Goal: Task Accomplishment & Management: Use online tool/utility

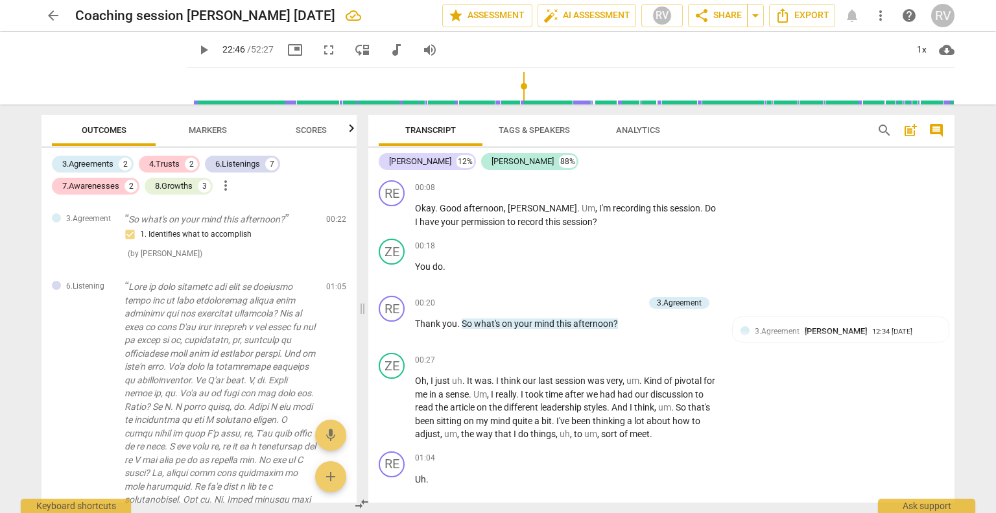
scroll to position [4374, 0]
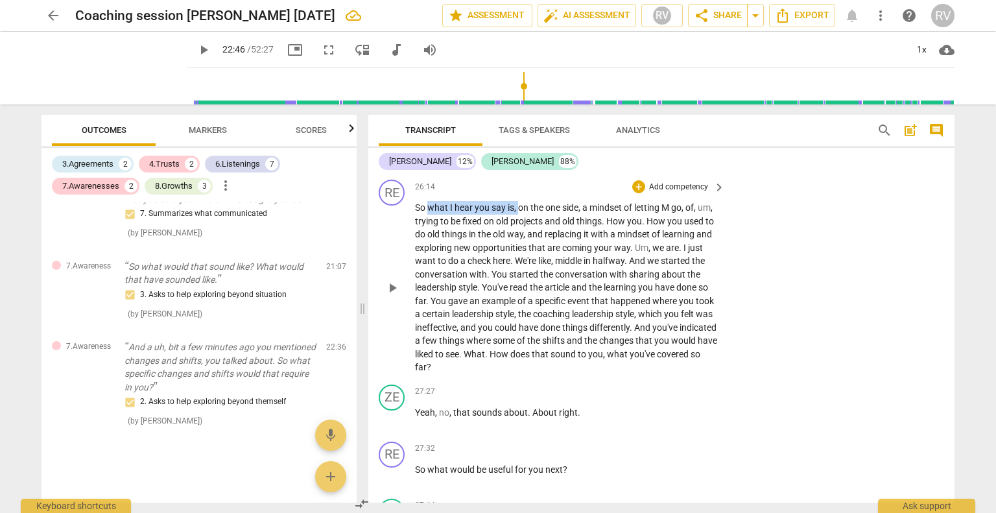
drag, startPoint x: 518, startPoint y: 241, endPoint x: 427, endPoint y: 235, distance: 91.0
click at [427, 235] on p "So what I hear you say is , on the one side , a mindset of letting M go , of , …" at bounding box center [566, 287] width 303 height 173
click at [526, 225] on div "+" at bounding box center [529, 224] width 13 height 13
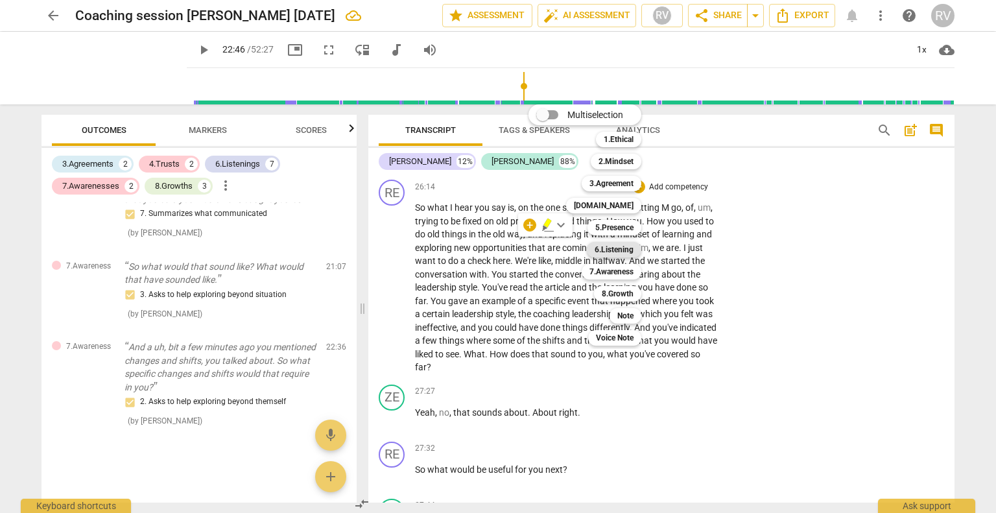
click at [620, 244] on b "6.Listening" at bounding box center [614, 250] width 39 height 16
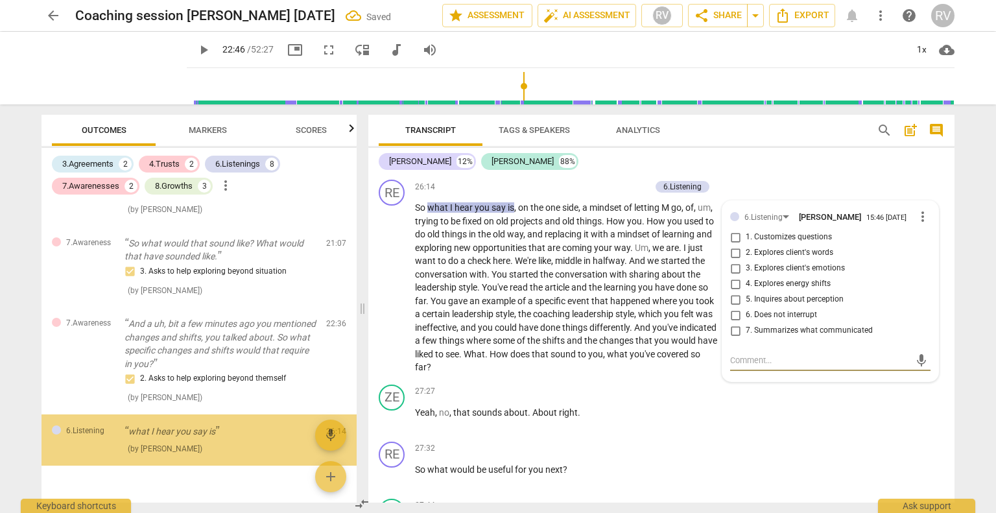
scroll to position [2038, 0]
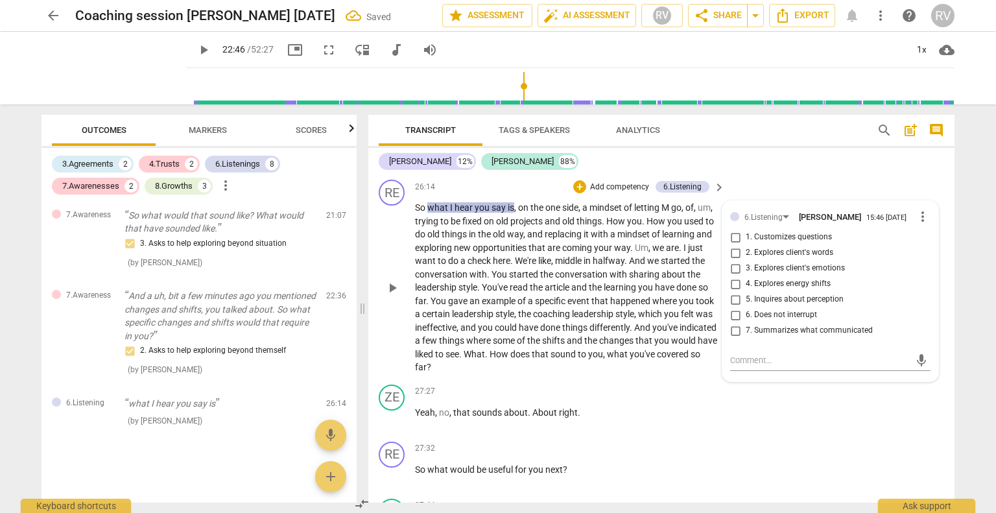
click at [773, 336] on span "7. Summarizes what communicated" at bounding box center [809, 331] width 127 height 12
click at [746, 338] on input "7. Summarizes what communicated" at bounding box center [735, 331] width 21 height 16
checkbox input "true"
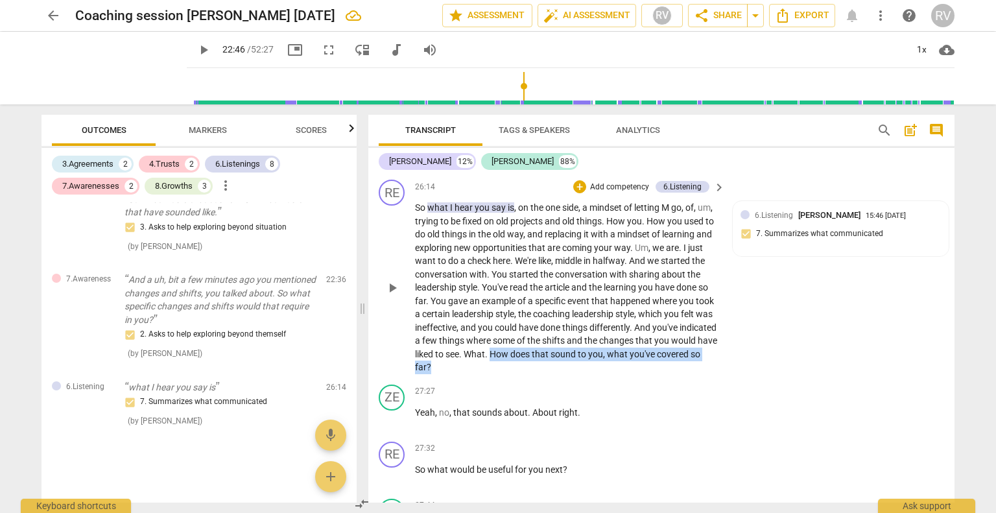
drag, startPoint x: 555, startPoint y: 402, endPoint x: 609, endPoint y: 394, distance: 54.5
click at [609, 374] on p "So what I hear you say is , on the one side , a mindset of letting M go , of , …" at bounding box center [566, 287] width 303 height 173
click at [576, 193] on div "+" at bounding box center [579, 186] width 13 height 13
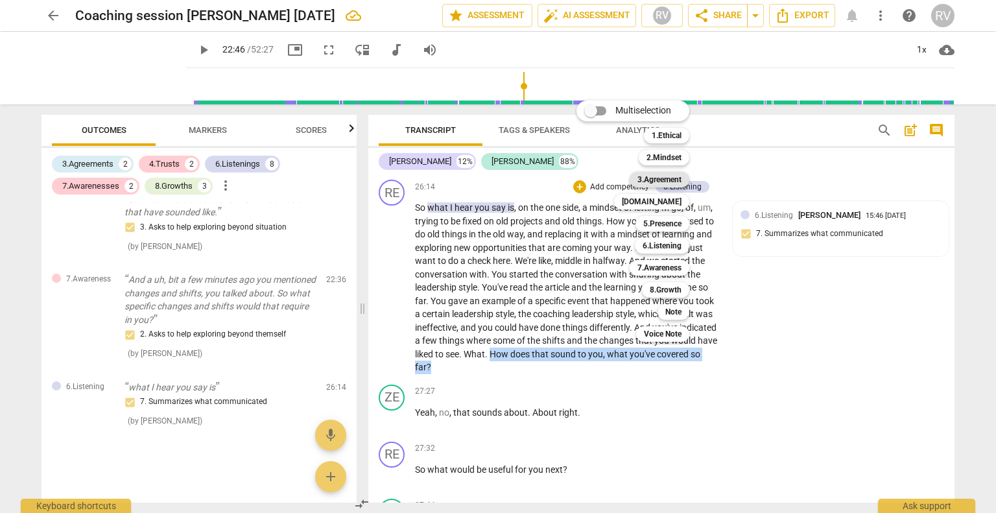
click at [654, 180] on b "3.Agreement" at bounding box center [659, 180] width 44 height 16
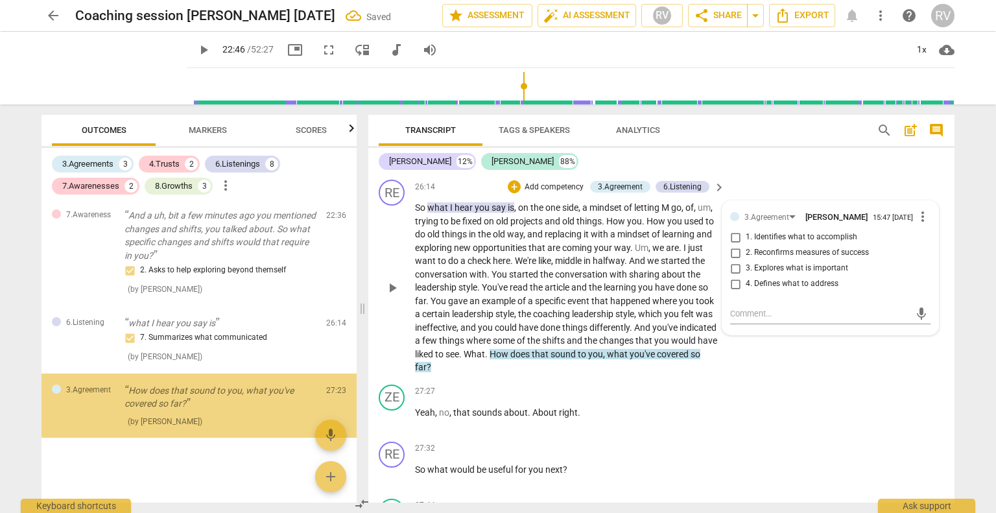
scroll to position [2118, 0]
click at [759, 259] on span "2. Reconfirms measures of success" at bounding box center [807, 253] width 123 height 12
click at [746, 261] on input "2. Reconfirms measures of success" at bounding box center [735, 253] width 21 height 16
checkbox input "true"
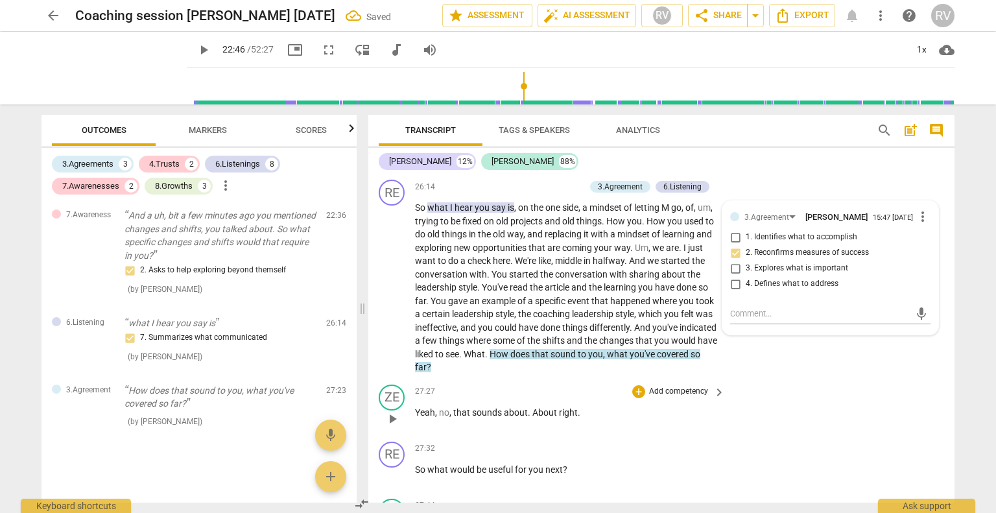
click at [905, 426] on div "ZE play_arrow pause 27:27 + Add competency keyboard_arrow_right Yeah , no , tha…" at bounding box center [661, 407] width 586 height 57
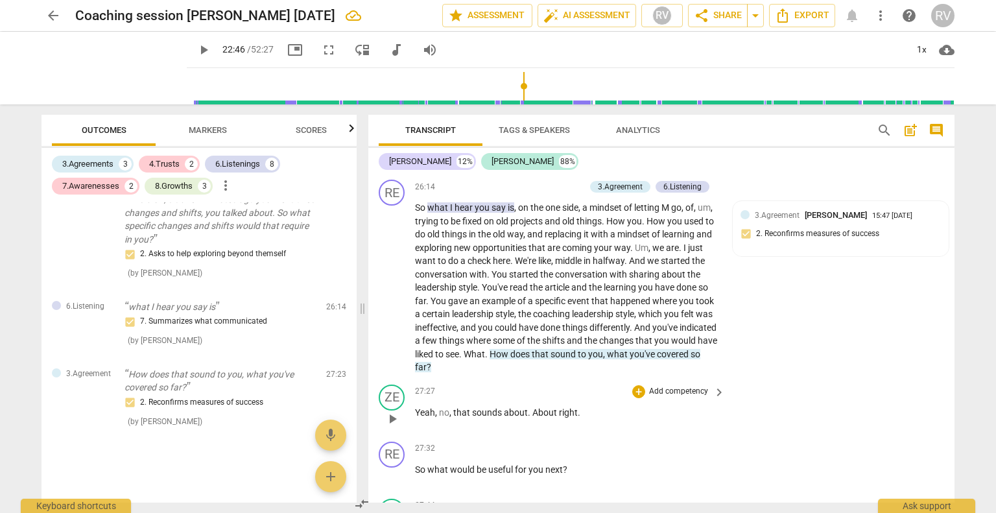
click at [890, 414] on div "ZE play_arrow pause 27:27 + Add competency keyboard_arrow_right Yeah , no , tha…" at bounding box center [661, 407] width 586 height 57
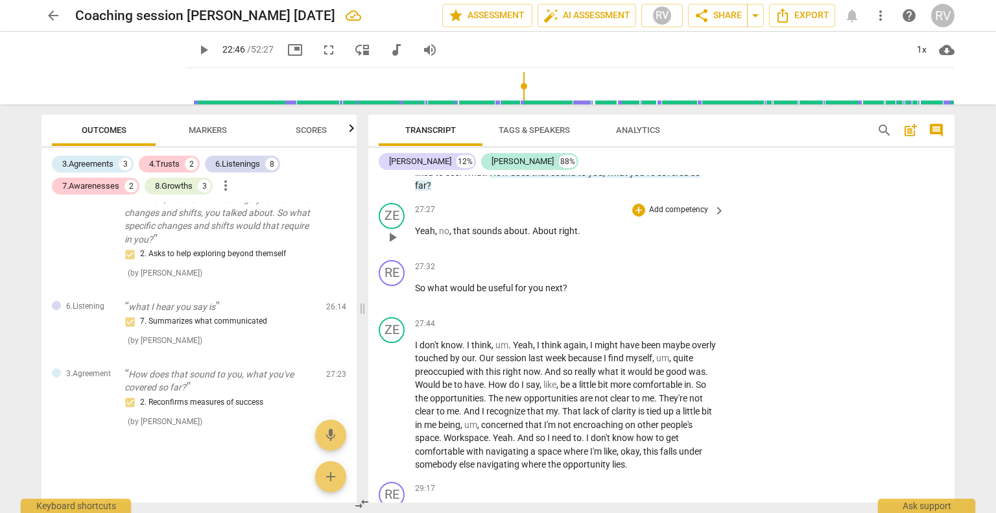
scroll to position [4581, 0]
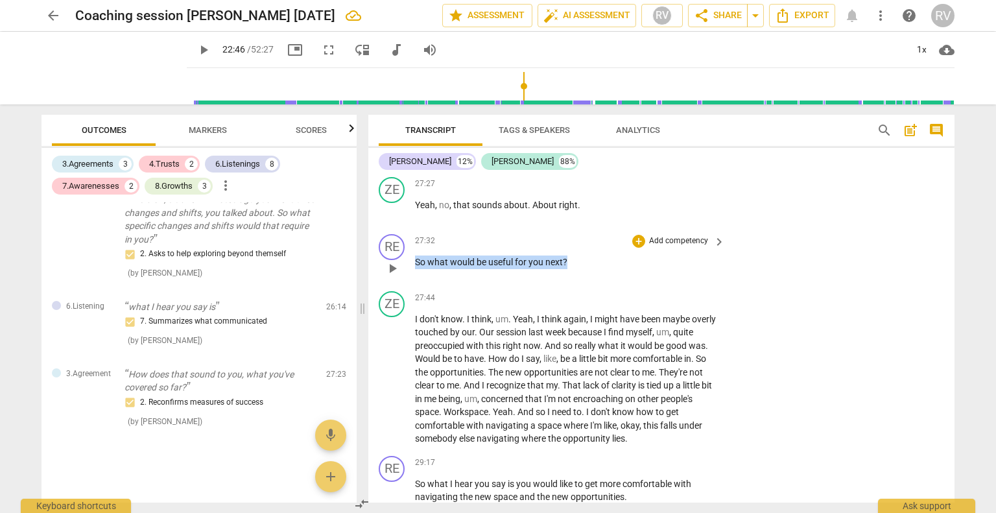
drag, startPoint x: 571, startPoint y: 298, endPoint x: 414, endPoint y: 294, distance: 157.0
click at [414, 286] on div "RE play_arrow pause 27:32 + Add competency keyboard_arrow_right So what would b…" at bounding box center [661, 257] width 586 height 57
click at [576, 276] on div "+" at bounding box center [579, 278] width 13 height 13
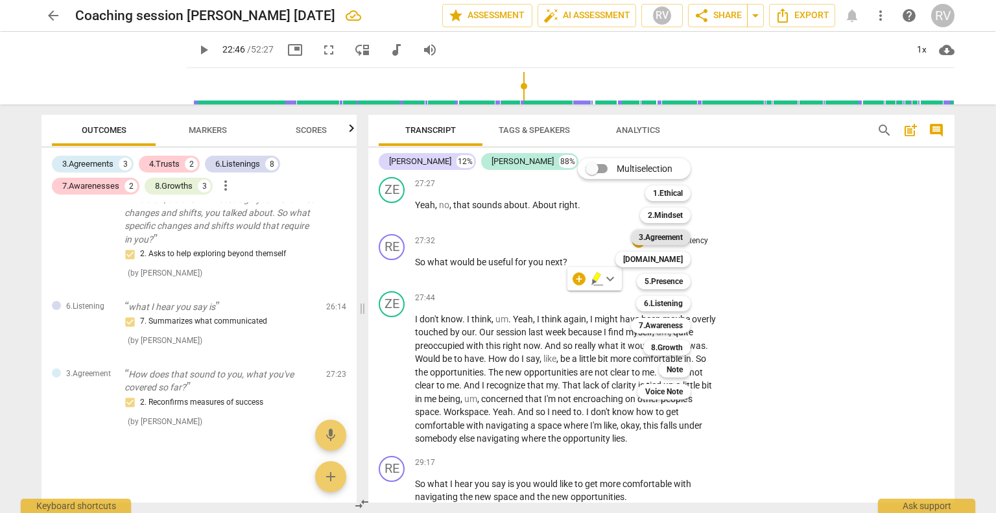
click at [658, 240] on b "3.Agreement" at bounding box center [661, 238] width 44 height 16
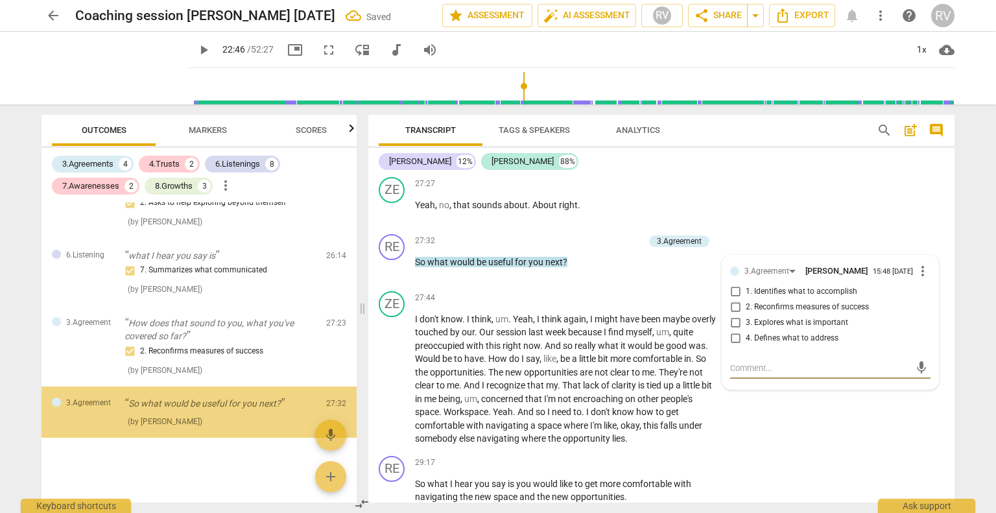
scroll to position [2186, 0]
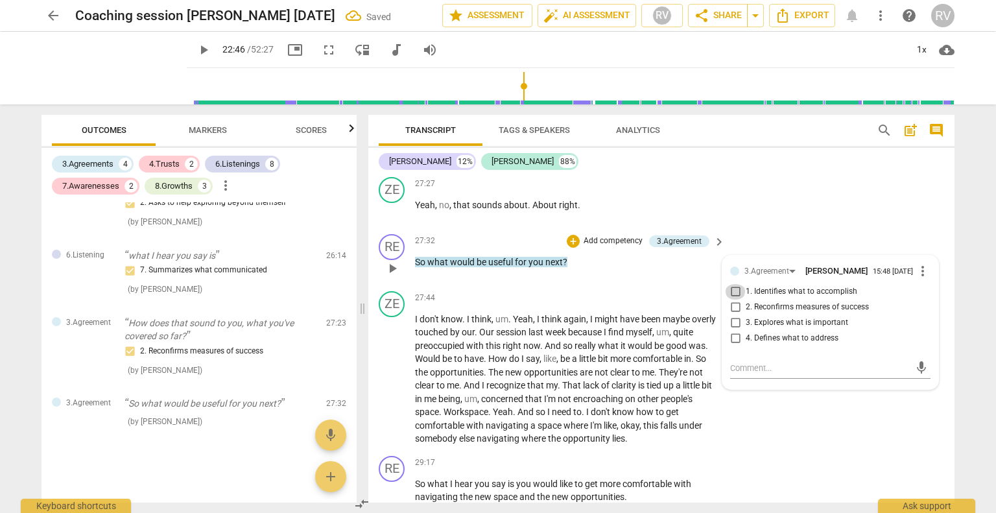
click at [731, 300] on input "1. Identifies what to accomplish" at bounding box center [735, 292] width 21 height 16
checkbox input "true"
click at [904, 445] on div "ZE play_arrow pause 27:44 + Add competency keyboard_arrow_right I don't know . …" at bounding box center [661, 368] width 586 height 165
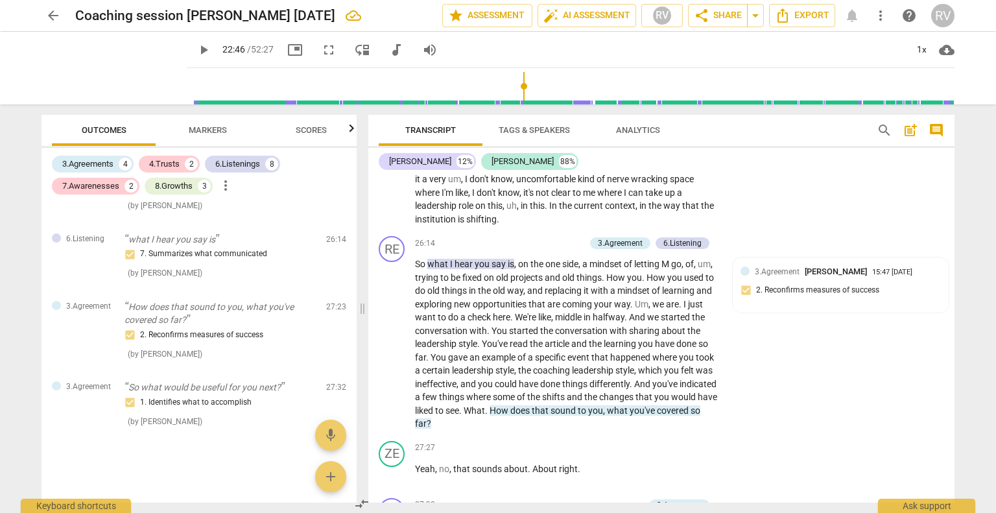
scroll to position [4402, 0]
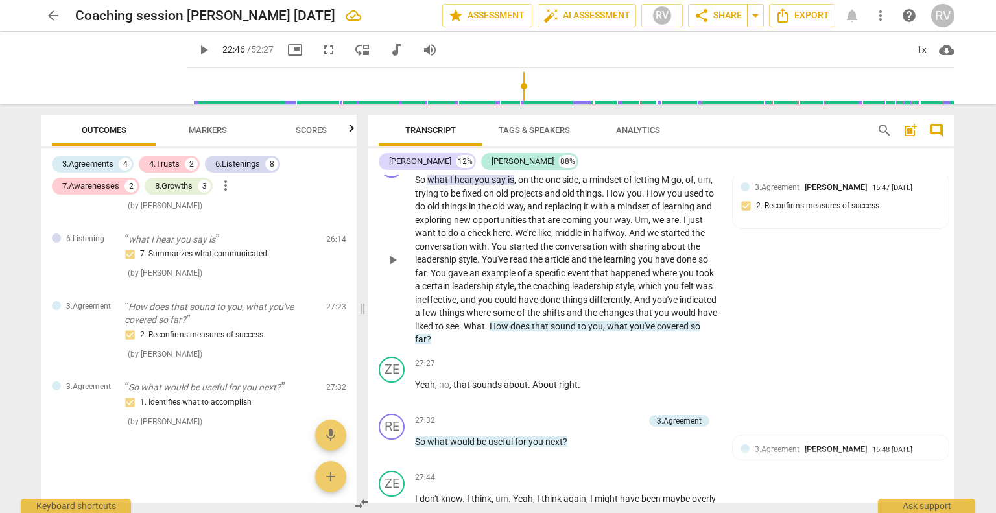
click at [578, 331] on span "sound" at bounding box center [563, 326] width 27 height 10
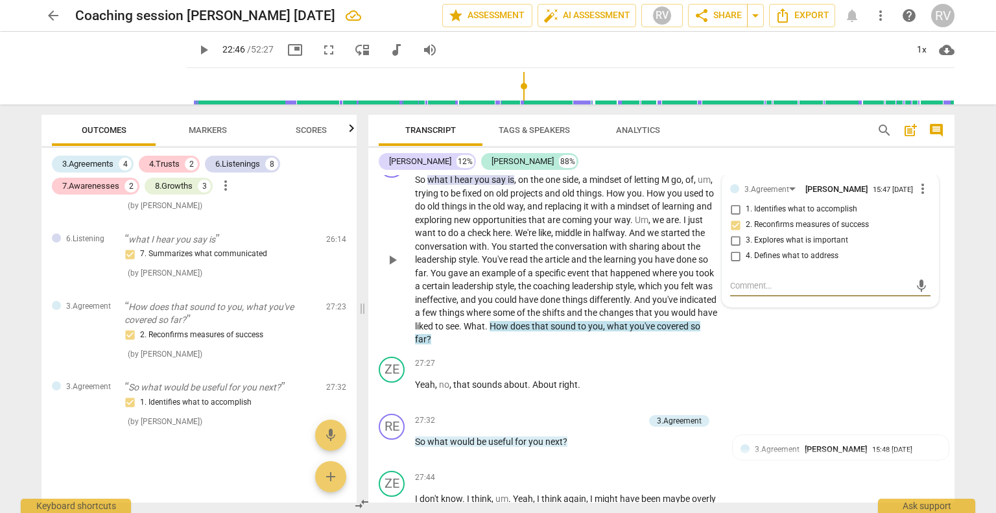
click at [729, 248] on input "3. Explores what is important" at bounding box center [735, 241] width 21 height 16
checkbox input "true"
click at [830, 351] on div "RE play_arrow pause 26:14 + Add competency 3.Agreement 6.Listening keyboard_arr…" at bounding box center [661, 249] width 586 height 205
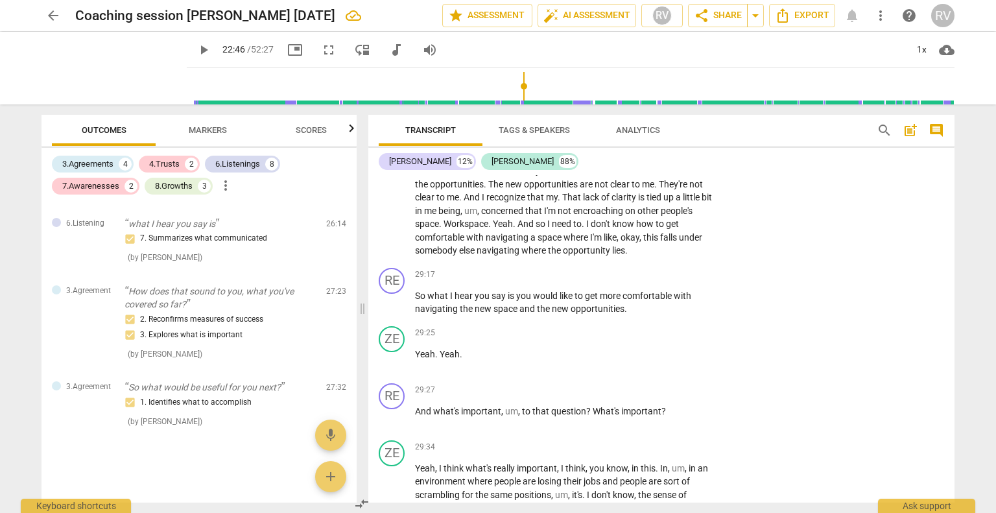
scroll to position [4797, 0]
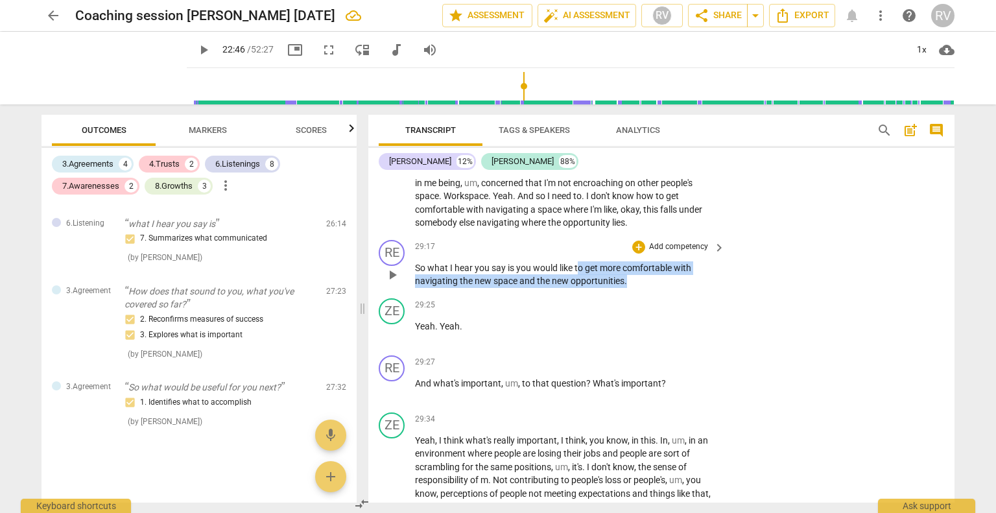
drag, startPoint x: 626, startPoint y: 316, endPoint x: 576, endPoint y: 305, distance: 50.5
click at [576, 288] on p "So what I hear you say is you would like to get more comfortable with navigatin…" at bounding box center [566, 274] width 303 height 27
click at [636, 254] on div "+" at bounding box center [638, 247] width 13 height 13
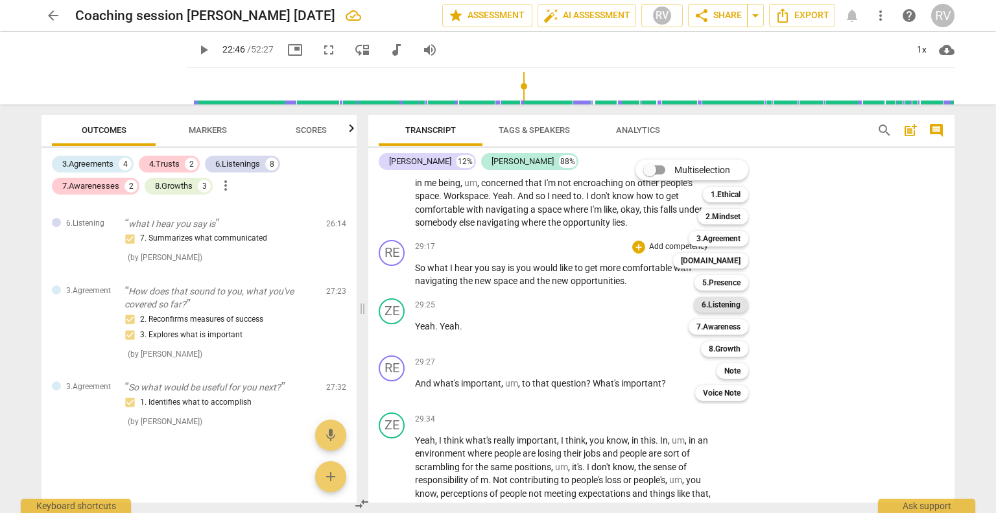
click at [718, 308] on b "6.Listening" at bounding box center [721, 305] width 39 height 16
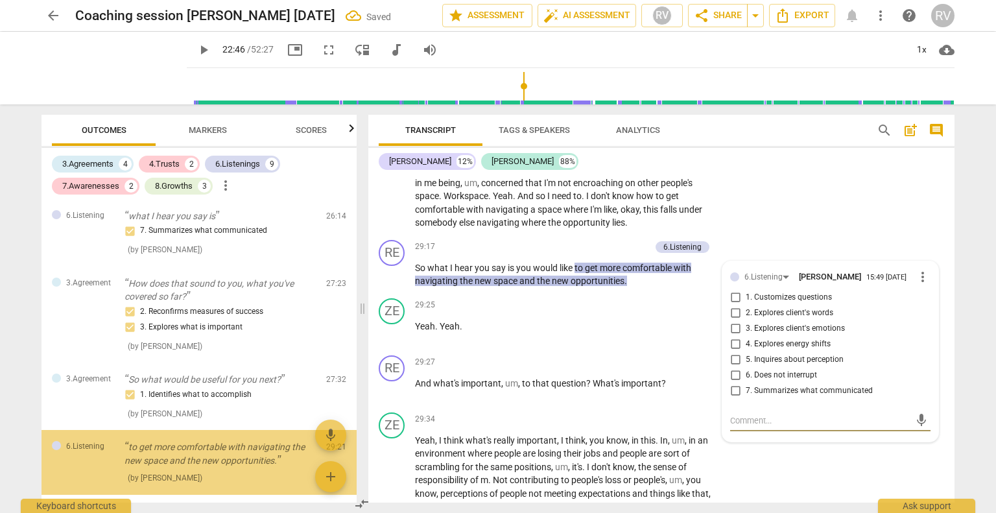
scroll to position [2282, 0]
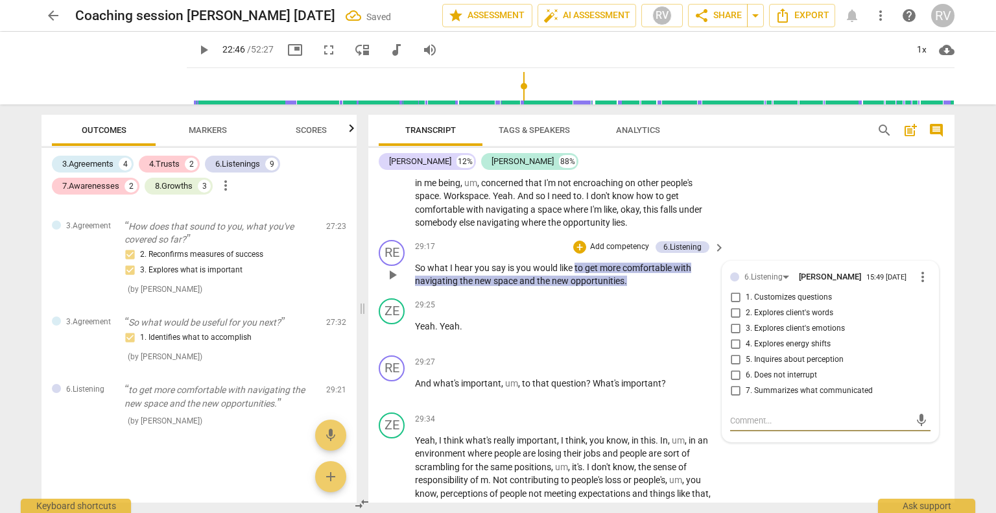
click at [734, 399] on input "7. Summarizes what communicated" at bounding box center [735, 391] width 21 height 16
checkbox input "true"
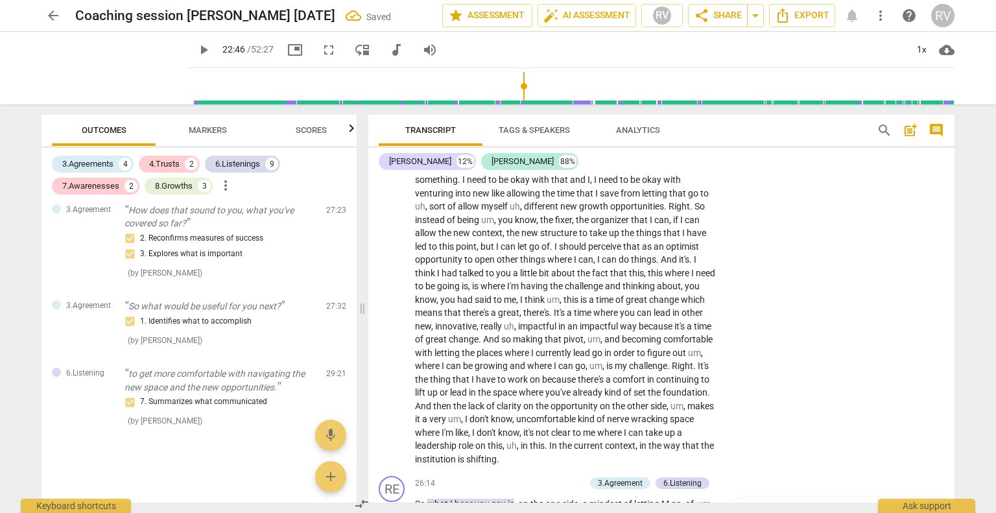
scroll to position [4092, 0]
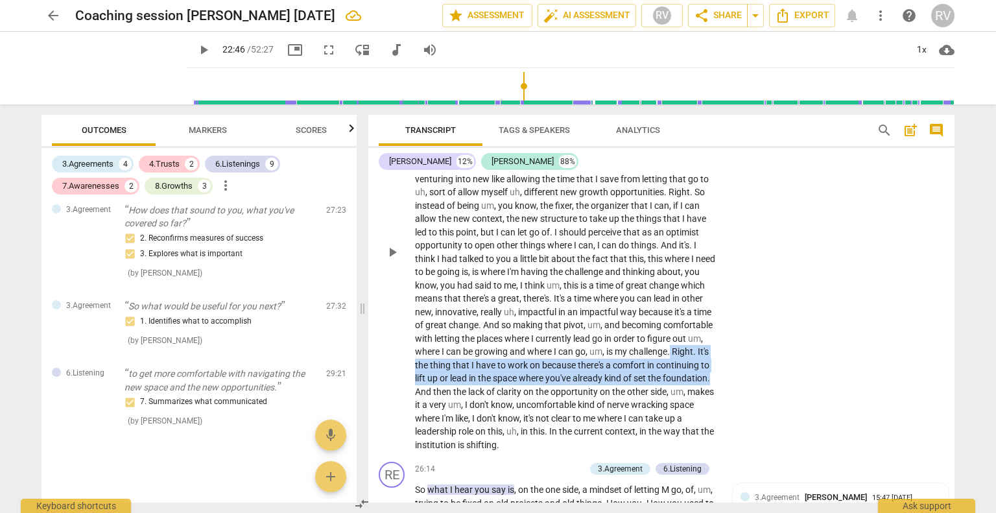
drag, startPoint x: 520, startPoint y: 425, endPoint x: 455, endPoint y: 404, distance: 68.7
click at [455, 404] on p "Yeah , I mean trying to think , it's kind of what I think we talked about this …" at bounding box center [566, 252] width 303 height 399
click at [533, 410] on div "+" at bounding box center [534, 409] width 13 height 13
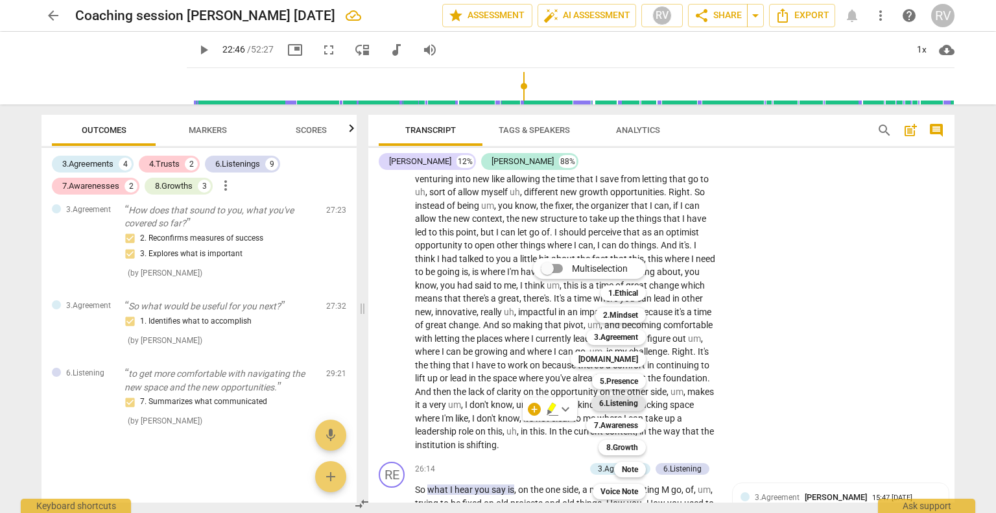
click at [619, 403] on b "6.Listening" at bounding box center [618, 404] width 39 height 16
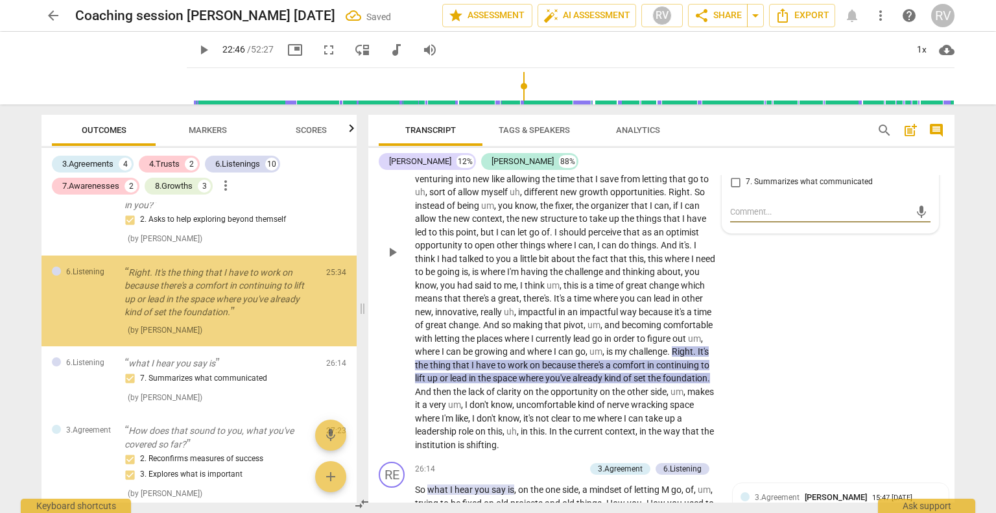
scroll to position [2117, 0]
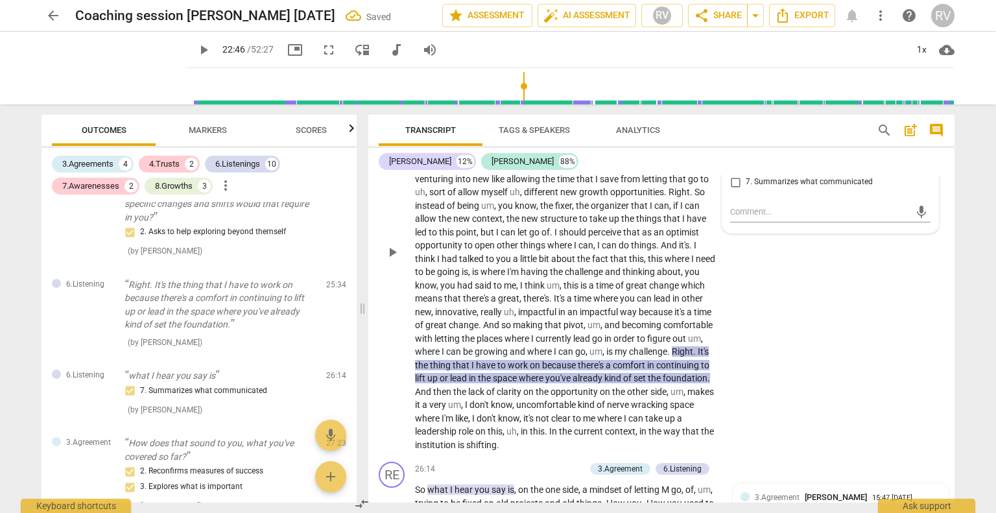
click at [768, 172] on span "6. Does not interrupt" at bounding box center [781, 167] width 71 height 12
click at [746, 174] on input "6. Does not interrupt" at bounding box center [735, 167] width 21 height 16
checkbox input "true"
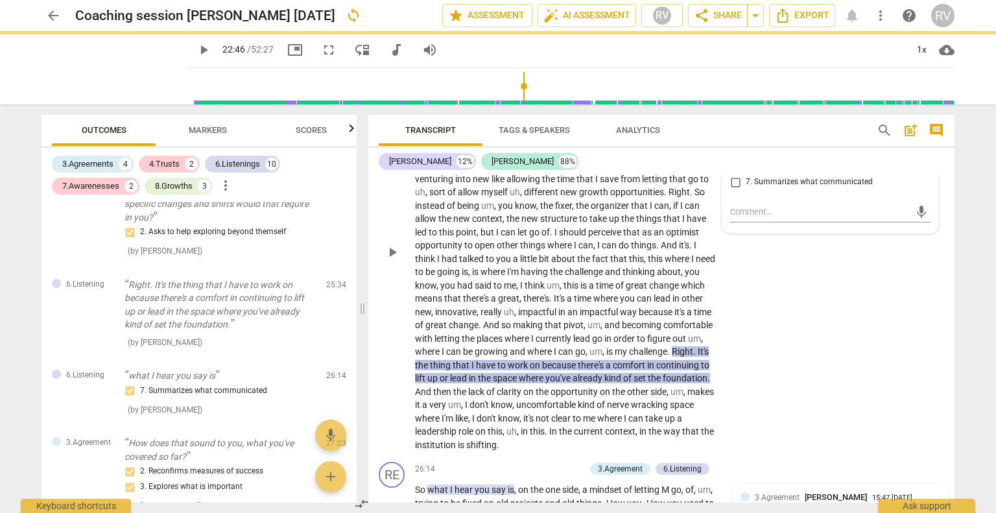
click at [922, 357] on div "ZE play_arrow pause 22:51 + Add competency 6.Listening keyboard_arrow_right Yea…" at bounding box center [661, 241] width 586 height 431
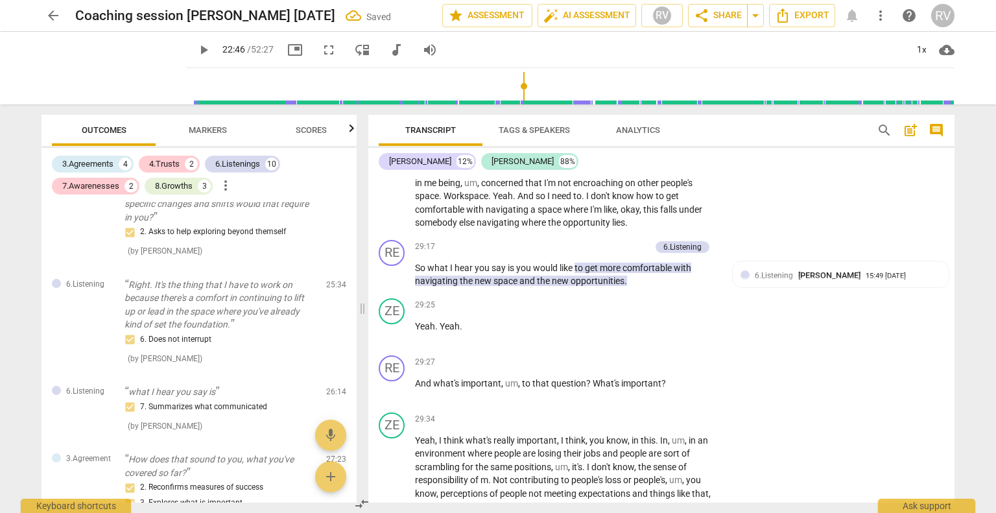
scroll to position [4868, 0]
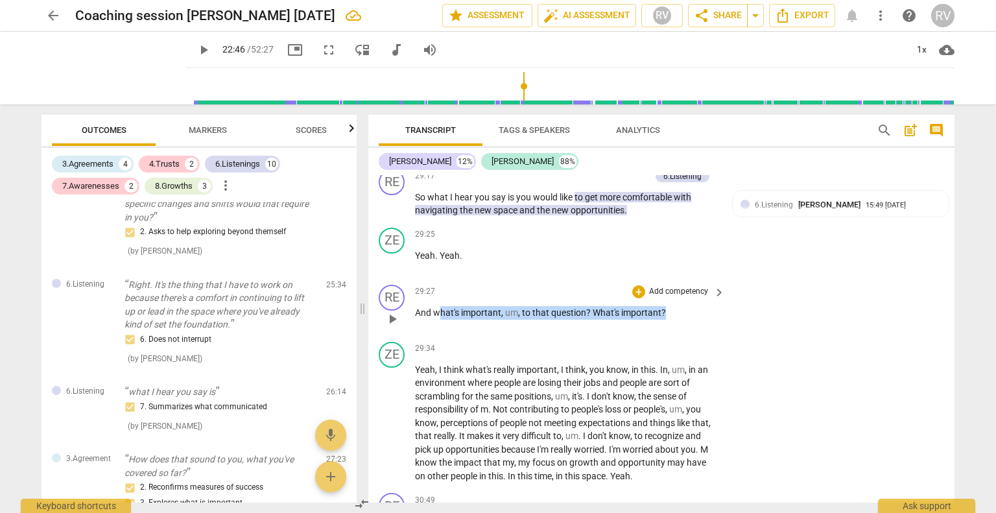
drag, startPoint x: 672, startPoint y: 342, endPoint x: 437, endPoint y: 334, distance: 234.8
click at [437, 331] on div "29:27 + Add competency keyboard_arrow_right And what's important , um , to that…" at bounding box center [570, 308] width 311 height 47
click at [676, 328] on div "+" at bounding box center [676, 328] width 13 height 13
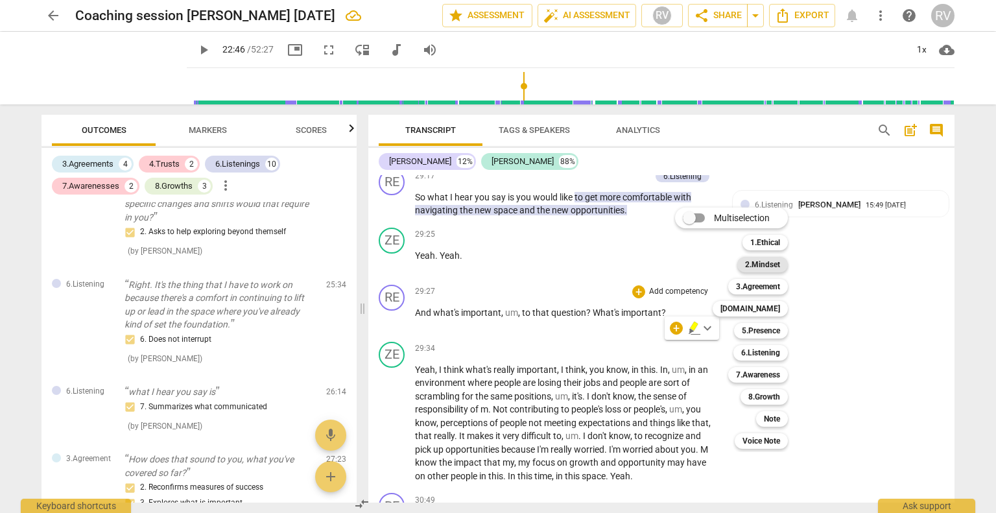
click at [765, 266] on b "2.Mindset" at bounding box center [762, 265] width 35 height 16
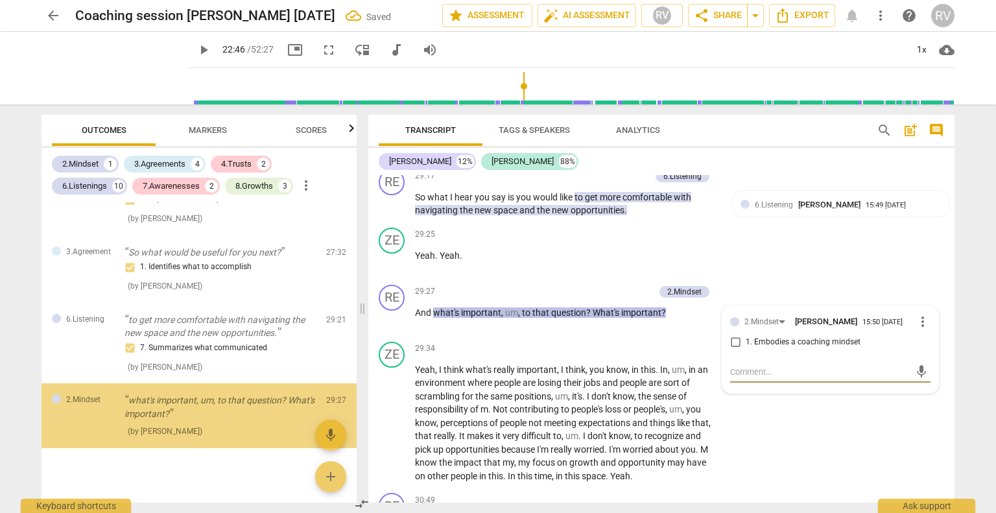
scroll to position [2470, 0]
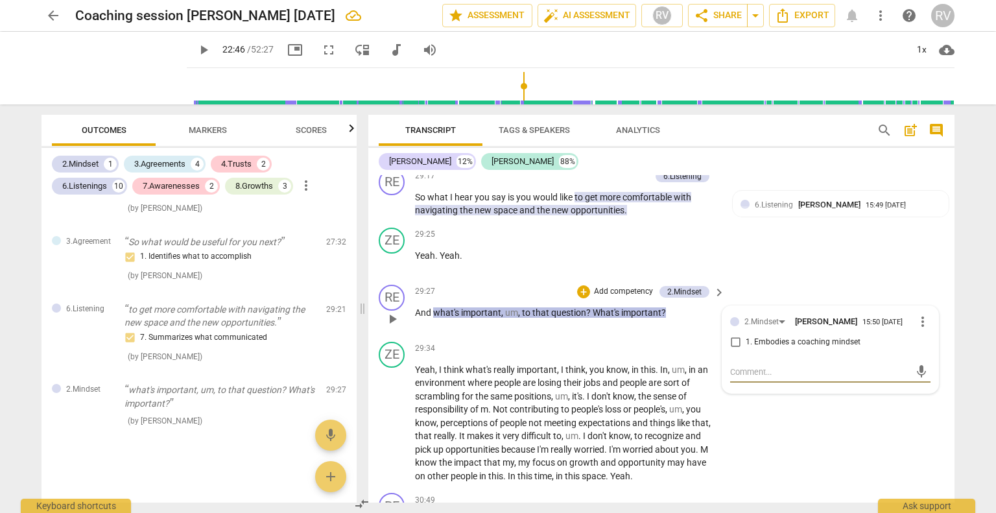
click at [734, 350] on input "1. Embodies a coaching mindset" at bounding box center [735, 343] width 21 height 16
checkbox input "true"
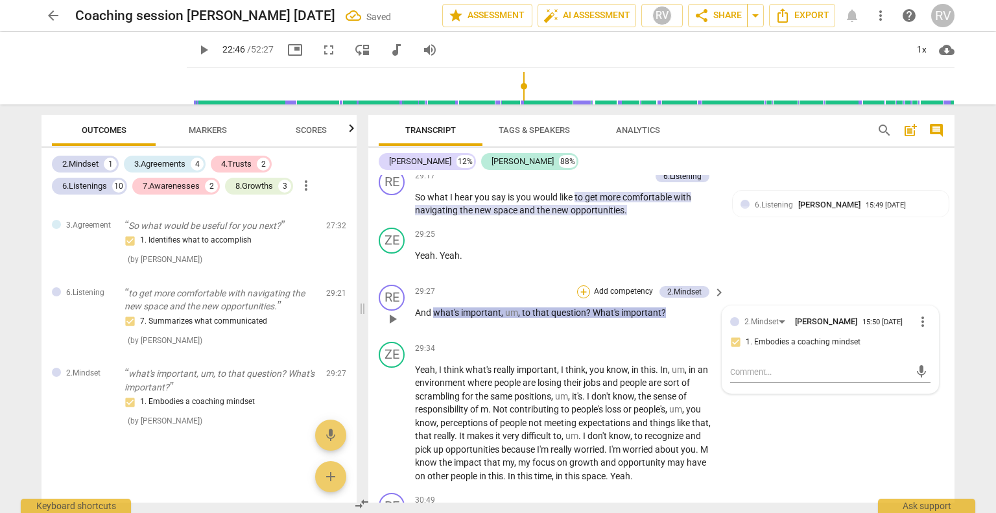
click at [579, 298] on div "+" at bounding box center [583, 291] width 13 height 13
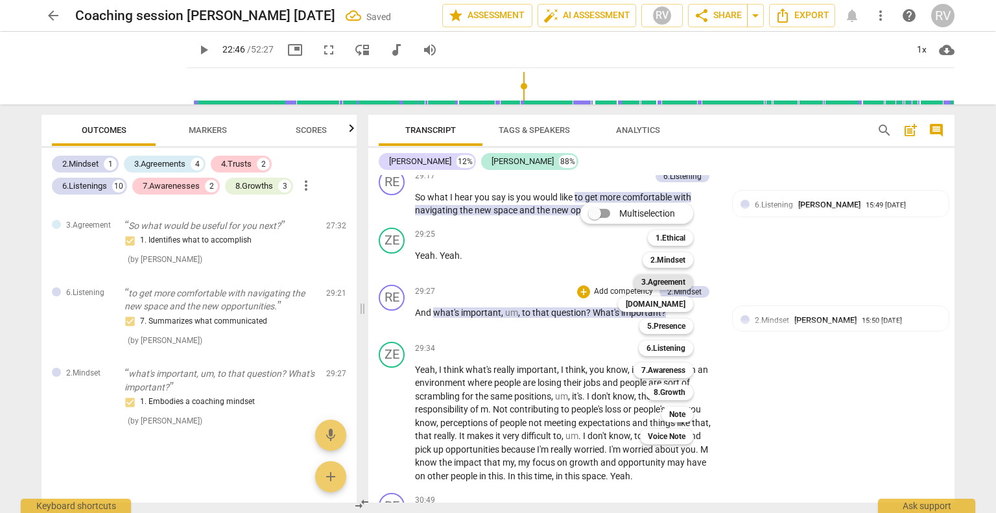
click at [648, 287] on b "3.Agreement" at bounding box center [663, 282] width 44 height 16
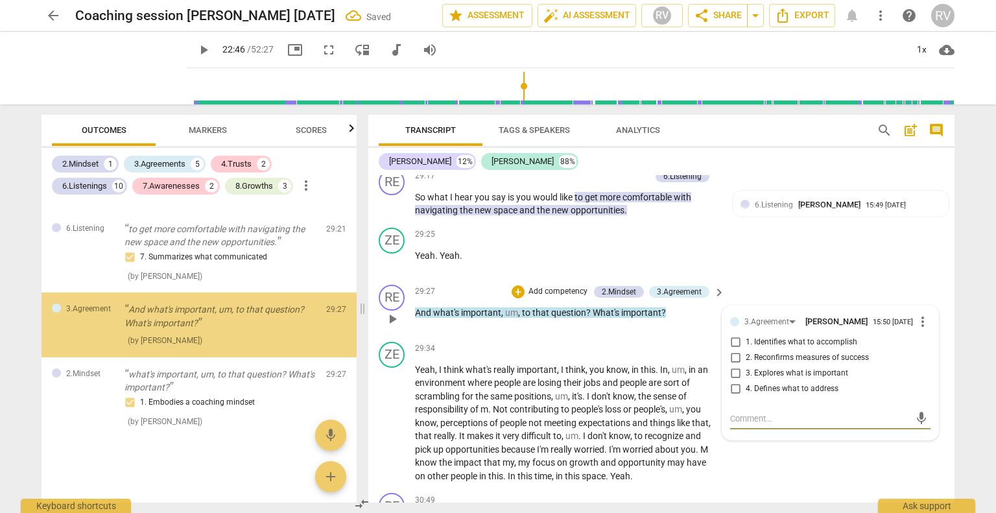
scroll to position [2523, 0]
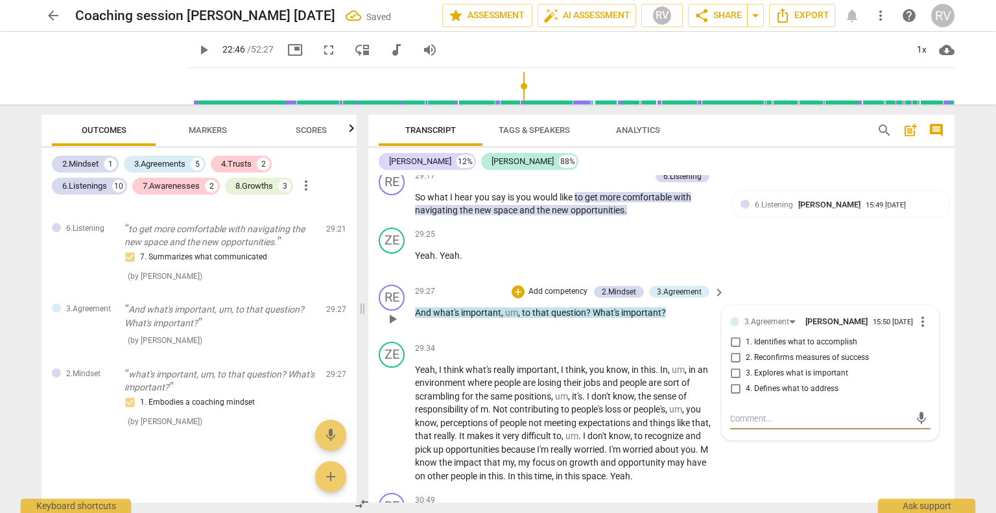
click at [734, 350] on input "1. Identifies what to accomplish" at bounding box center [735, 343] width 21 height 16
checkbox input "true"
click at [980, 315] on div "arrow_back Coaching session [PERSON_NAME] [DATE] edit star Assessment auto_fix_…" at bounding box center [498, 256] width 996 height 513
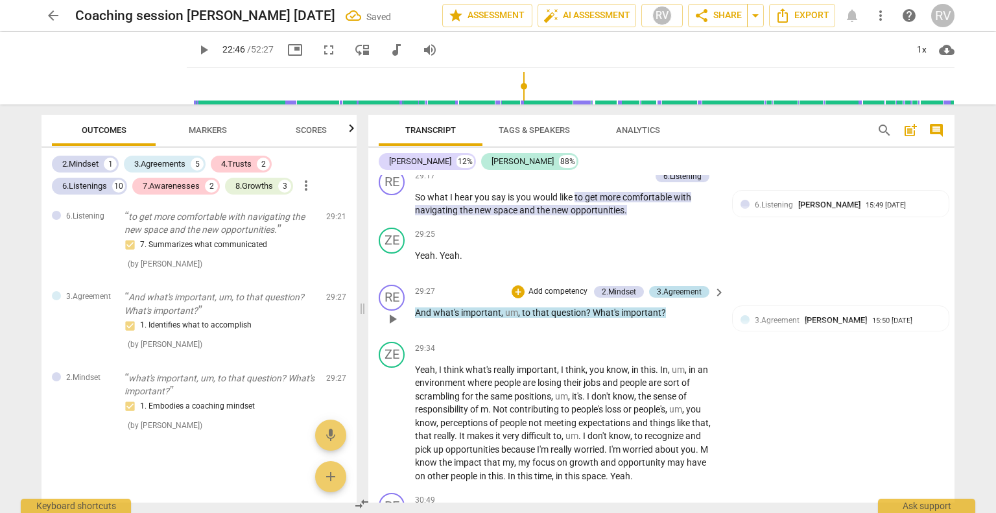
click at [679, 298] on div "3.Agreement" at bounding box center [679, 292] width 45 height 12
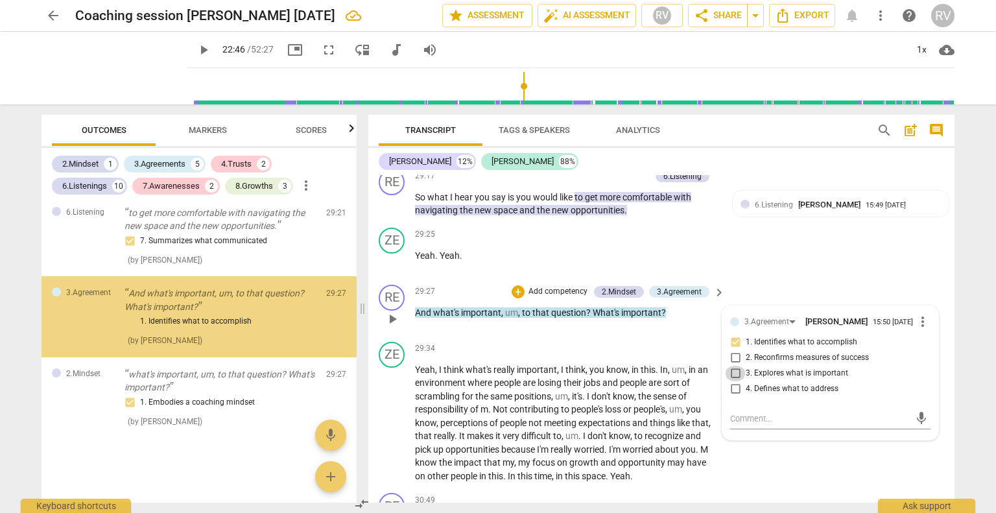
click at [734, 381] on input "3. Explores what is important" at bounding box center [735, 374] width 21 height 16
checkbox input "true"
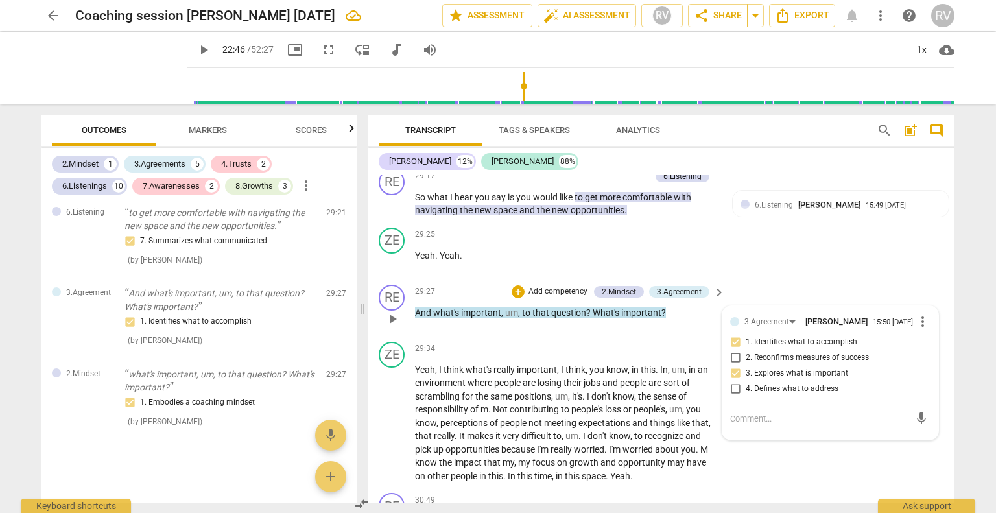
click at [737, 350] on input "1. Identifies what to accomplish" at bounding box center [735, 343] width 21 height 16
click at [731, 350] on input "1. Identifies what to accomplish" at bounding box center [735, 343] width 21 height 16
checkbox input "false"
click at [860, 311] on div "RE play_arrow pause 29:27 + Add competency 2.Mindset 3.Agreement keyboard_arrow…" at bounding box center [661, 307] width 586 height 57
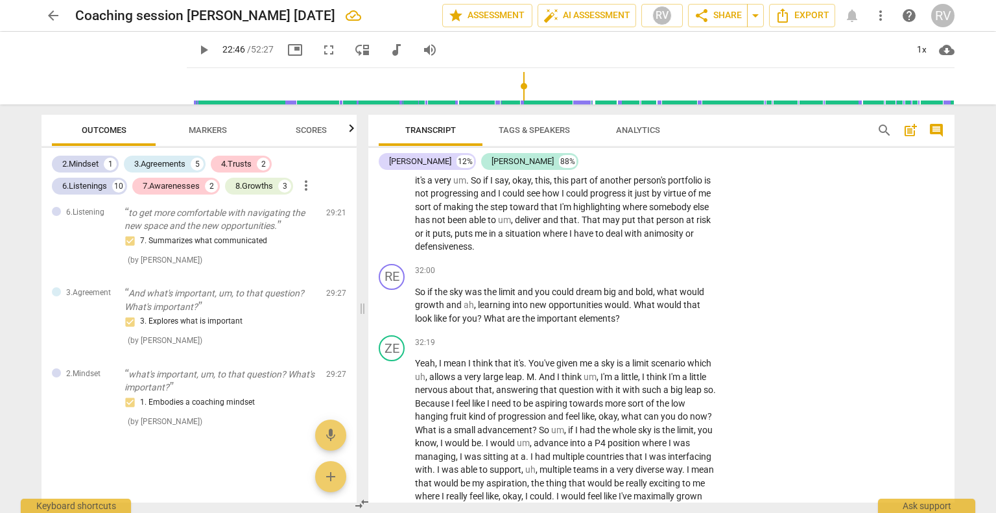
scroll to position [5164, 0]
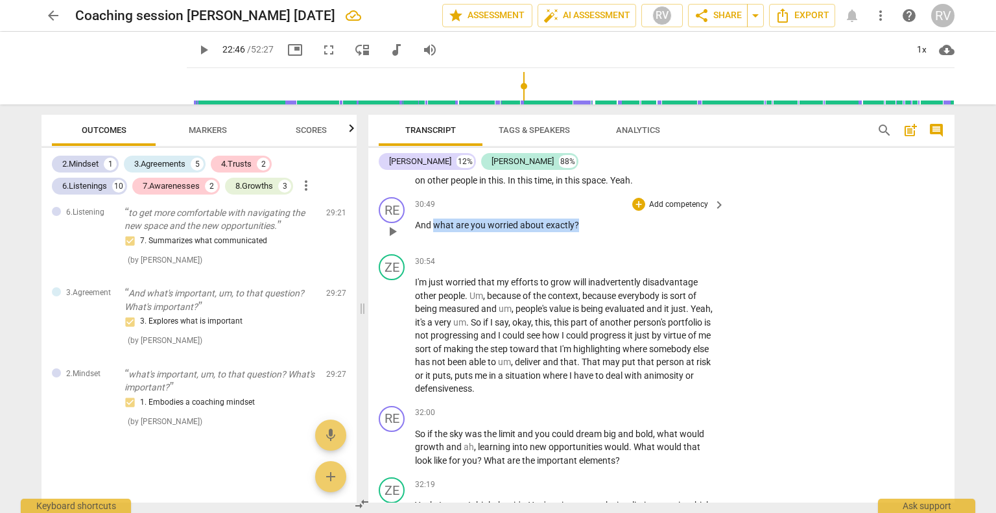
drag, startPoint x: 578, startPoint y: 255, endPoint x: 436, endPoint y: 254, distance: 142.0
click at [436, 232] on p "And what are you worried about exactly ?" at bounding box center [566, 225] width 303 height 14
click at [586, 242] on div "+" at bounding box center [588, 240] width 13 height 13
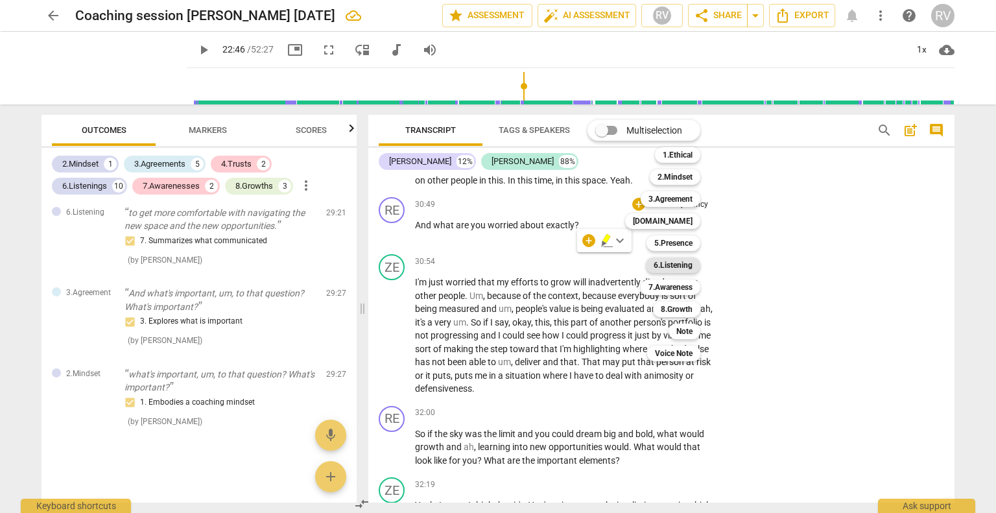
click at [666, 267] on b "6.Listening" at bounding box center [673, 265] width 39 height 16
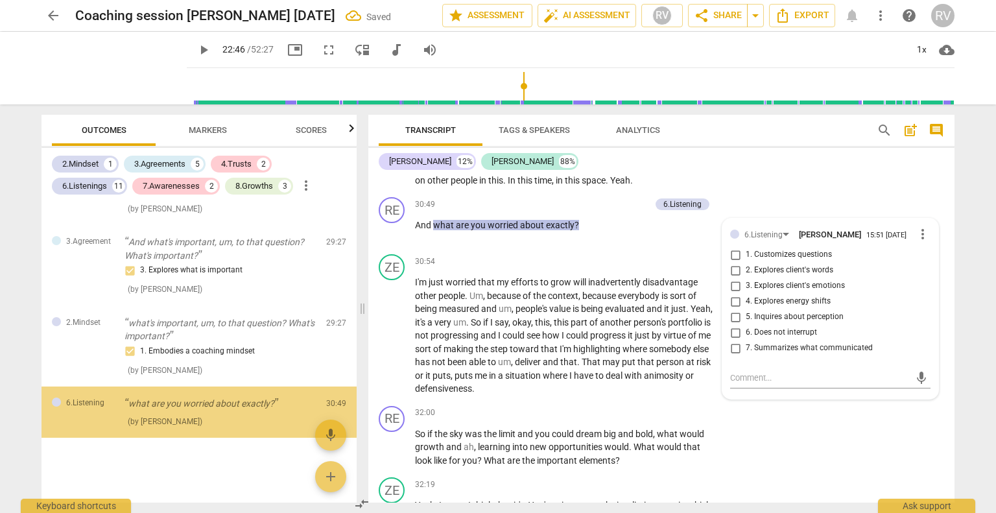
scroll to position [2618, 0]
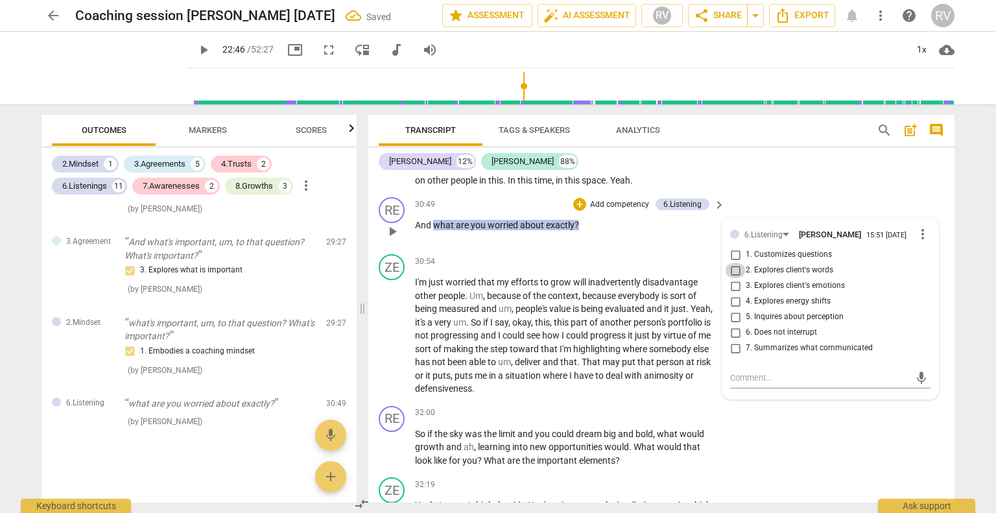
click at [734, 278] on input "2. Explores client's words" at bounding box center [735, 271] width 21 height 16
checkbox input "true"
click at [733, 294] on input "3. Explores client's emotions" at bounding box center [735, 286] width 21 height 16
checkbox input "true"
click at [785, 451] on div "RE play_arrow pause 32:00 + Add competency keyboard_arrow_right So if the sky w…" at bounding box center [661, 437] width 586 height 72
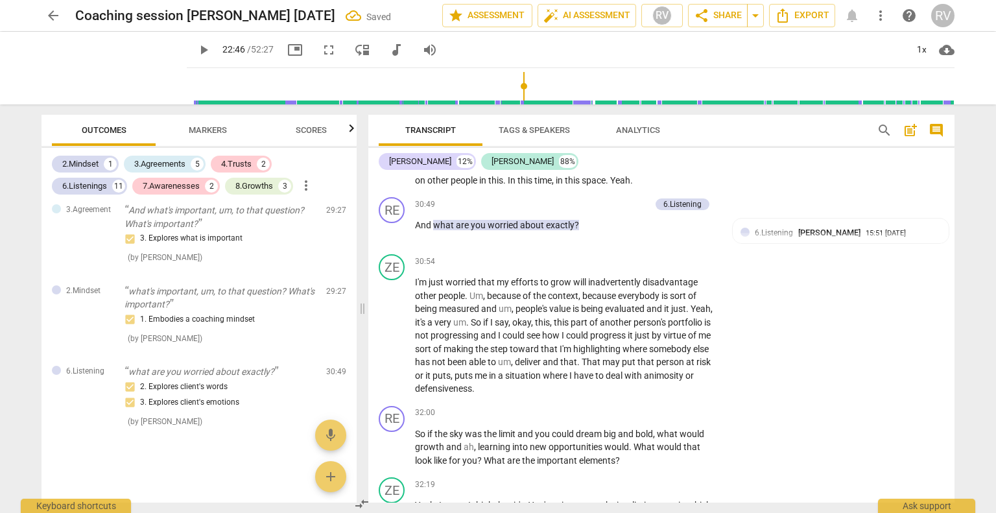
scroll to position [5348, 0]
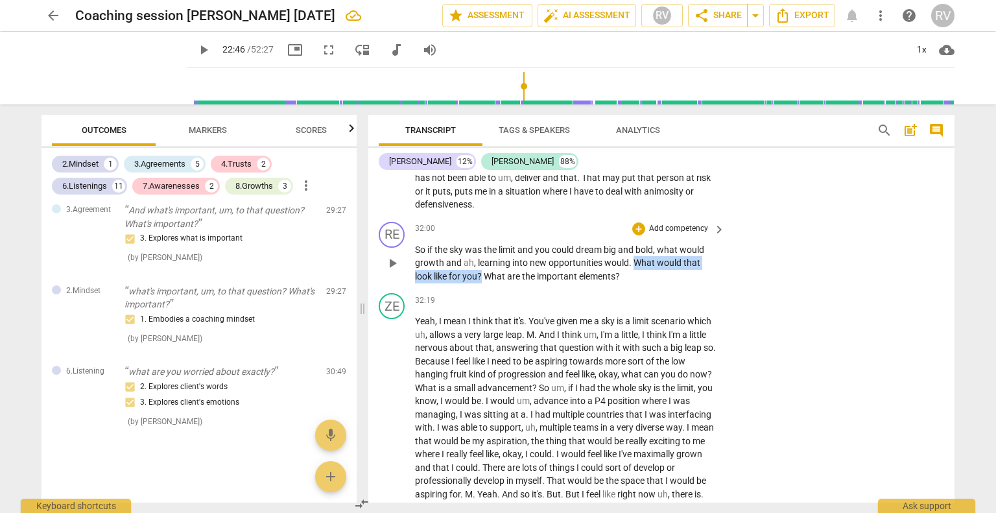
drag, startPoint x: 482, startPoint y: 307, endPoint x: 632, endPoint y: 296, distance: 150.9
click at [632, 283] on p "So if the sky was the limit and you could dream big and bold , what would growt…" at bounding box center [566, 263] width 303 height 40
click at [635, 235] on div "+" at bounding box center [638, 228] width 13 height 13
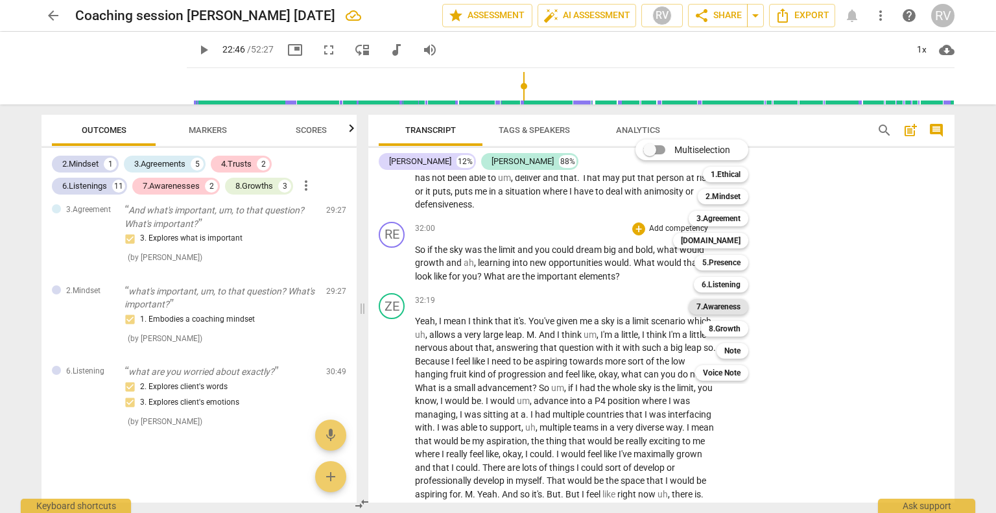
click at [708, 311] on b "7.Awareness" at bounding box center [718, 307] width 44 height 16
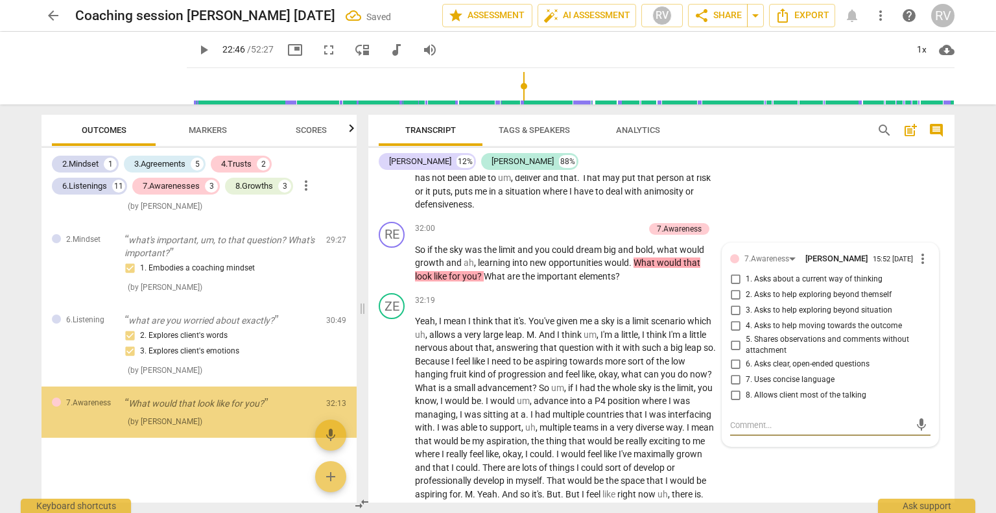
scroll to position [2701, 0]
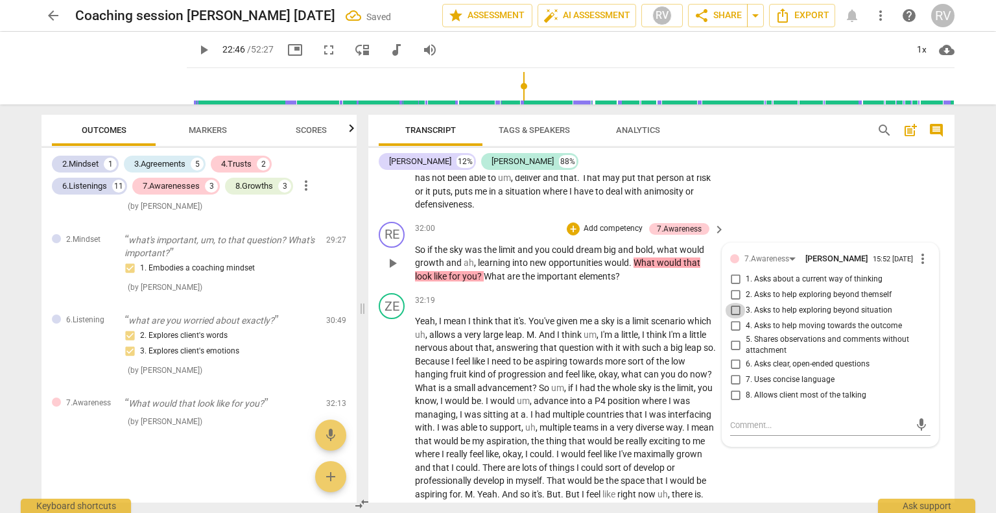
click at [734, 318] on input "3. Asks to help exploring beyond situation" at bounding box center [735, 311] width 21 height 16
checkbox input "true"
click at [607, 289] on div "RE play_arrow pause 32:00 + Add competency 7.Awareness keyboard_arrow_right So …" at bounding box center [661, 253] width 586 height 72
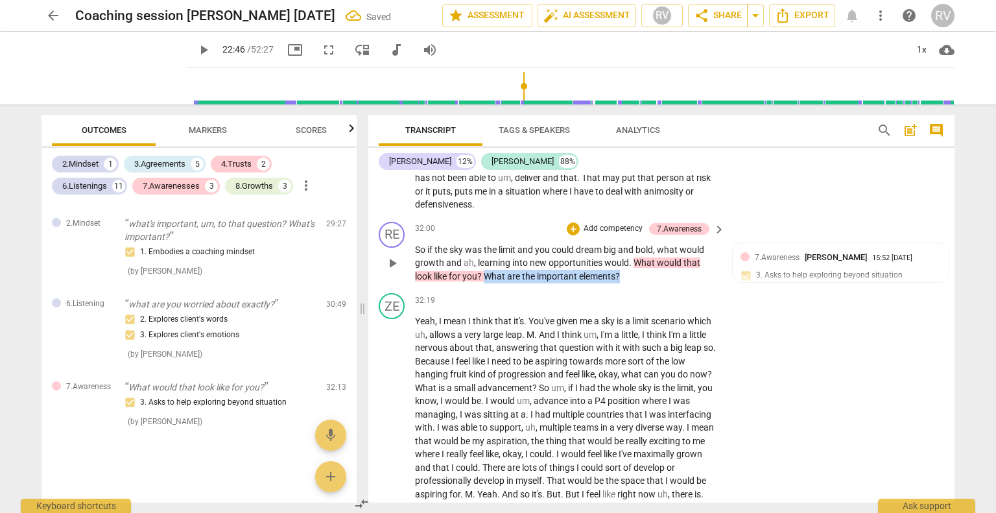
drag, startPoint x: 626, startPoint y: 307, endPoint x: 486, endPoint y: 307, distance: 140.0
click at [486, 283] on p "So if the sky was the limit and you could dream big and bold , what would growt…" at bounding box center [566, 263] width 303 height 40
click at [632, 294] on div "+" at bounding box center [632, 290] width 13 height 13
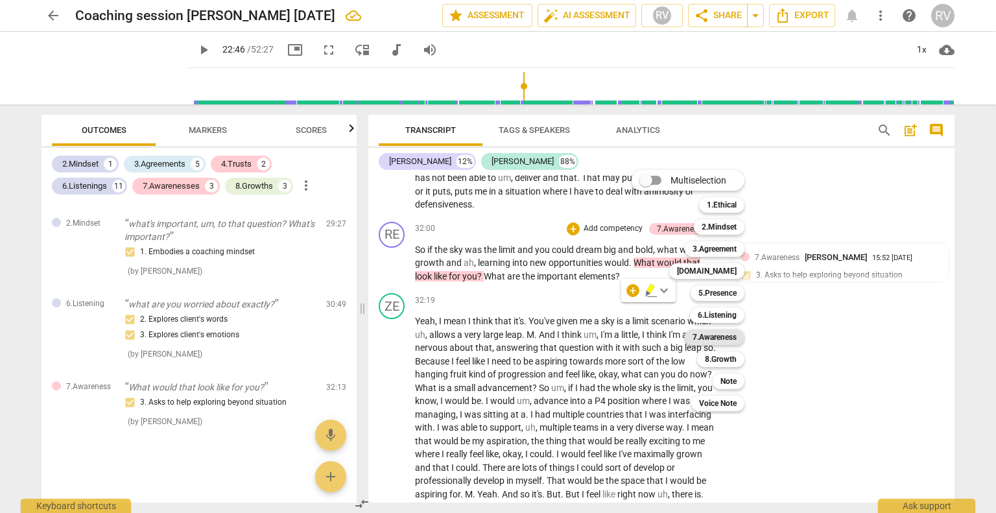
click at [700, 336] on b "7.Awareness" at bounding box center [714, 337] width 44 height 16
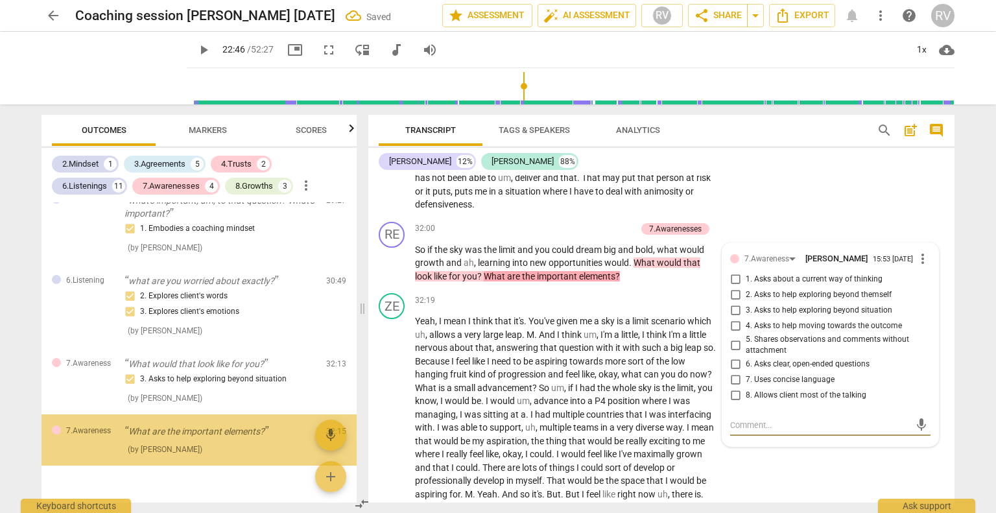
scroll to position [2769, 0]
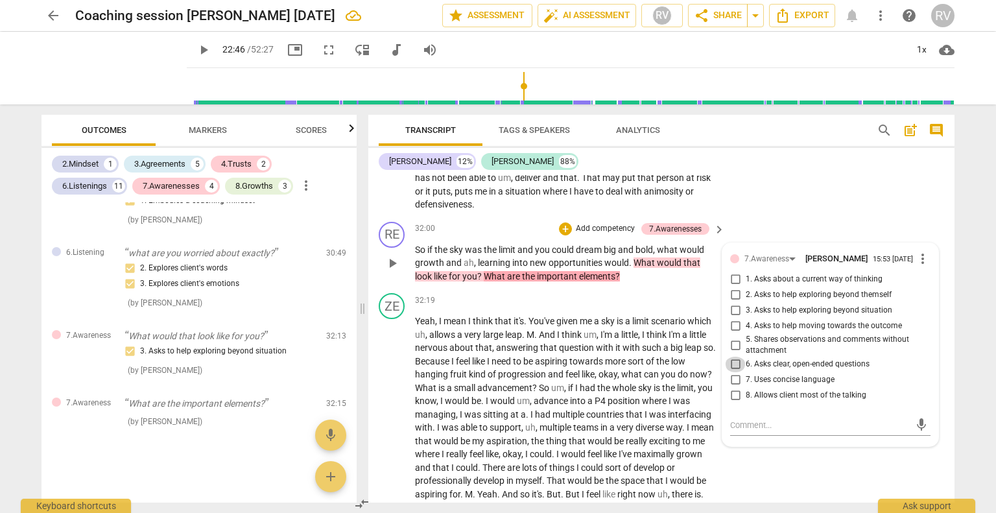
click at [733, 372] on input "6. Asks clear, open-ended questions" at bounding box center [735, 365] width 21 height 16
checkbox input "true"
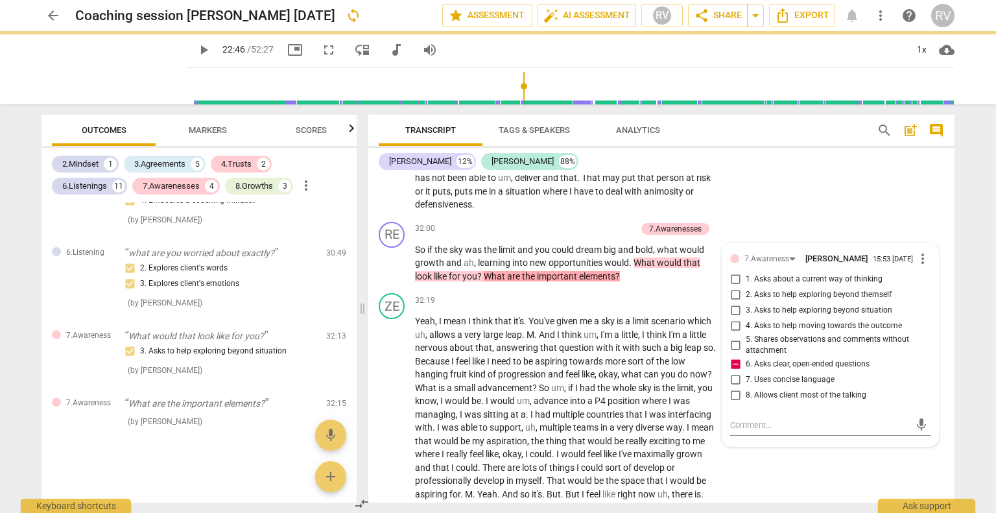
click at [796, 217] on div "ZE play_arrow pause 30:54 + Add competency keyboard_arrow_right I'm just worrie…" at bounding box center [661, 141] width 586 height 152
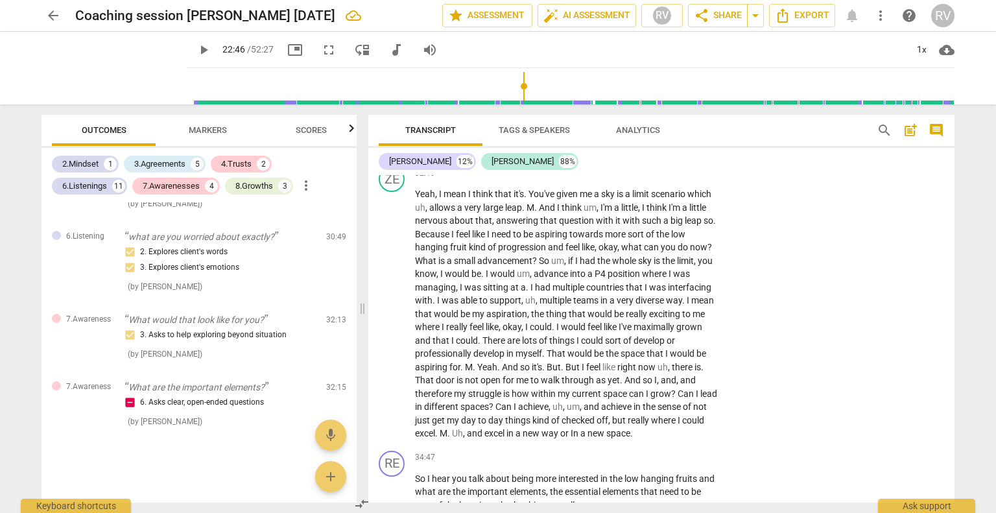
scroll to position [5588, 0]
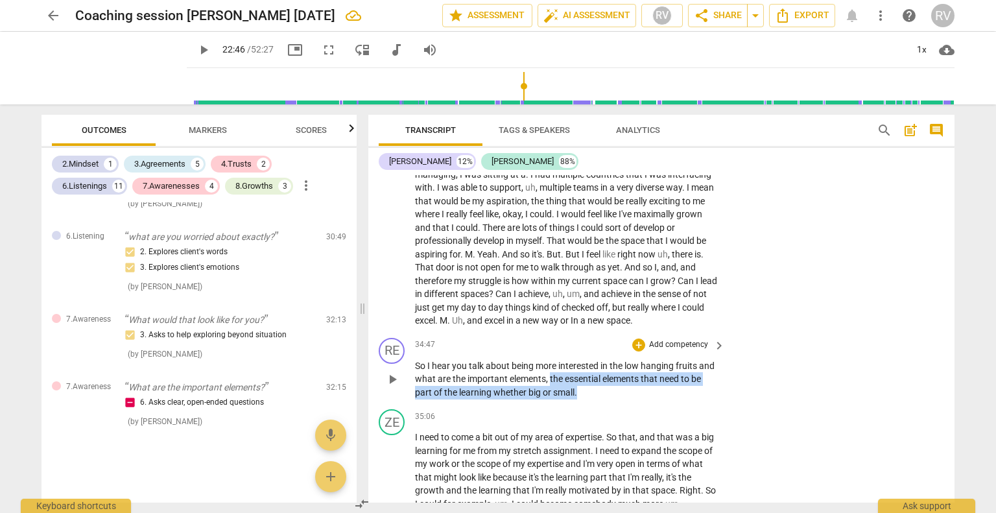
drag, startPoint x: 598, startPoint y: 422, endPoint x: 568, endPoint y: 410, distance: 32.3
click at [568, 399] on p "So I hear you talk about being more interested in the low hanging fruits and wh…" at bounding box center [566, 379] width 303 height 40
click at [637, 351] on div "+" at bounding box center [638, 344] width 13 height 13
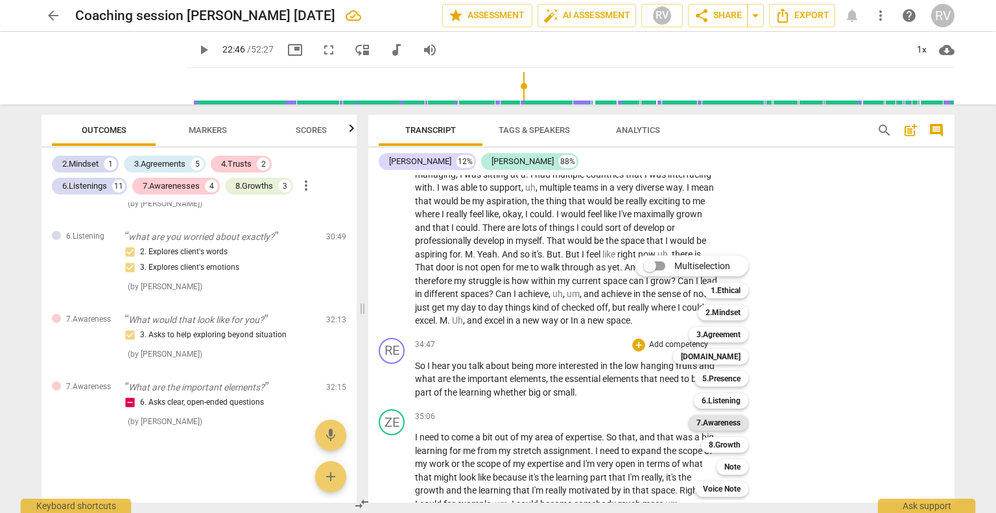
click at [710, 427] on b "7.Awareness" at bounding box center [718, 423] width 44 height 16
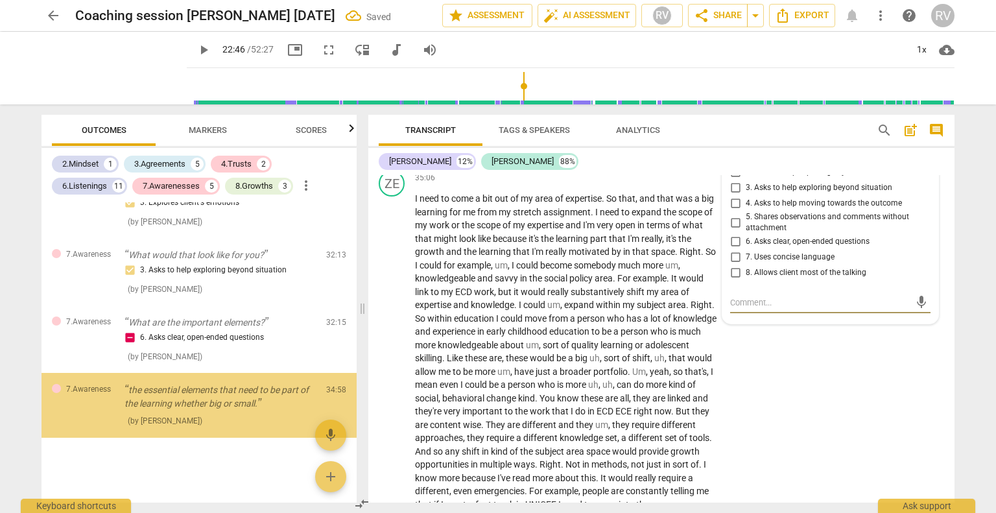
scroll to position [2850, 0]
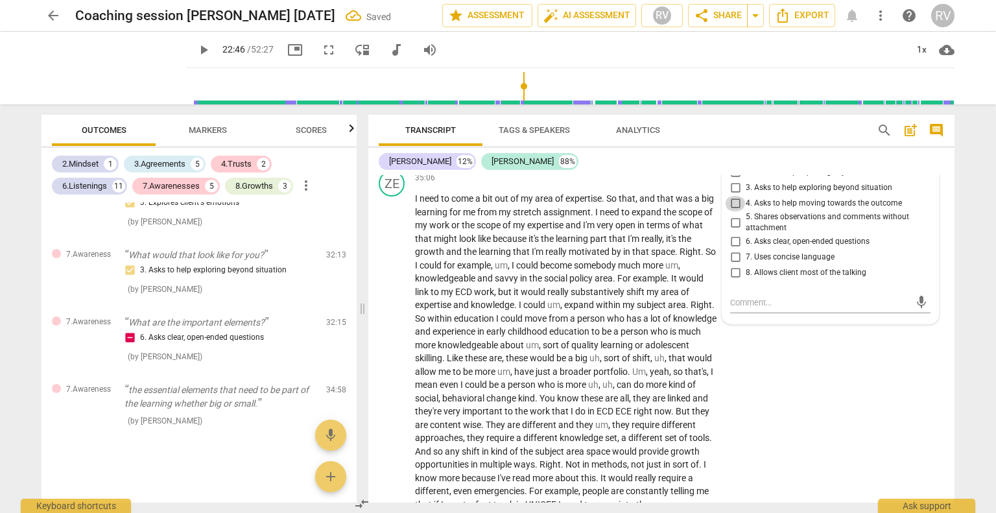
click at [734, 211] on input "4. Asks to help moving towards the outcome" at bounding box center [735, 204] width 21 height 16
checkbox input "true"
click at [773, 433] on div "ZE play_arrow pause 35:06 + Add competency keyboard_arrow_right I need to come …" at bounding box center [661, 433] width 586 height 537
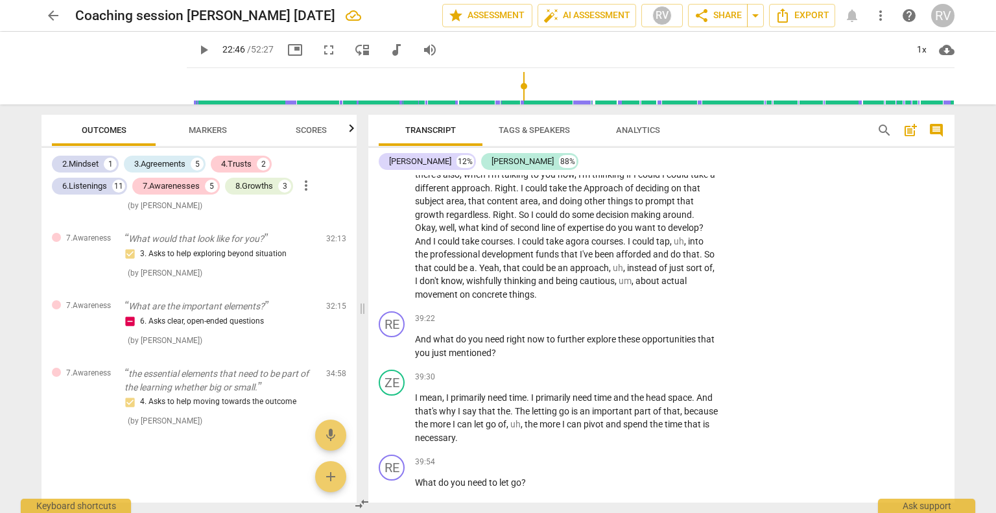
scroll to position [6251, 0]
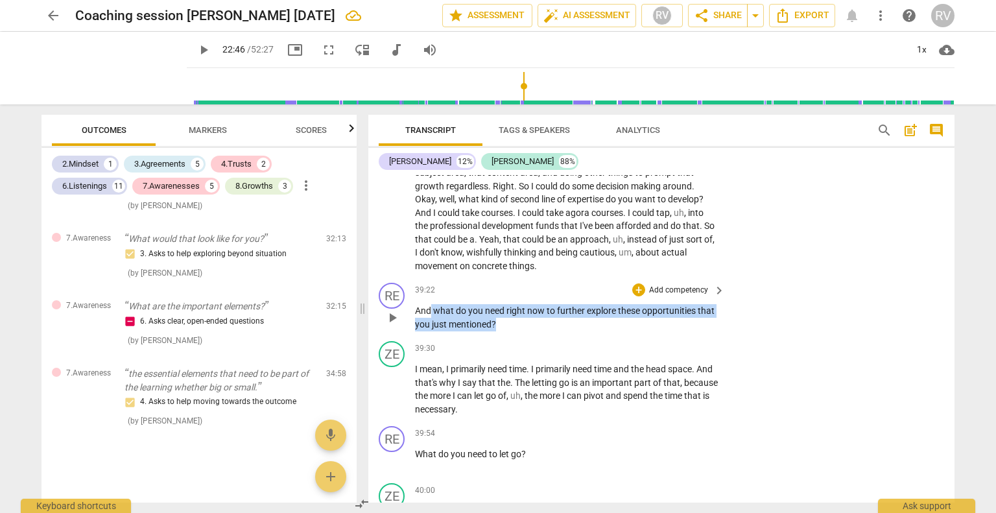
drag, startPoint x: 517, startPoint y: 371, endPoint x: 431, endPoint y: 357, distance: 86.7
click at [431, 331] on p "And what do you need right now to further explore these opportunities that you …" at bounding box center [566, 317] width 303 height 27
click at [635, 296] on div "+" at bounding box center [638, 289] width 13 height 13
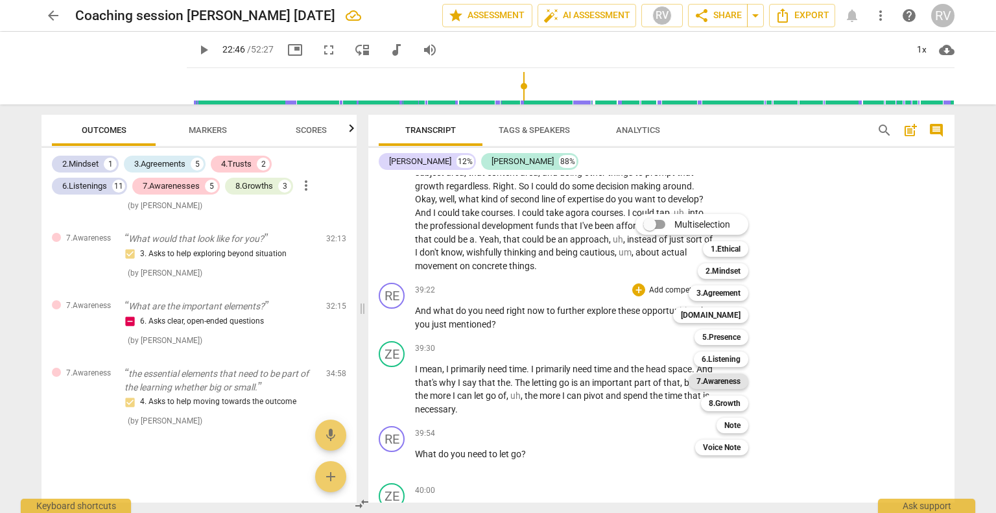
click at [720, 379] on b "7.Awareness" at bounding box center [718, 381] width 44 height 16
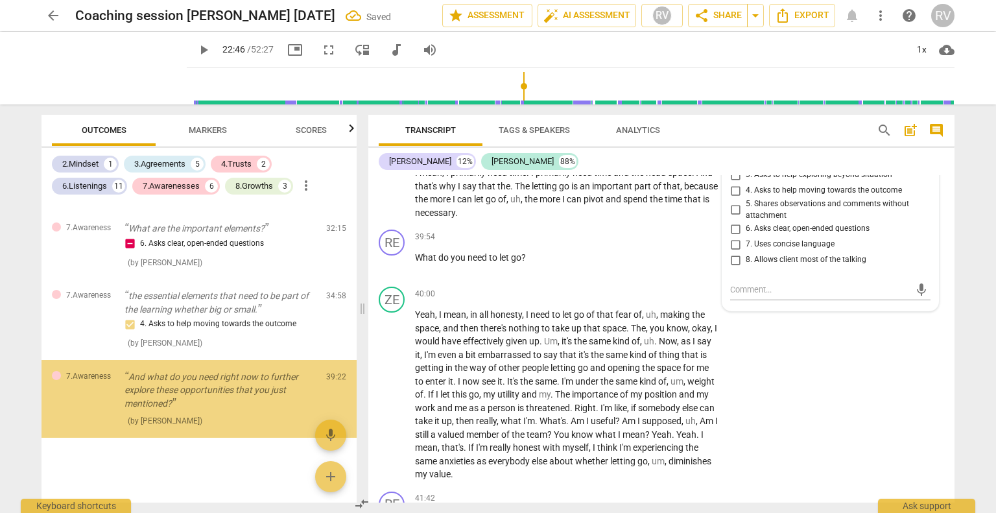
scroll to position [2944, 0]
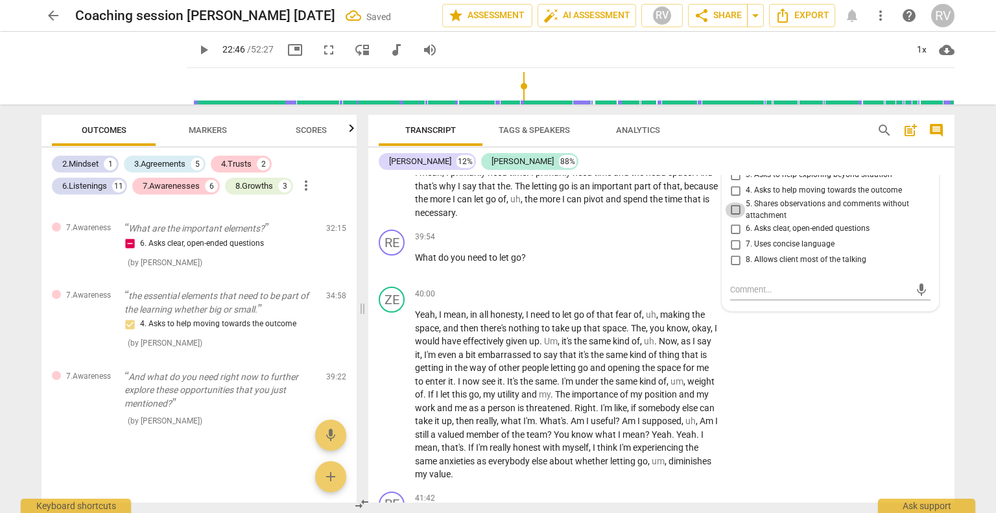
click at [735, 218] on input "5. Shares observations and comments without attachment" at bounding box center [735, 210] width 21 height 16
checkbox input "true"
click at [786, 401] on div "ZE play_arrow pause 40:00 + Add competency keyboard_arrow_right Yeah , I mean ,…" at bounding box center [661, 383] width 586 height 205
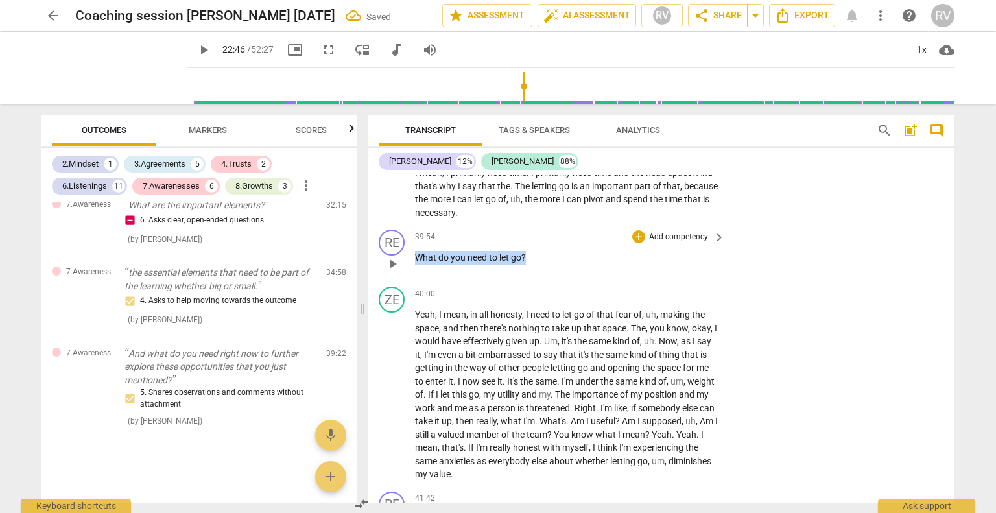
drag, startPoint x: 535, startPoint y: 301, endPoint x: 415, endPoint y: 297, distance: 120.0
click at [415, 265] on p "What do you need to let go ?" at bounding box center [566, 258] width 303 height 14
click at [638, 243] on div "+" at bounding box center [638, 236] width 13 height 13
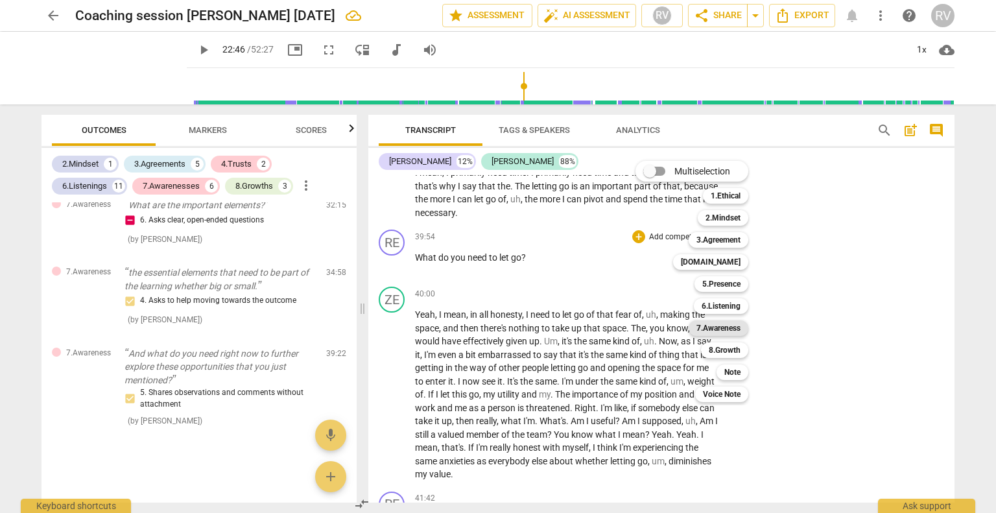
click at [708, 332] on b "7.Awareness" at bounding box center [718, 328] width 44 height 16
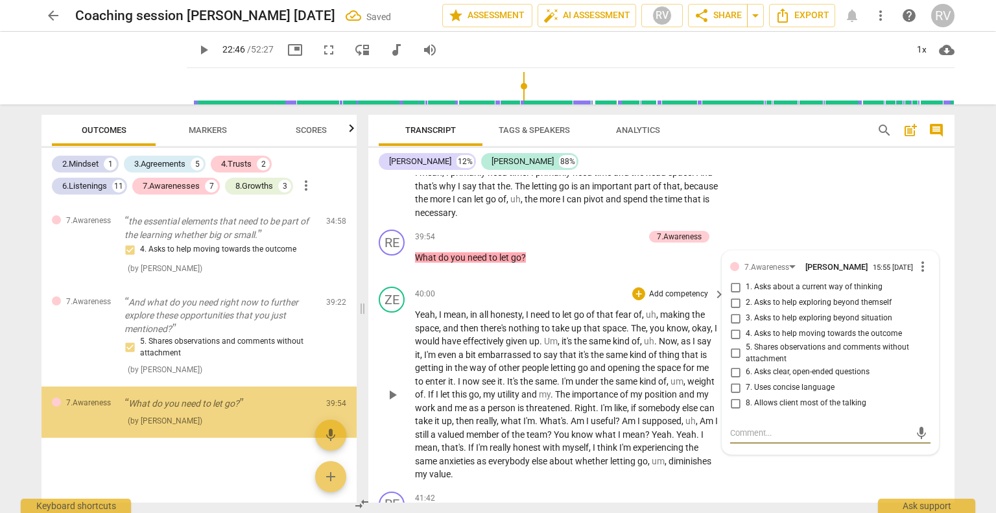
scroll to position [3018, 0]
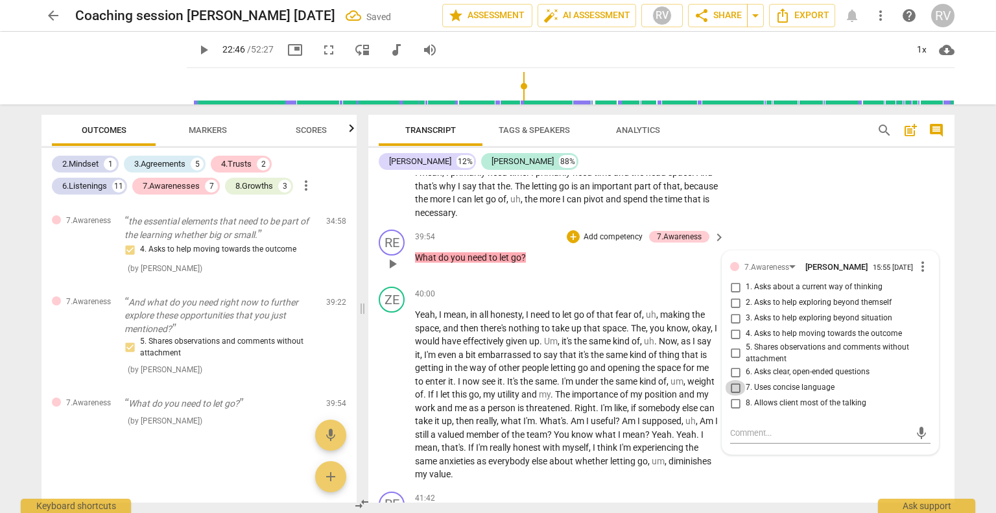
click at [734, 396] on input "7. Uses concise language" at bounding box center [735, 388] width 21 height 16
checkbox input "true"
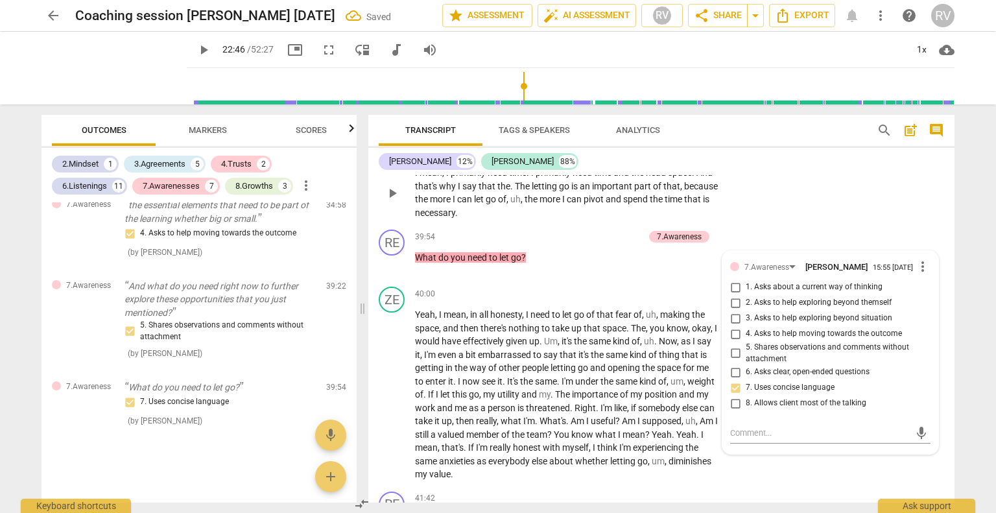
click at [847, 207] on div "ZE play_arrow pause 39:30 + Add competency keyboard_arrow_right I mean , I prim…" at bounding box center [661, 181] width 586 height 85
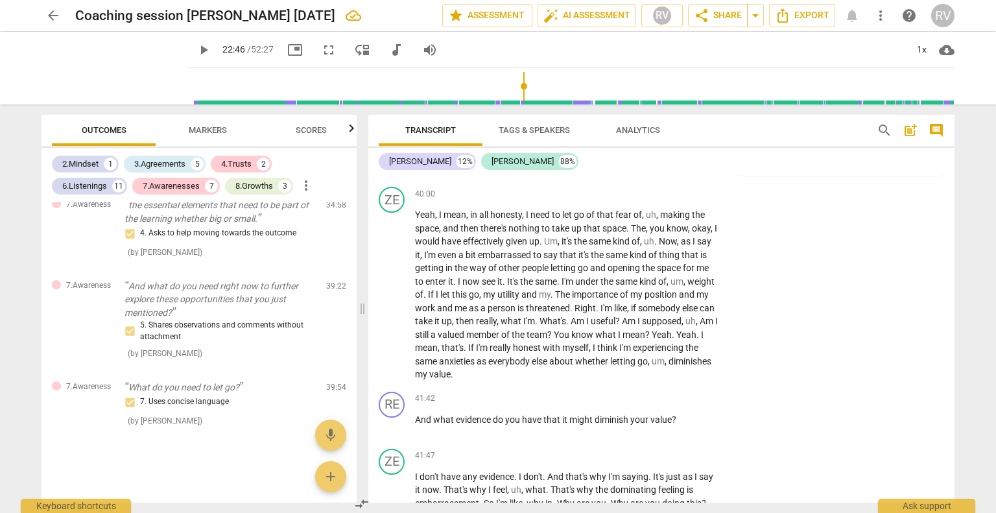
scroll to position [6575, 0]
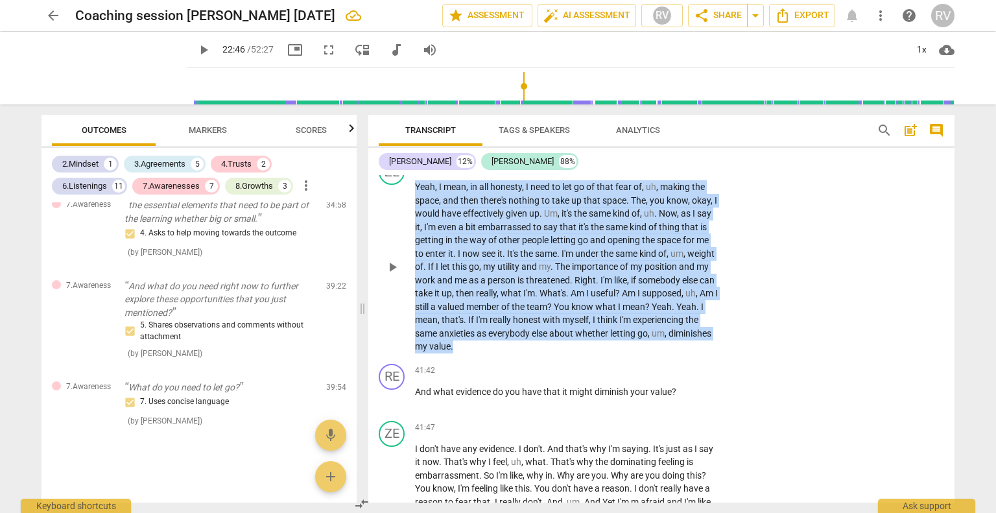
drag, startPoint x: 549, startPoint y: 390, endPoint x: 408, endPoint y: 233, distance: 210.7
click at [408, 233] on div "ZE play_arrow pause 40:00 + Add competency keyboard_arrow_right Yeah , I mean ,…" at bounding box center [661, 256] width 586 height 205
click at [633, 172] on div "+" at bounding box center [638, 165] width 13 height 13
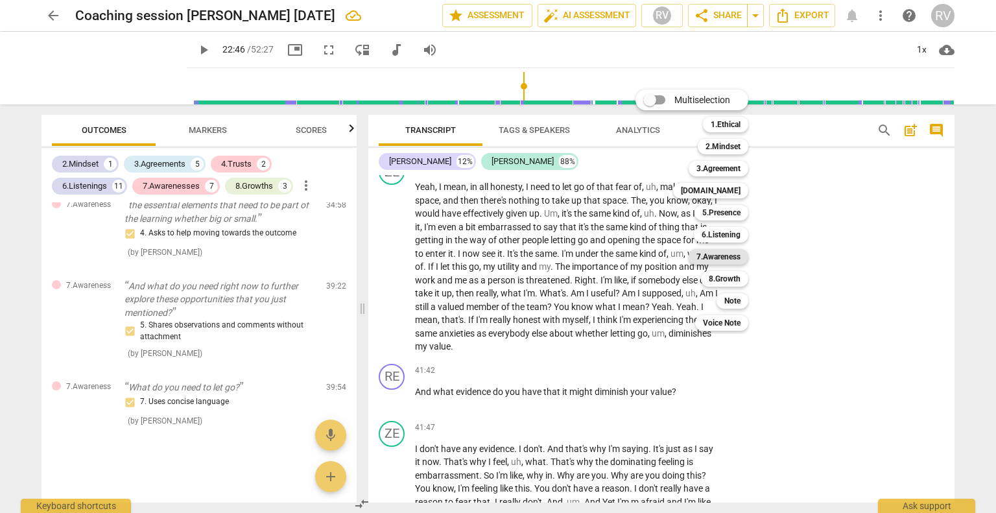
click at [722, 261] on b "7.Awareness" at bounding box center [718, 257] width 44 height 16
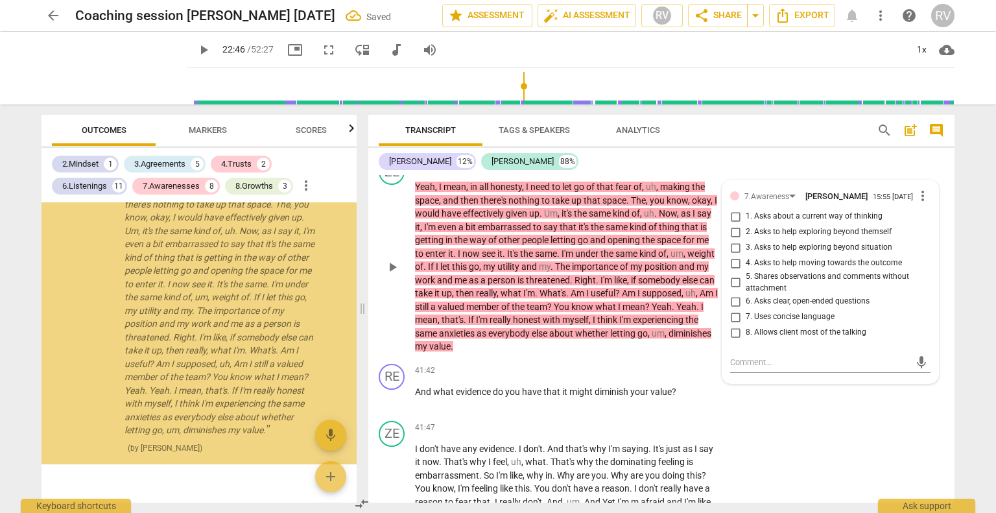
scroll to position [3278, 0]
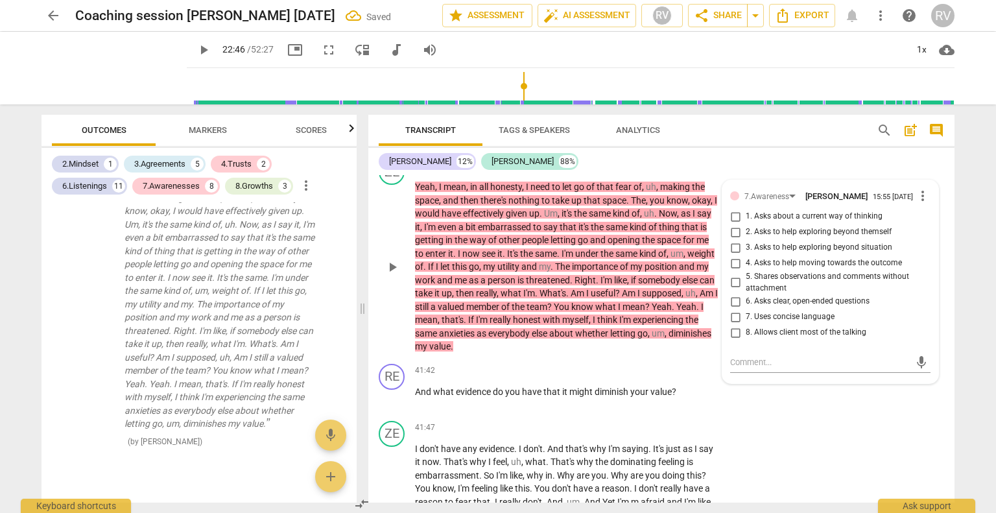
click at [765, 338] on span "8. Allows client most of the talking" at bounding box center [806, 333] width 121 height 12
click at [746, 340] on input "8. Allows client most of the talking" at bounding box center [735, 333] width 21 height 16
checkbox input "true"
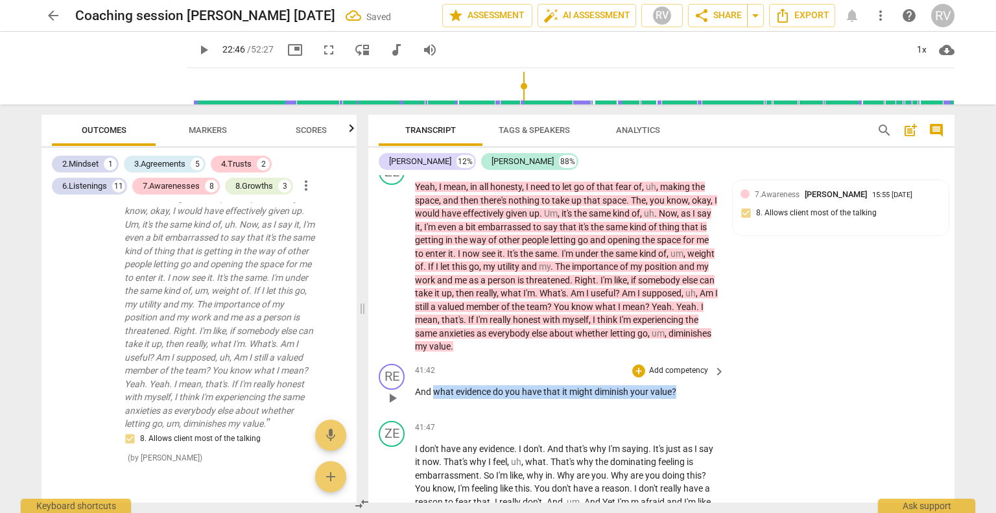
drag, startPoint x: 675, startPoint y: 439, endPoint x: 436, endPoint y: 438, distance: 239.2
click at [436, 399] on p "And what evidence do you have that it might diminish your value ?" at bounding box center [566, 392] width 303 height 14
click at [685, 422] on div "+" at bounding box center [687, 418] width 13 height 13
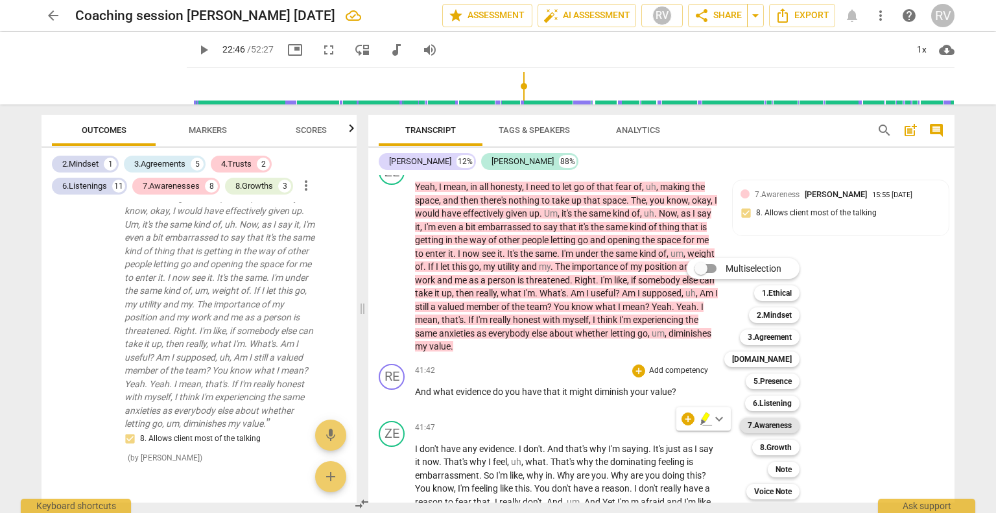
click at [761, 424] on b "7.Awareness" at bounding box center [770, 426] width 44 height 16
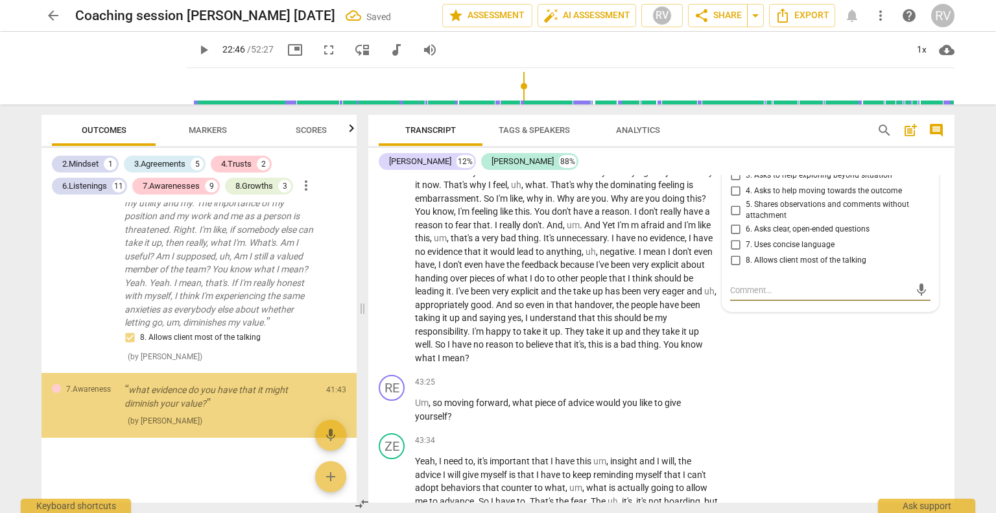
scroll to position [3432, 0]
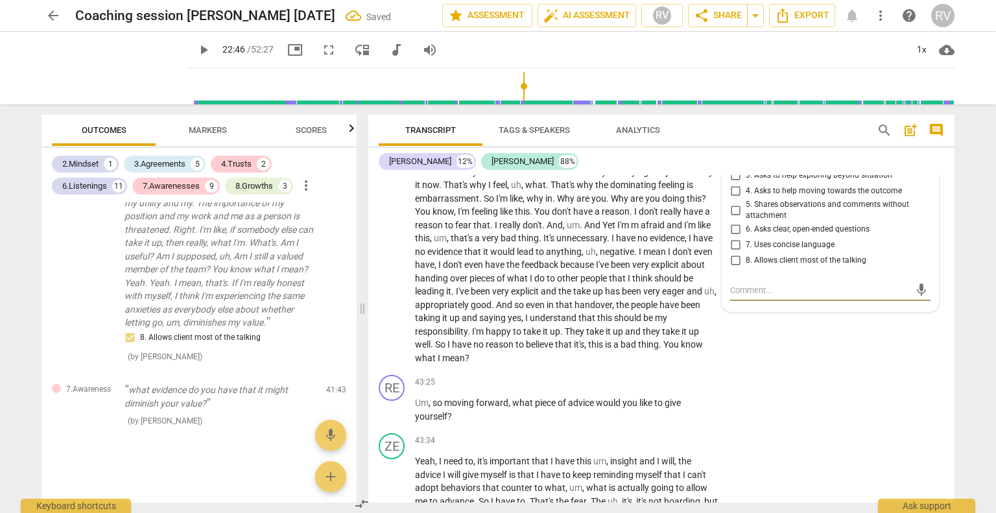
click at [732, 218] on input "5. Shares observations and comments without attachment" at bounding box center [735, 210] width 21 height 16
checkbox input "true"
click at [884, 423] on div "RE play_arrow pause 43:25 + Add competency keyboard_arrow_right Um , so moving …" at bounding box center [661, 399] width 586 height 58
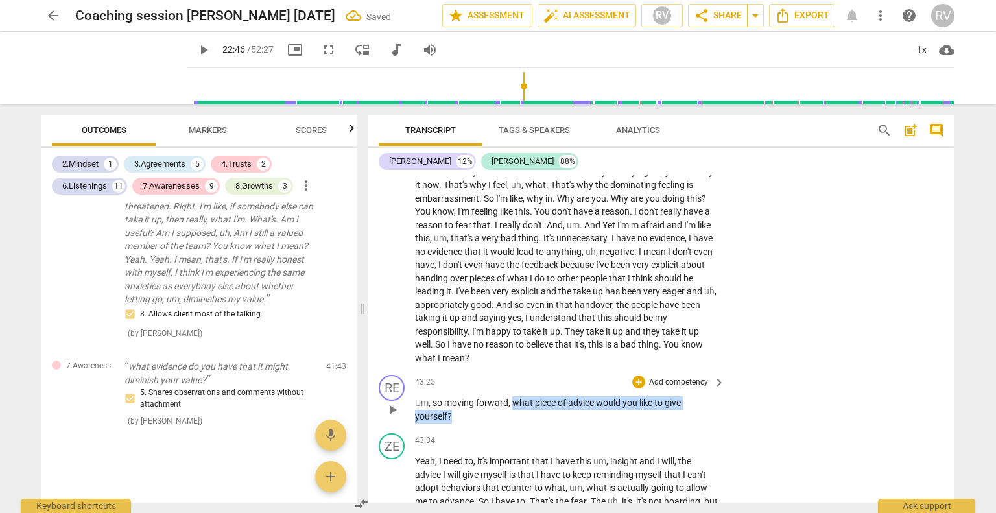
drag, startPoint x: 537, startPoint y: 462, endPoint x: 514, endPoint y: 446, distance: 28.6
click at [514, 423] on p "Um , so moving forward , what piece of advice would you like to give yourself ?" at bounding box center [566, 409] width 303 height 27
click at [637, 388] on div "+" at bounding box center [638, 381] width 13 height 13
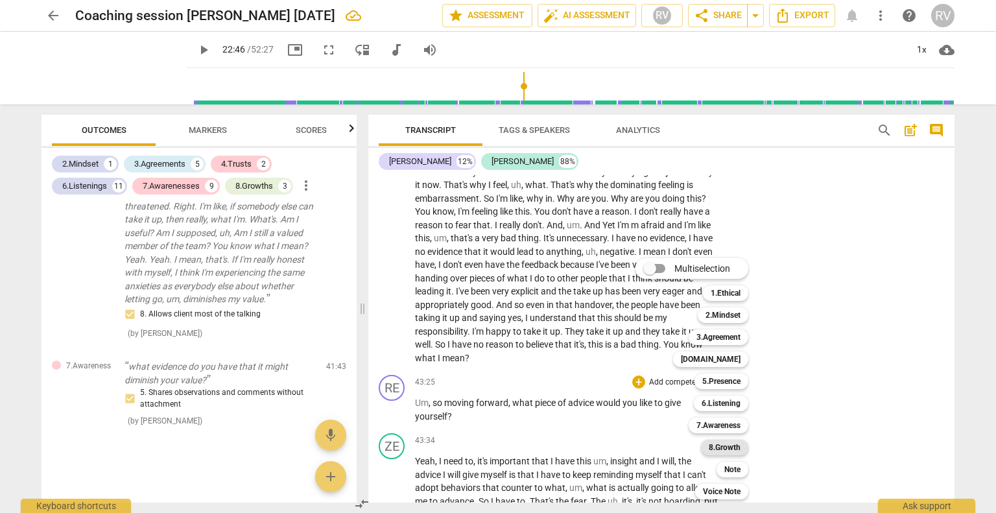
click at [711, 447] on b "8.Growth" at bounding box center [725, 448] width 32 height 16
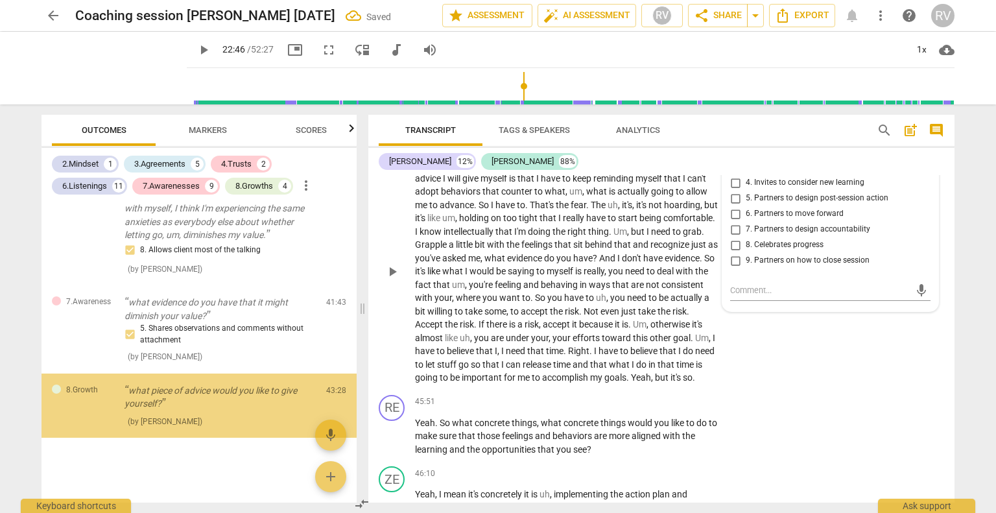
scroll to position [3519, 0]
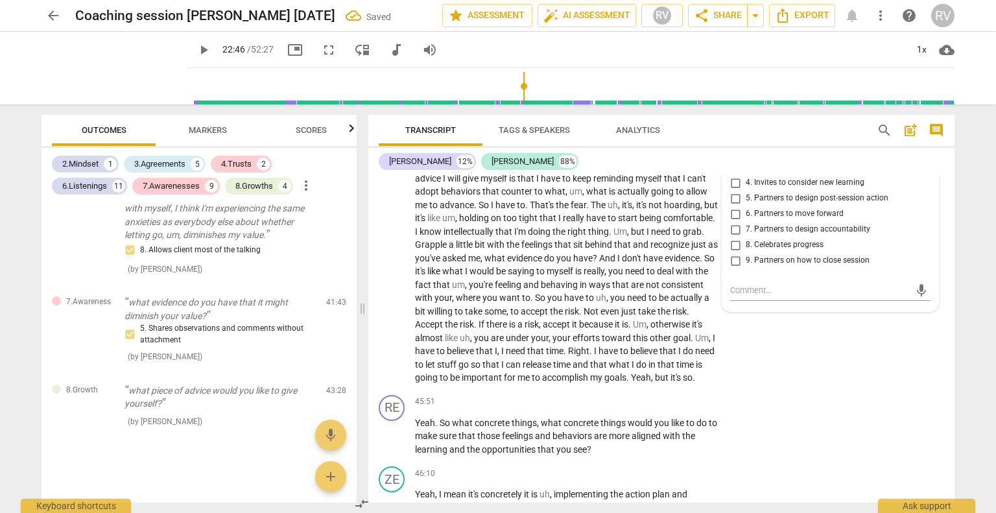
click at [731, 159] on input "2. Invites to state learning about themself" at bounding box center [735, 152] width 21 height 16
checkbox input "true"
click at [883, 390] on div "ZE play_arrow pause 43:34 + Add competency keyboard_arrow_right Yeah , I need t…" at bounding box center [661, 261] width 586 height 258
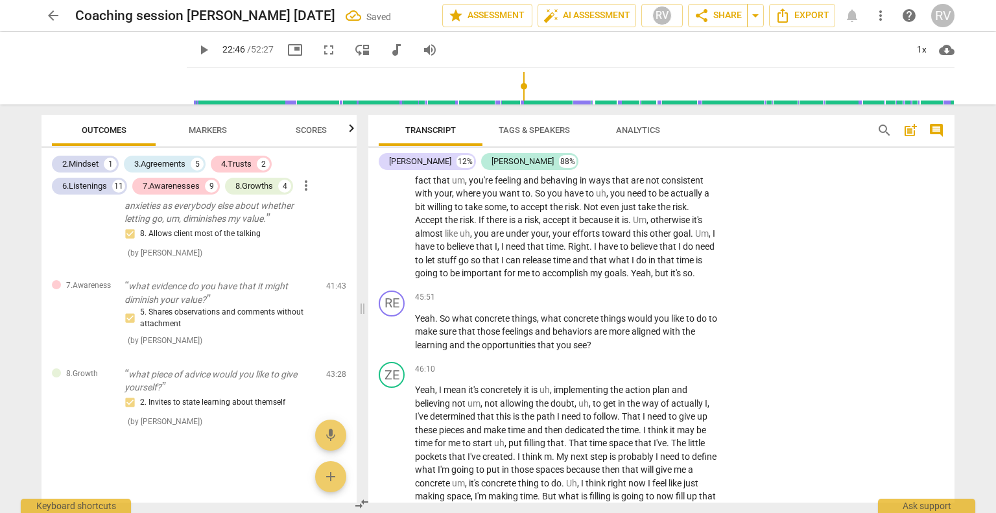
scroll to position [7295, 0]
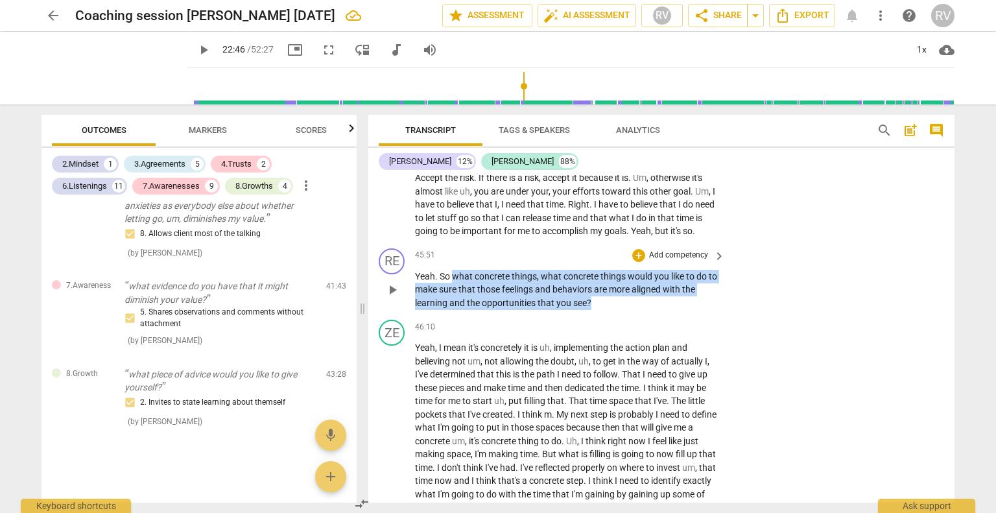
drag, startPoint x: 559, startPoint y: 357, endPoint x: 453, endPoint y: 336, distance: 108.3
click at [453, 310] on p "Yeah . So what concrete things , what concrete things would you like to do to m…" at bounding box center [566, 290] width 303 height 40
click at [635, 262] on div "+" at bounding box center [638, 255] width 13 height 13
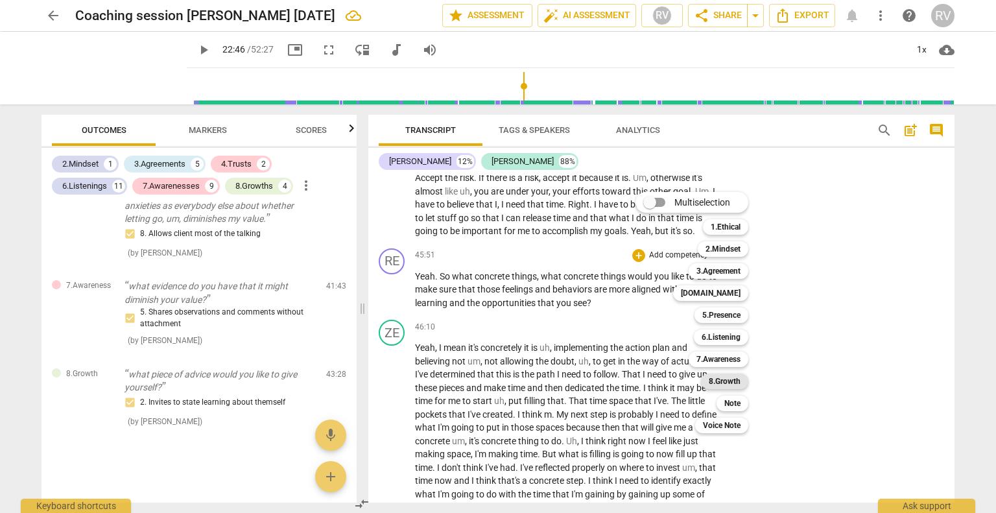
click at [725, 383] on b "8.Growth" at bounding box center [725, 381] width 32 height 16
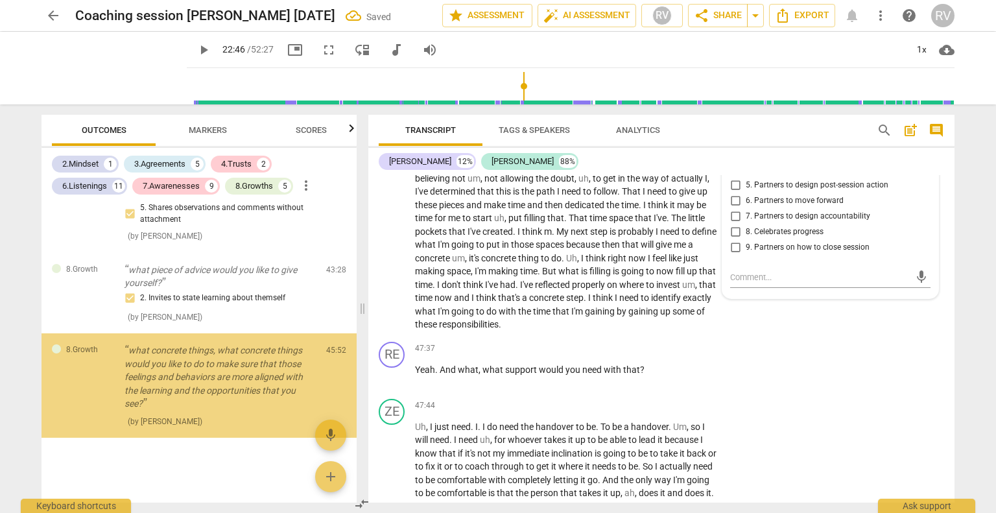
scroll to position [3641, 0]
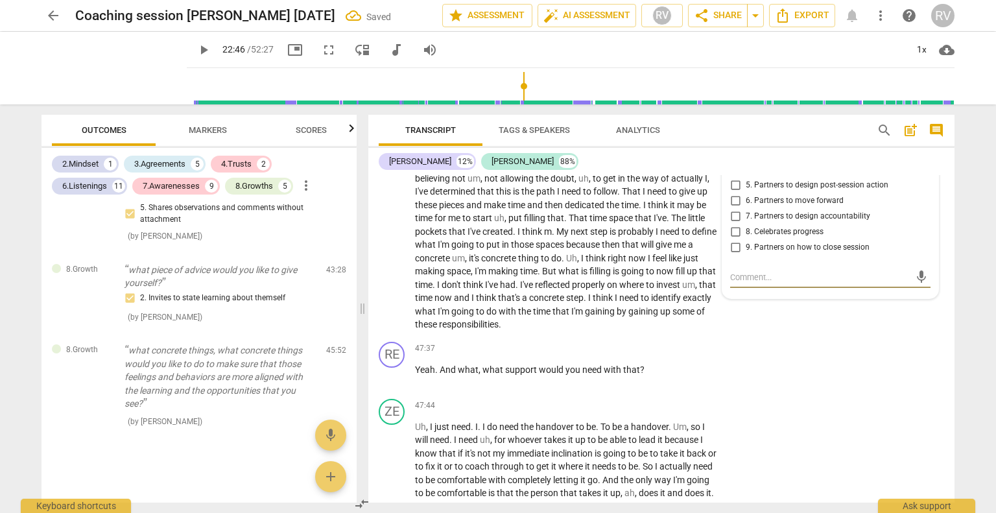
click at [733, 193] on input "5. Partners to design post-session action" at bounding box center [735, 186] width 21 height 16
checkbox input "true"
click at [796, 394] on div "RE play_arrow pause 47:37 + Add competency keyboard_arrow_right Yeah . And what…" at bounding box center [661, 364] width 586 height 57
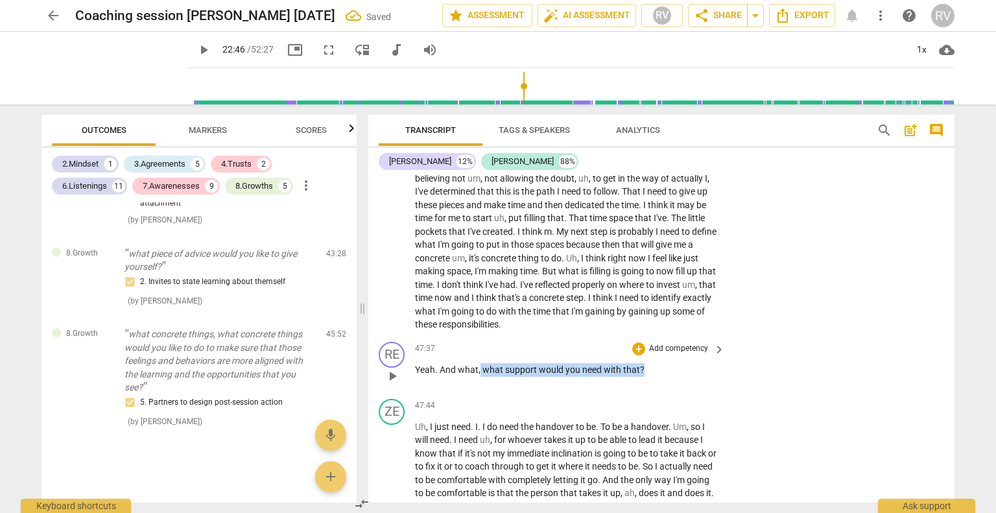
drag, startPoint x: 641, startPoint y: 428, endPoint x: 480, endPoint y: 428, distance: 161.4
click at [480, 377] on p "Yeah . And what , what support would you need with that ?" at bounding box center [566, 370] width 303 height 14
click at [635, 355] on div "+" at bounding box center [638, 348] width 13 height 13
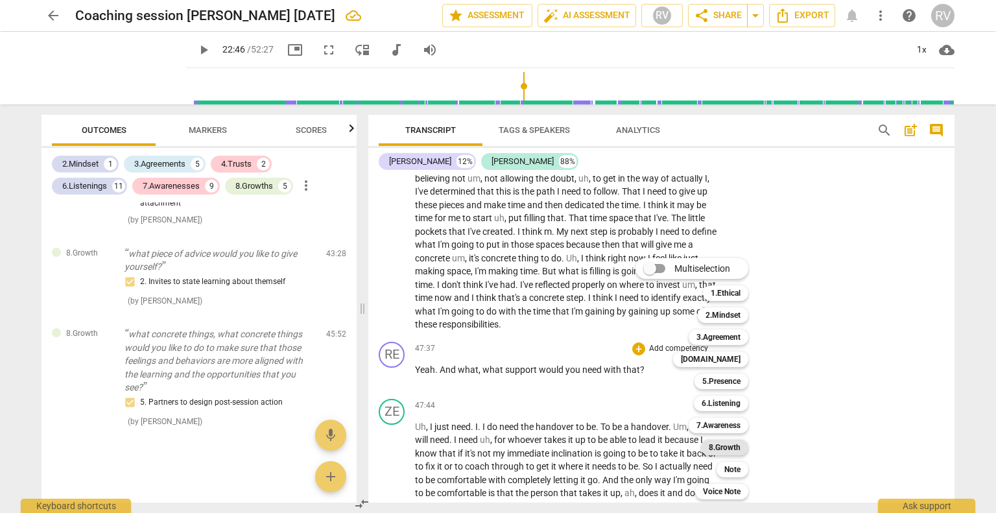
click at [717, 448] on b "8.Growth" at bounding box center [725, 448] width 32 height 16
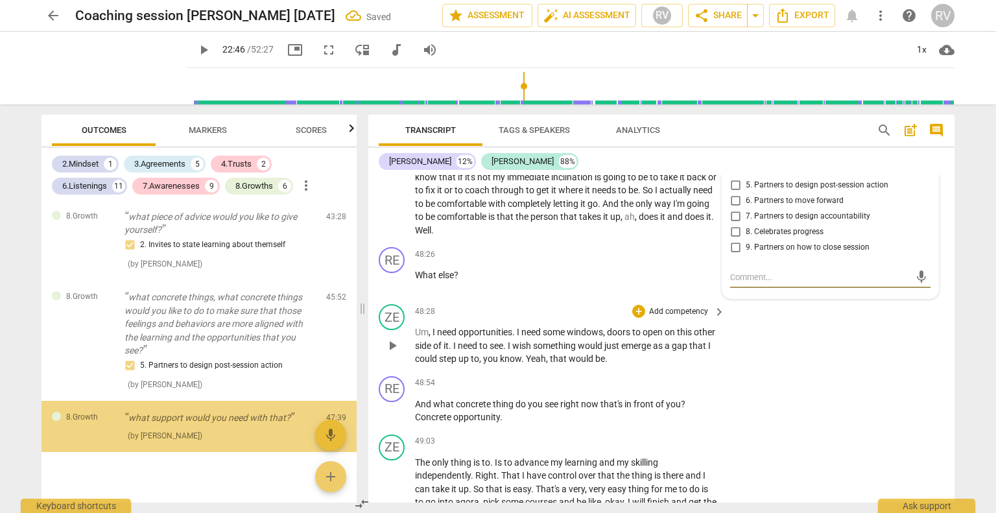
scroll to position [3708, 0]
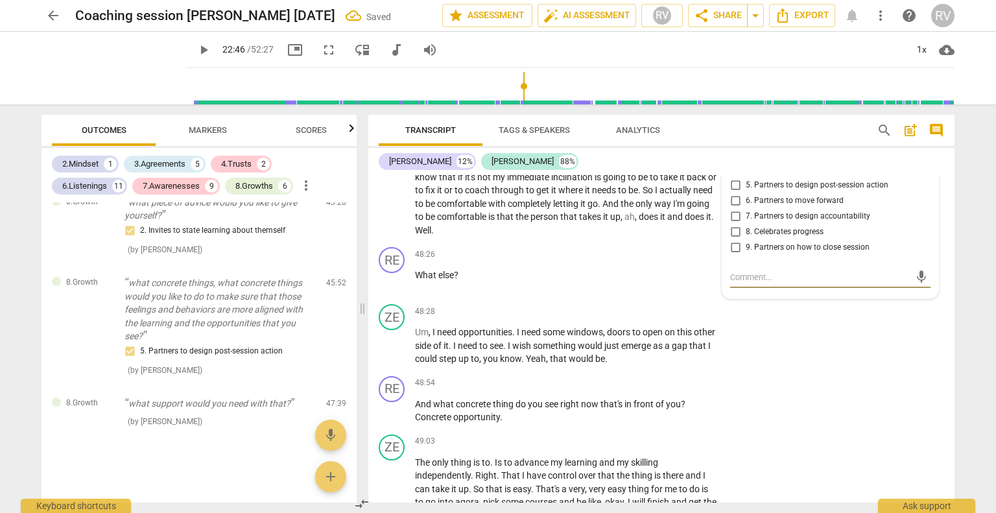
click at [731, 209] on input "6. Partners to move forward" at bounding box center [735, 201] width 21 height 16
checkbox input "true"
click at [816, 371] on div "ZE play_arrow pause 48:28 + Add competency keyboard_arrow_right Um , I need opp…" at bounding box center [661, 335] width 586 height 72
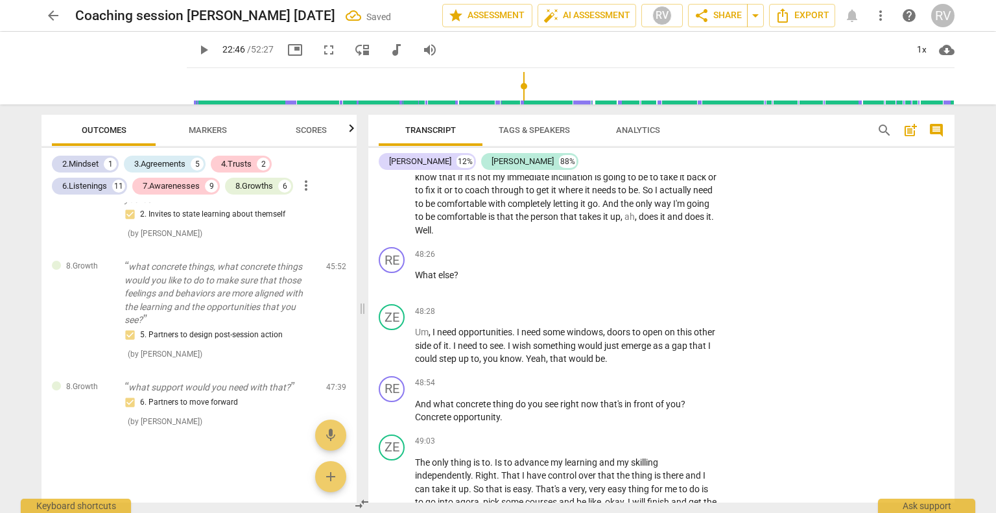
scroll to position [7845, 0]
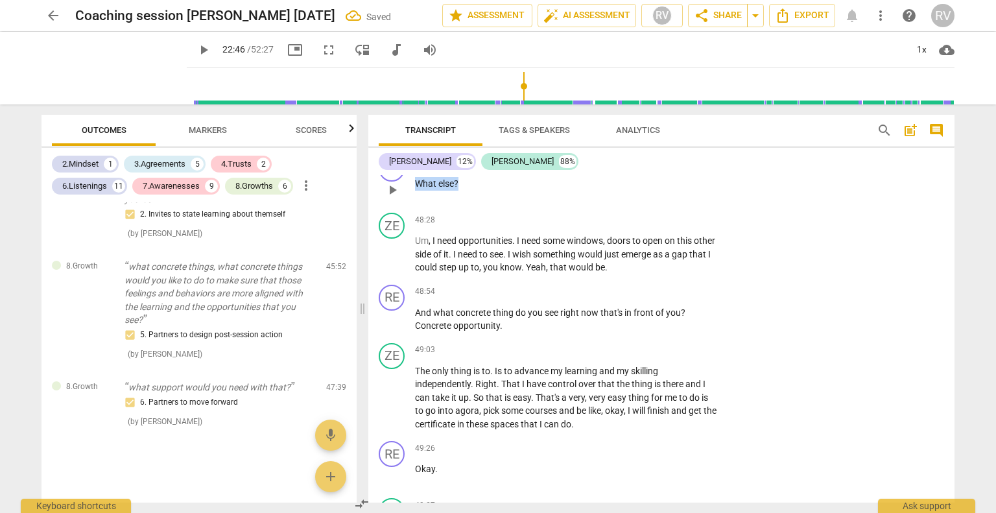
drag, startPoint x: 456, startPoint y: 241, endPoint x: 407, endPoint y: 241, distance: 49.3
click at [407, 207] on div "RE play_arrow pause 48:26 + Add competency keyboard_arrow_right What else ?" at bounding box center [661, 178] width 586 height 57
click at [637, 169] on div "+" at bounding box center [638, 162] width 13 height 13
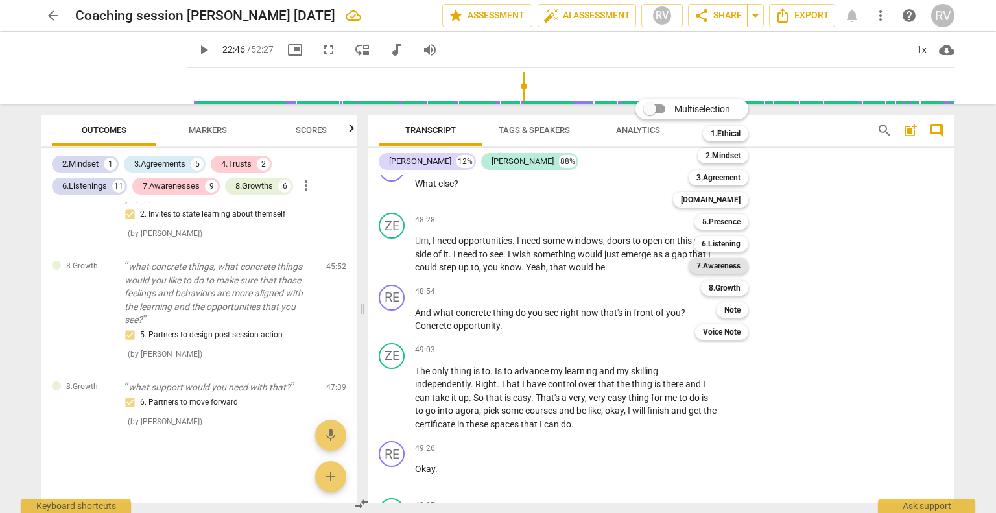
click at [719, 268] on b "7.Awareness" at bounding box center [718, 266] width 44 height 16
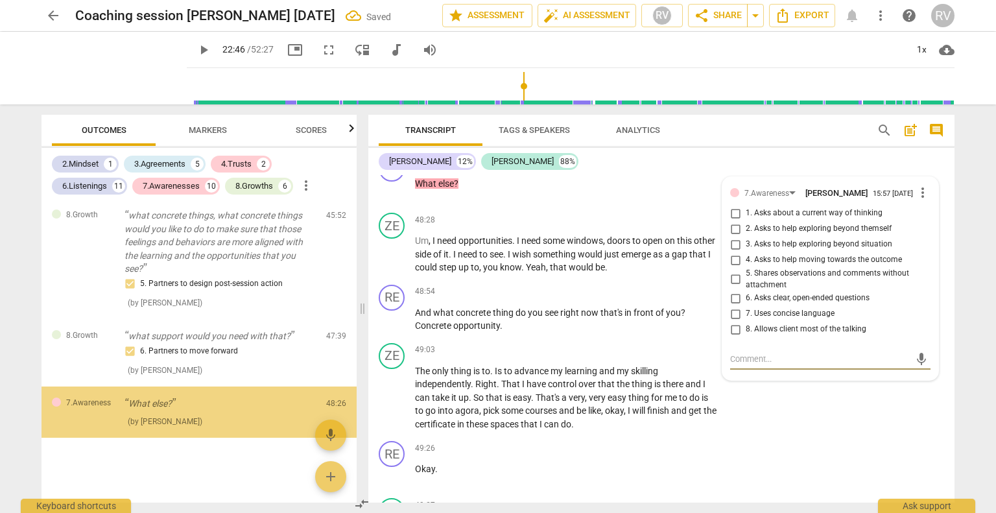
scroll to position [3775, 0]
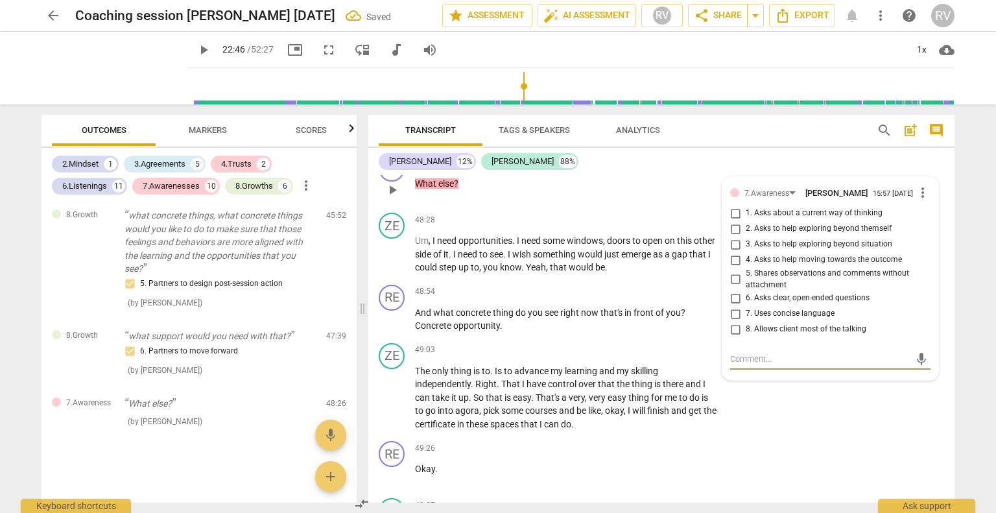
click at [732, 322] on input "7. Uses concise language" at bounding box center [735, 314] width 21 height 16
checkbox input "true"
click at [827, 436] on div "ZE play_arrow pause 49:03 + Add competency keyboard_arrow_right The only thing …" at bounding box center [661, 387] width 586 height 99
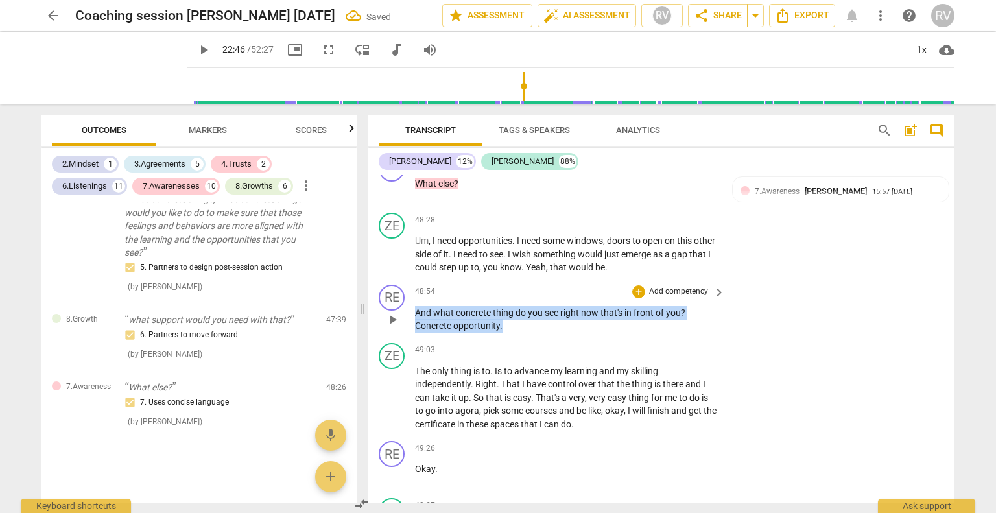
drag, startPoint x: 509, startPoint y: 383, endPoint x: 410, endPoint y: 373, distance: 99.0
click at [410, 338] on div "RE play_arrow pause 48:54 + Add competency keyboard_arrow_right And what concre…" at bounding box center [661, 308] width 586 height 58
click at [638, 298] on div "+" at bounding box center [638, 291] width 13 height 13
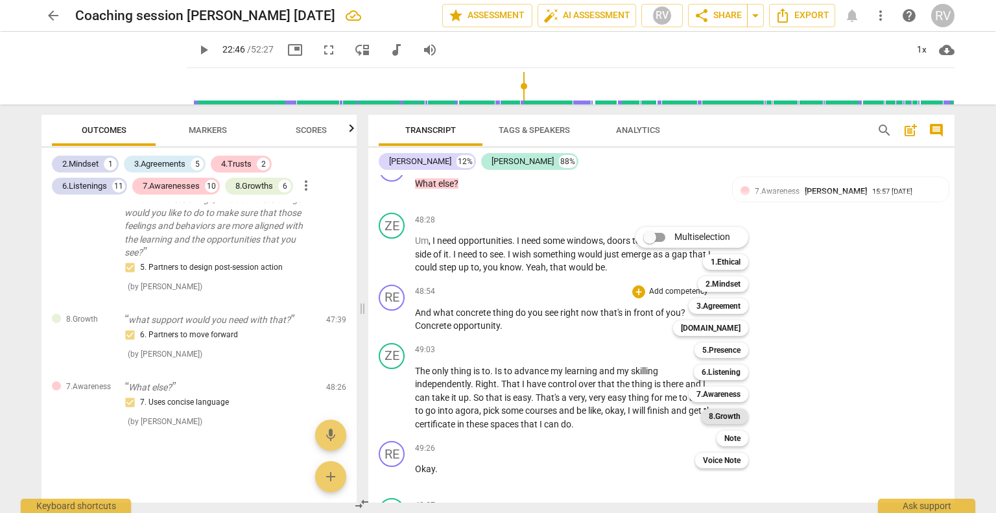
click at [717, 416] on b "8.Growth" at bounding box center [725, 416] width 32 height 16
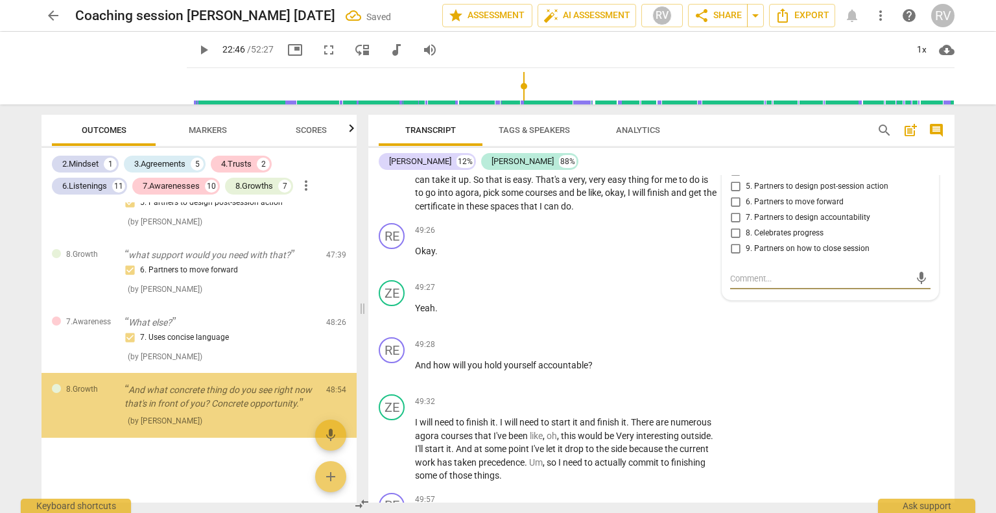
scroll to position [3856, 0]
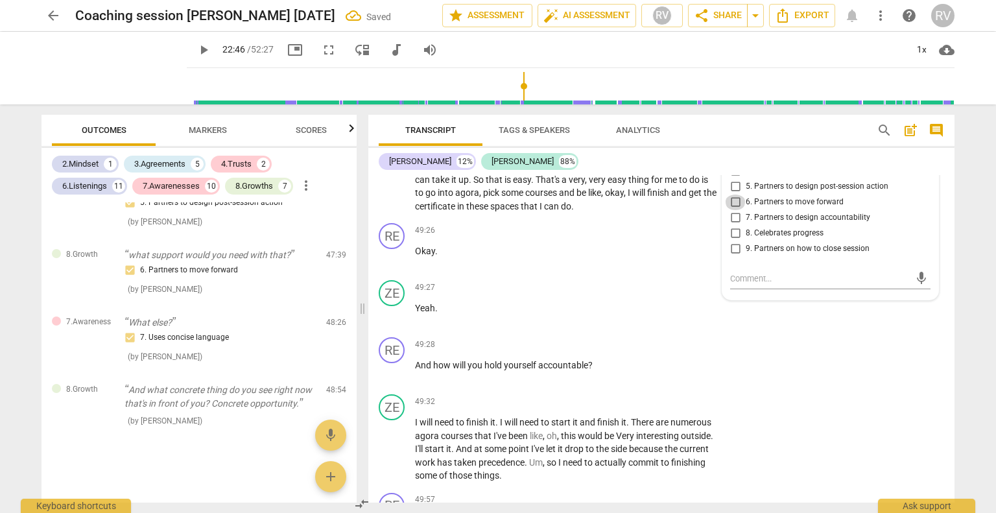
click at [735, 210] on input "6. Partners to move forward" at bounding box center [735, 203] width 21 height 16
checkbox input "true"
click at [833, 389] on div "RE play_arrow pause 49:28 + Add competency keyboard_arrow_right And how will yo…" at bounding box center [661, 360] width 586 height 57
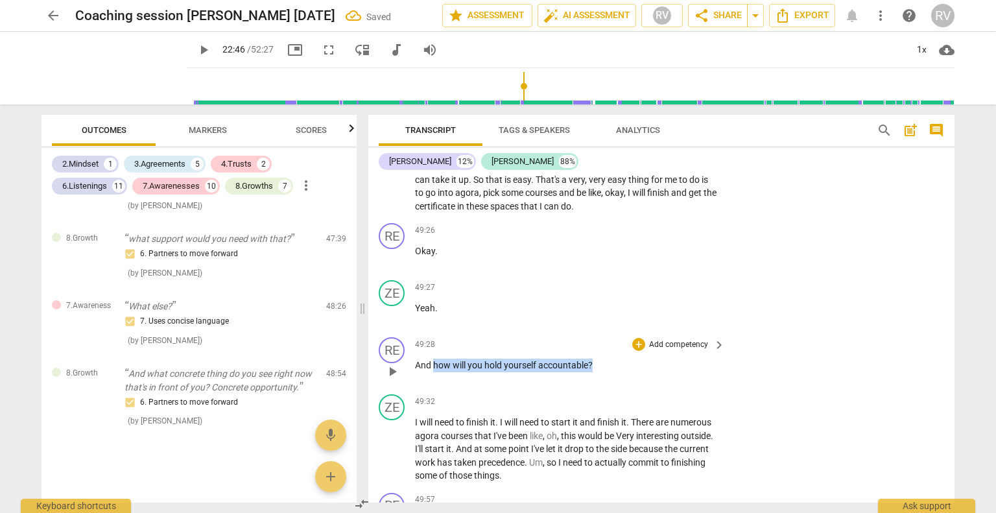
drag, startPoint x: 592, startPoint y: 418, endPoint x: 435, endPoint y: 419, distance: 156.9
click at [435, 372] on p "And how will you hold yourself accountable ?" at bounding box center [566, 366] width 303 height 14
click at [604, 405] on div "+" at bounding box center [604, 403] width 13 height 13
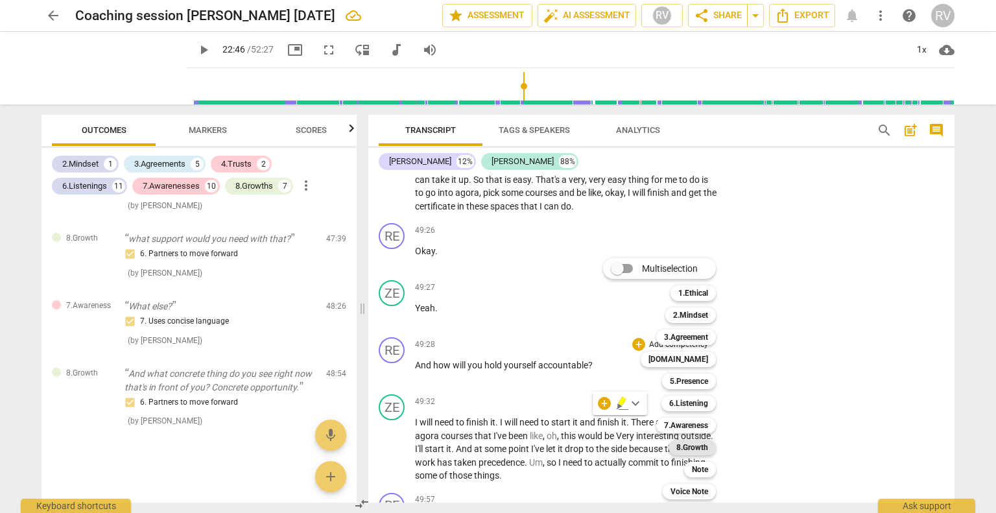
click at [683, 444] on b "8.Growth" at bounding box center [692, 448] width 32 height 16
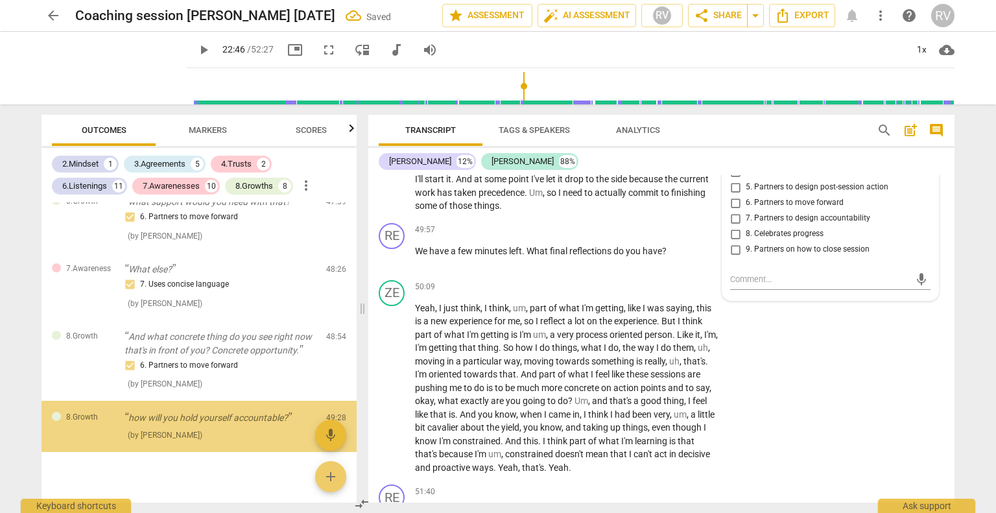
scroll to position [3924, 0]
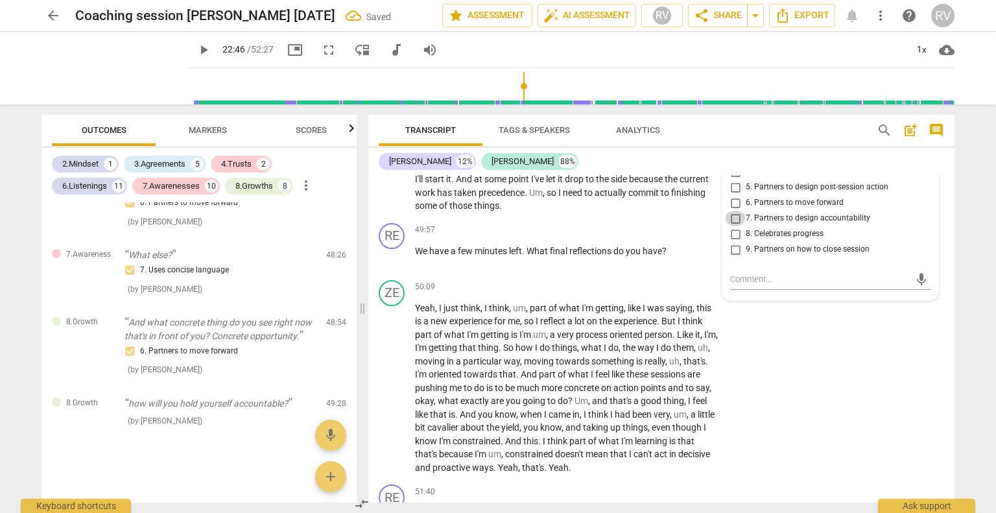
click at [735, 226] on input "7. Partners to design accountability" at bounding box center [735, 219] width 21 height 16
checkbox input "true"
click at [842, 389] on div "ZE play_arrow pause 50:09 + Add competency keyboard_arrow_right Yeah , I just t…" at bounding box center [661, 377] width 586 height 205
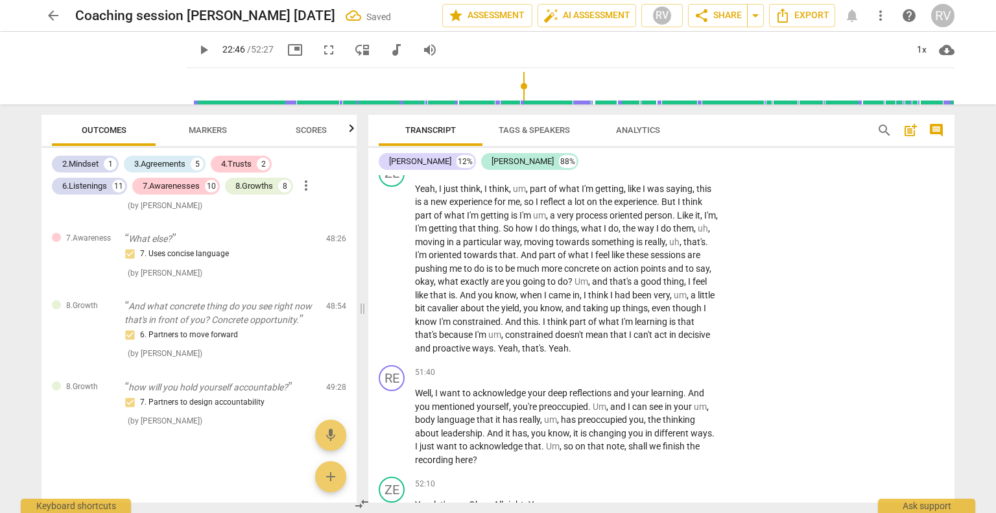
scroll to position [8536, 0]
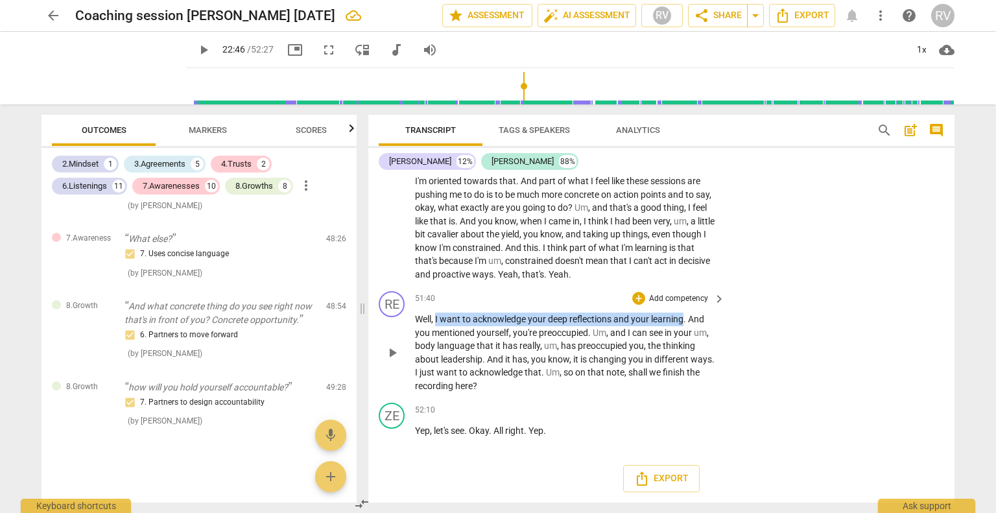
drag, startPoint x: 684, startPoint y: 364, endPoint x: 436, endPoint y: 359, distance: 248.4
click at [436, 359] on p "Well , I want to acknowledge your deep reflections and your learning . And you …" at bounding box center [566, 353] width 303 height 80
click at [642, 305] on div "+" at bounding box center [638, 298] width 13 height 13
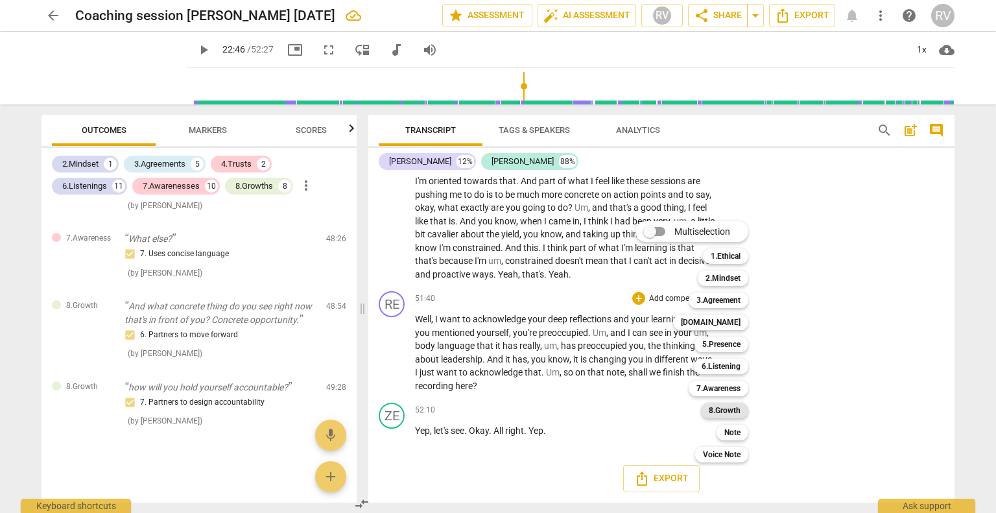
click at [728, 407] on b "8.Growth" at bounding box center [725, 411] width 32 height 16
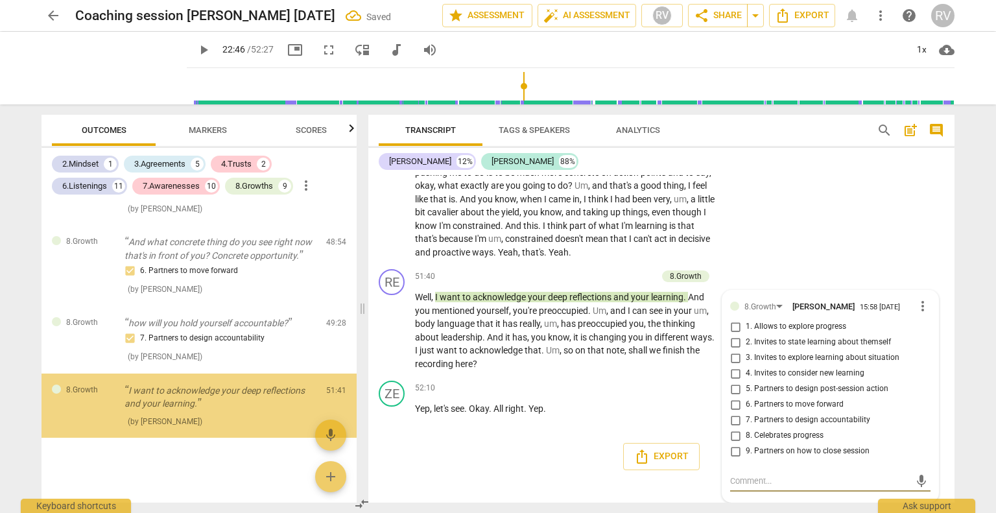
scroll to position [4004, 0]
click at [757, 432] on span "8. Celebrates progress" at bounding box center [785, 436] width 78 height 12
click at [746, 432] on input "8. Celebrates progress" at bounding box center [735, 436] width 21 height 16
checkbox input "true"
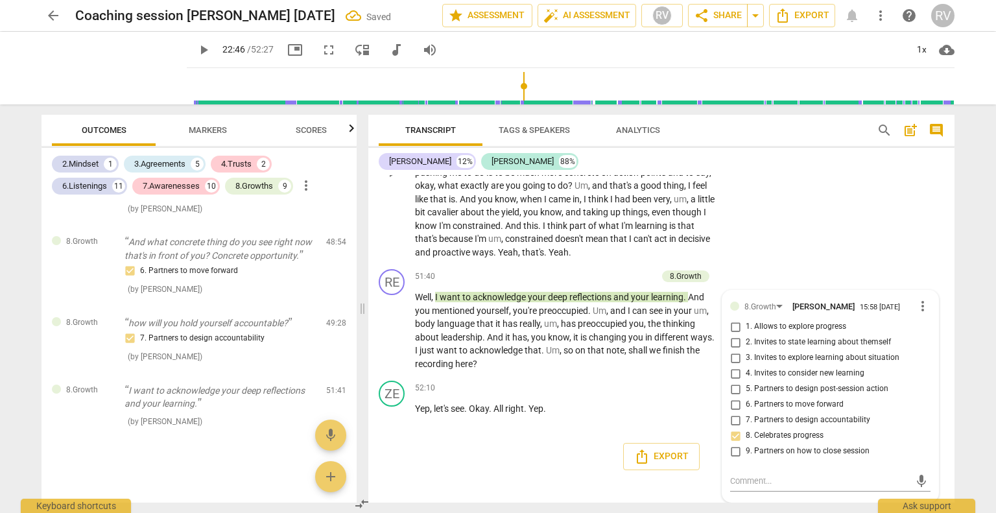
click at [851, 202] on div "ZE play_arrow pause 50:09 + Add competency keyboard_arrow_right Yeah , I just t…" at bounding box center [661, 162] width 586 height 205
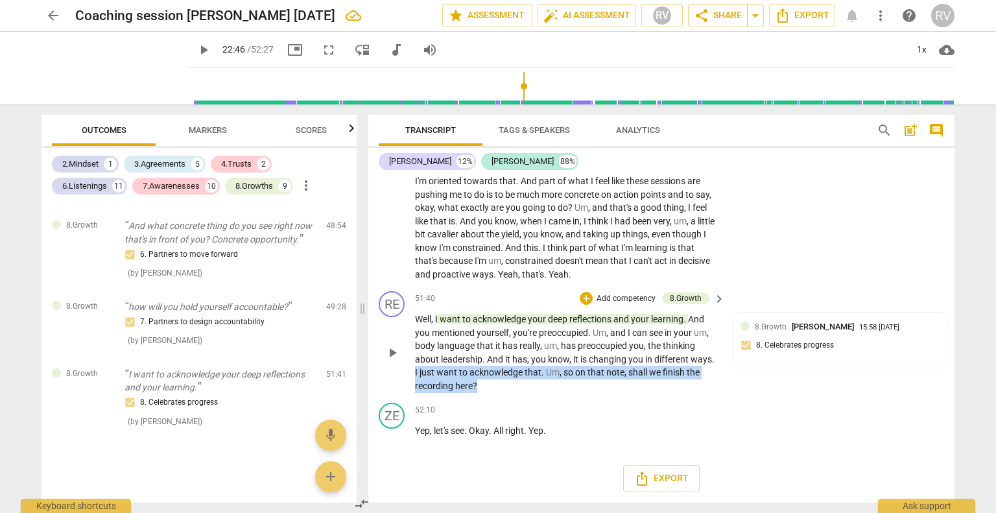
drag, startPoint x: 482, startPoint y: 386, endPoint x: 409, endPoint y: 375, distance: 74.0
click at [409, 375] on div "RE play_arrow pause 51:40 + Add competency 8.Growth keyboard_arrow_right Well ,…" at bounding box center [661, 342] width 586 height 112
click at [585, 299] on div "+" at bounding box center [586, 298] width 13 height 13
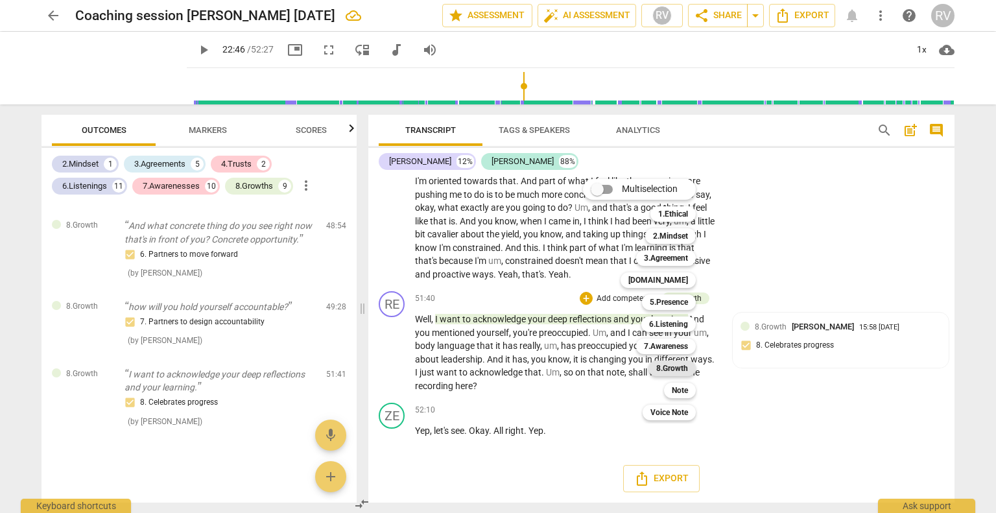
click at [676, 370] on b "8.Growth" at bounding box center [672, 368] width 32 height 16
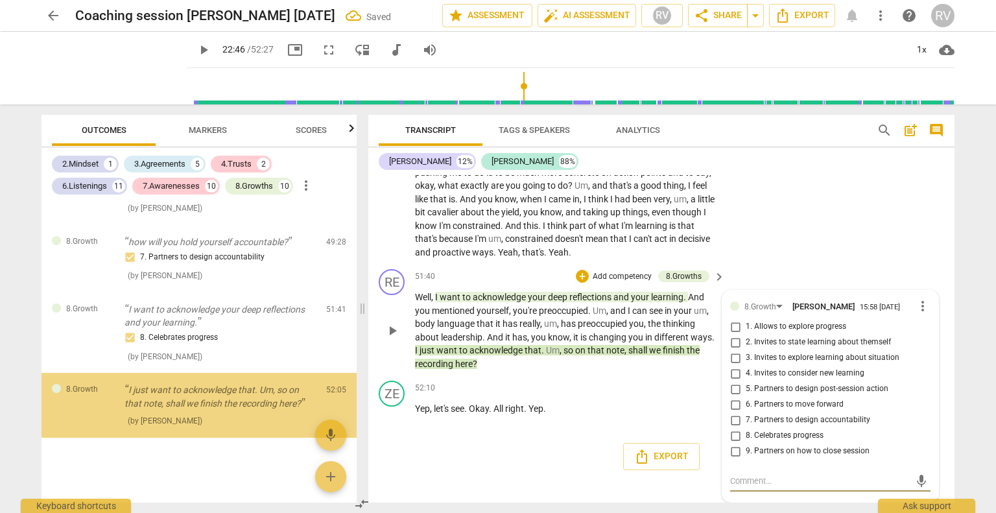
scroll to position [4085, 0]
click at [776, 453] on span "9. Partners on how to close session" at bounding box center [808, 451] width 124 height 12
click at [746, 453] on input "9. Partners on how to close session" at bounding box center [735, 451] width 21 height 16
checkbox input "true"
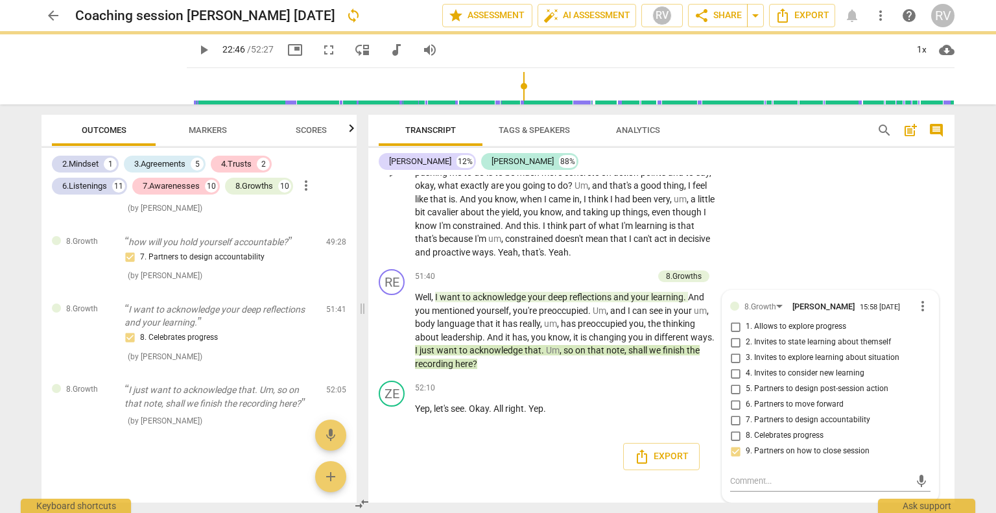
click at [852, 247] on div "ZE play_arrow pause 50:09 + Add competency keyboard_arrow_right Yeah , I just t…" at bounding box center [661, 162] width 586 height 205
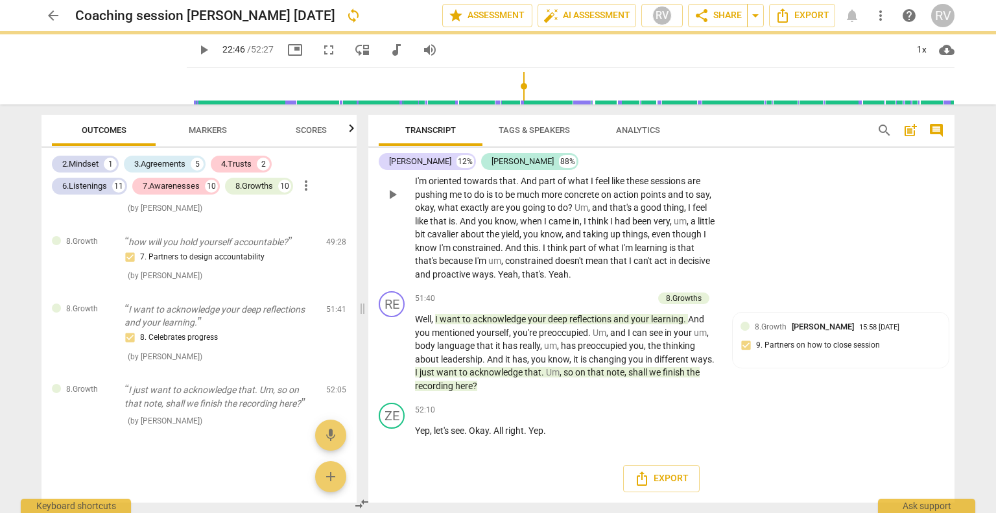
scroll to position [8579, 0]
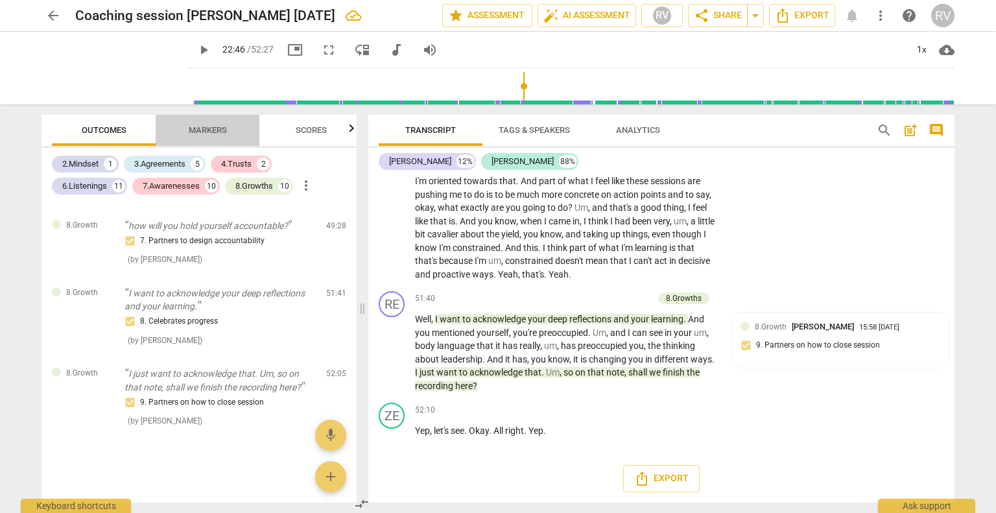
click at [211, 133] on span "Markers" at bounding box center [208, 130] width 38 height 10
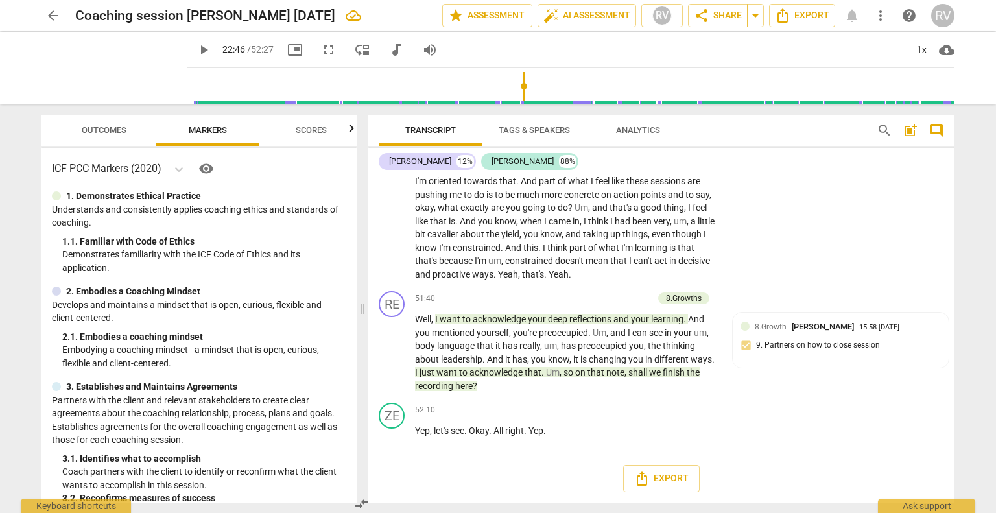
click at [306, 137] on span "Scores" at bounding box center [311, 131] width 62 height 18
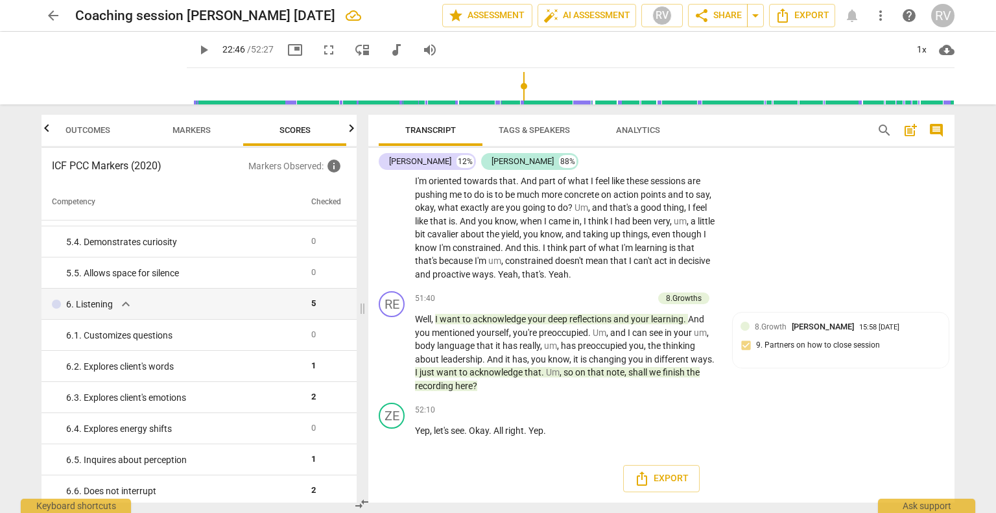
scroll to position [0, 0]
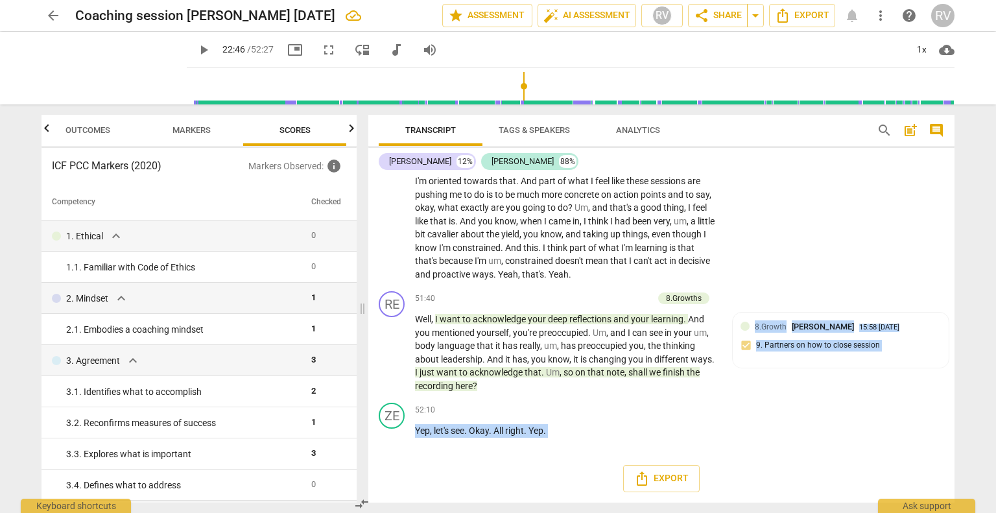
drag, startPoint x: 954, startPoint y: 494, endPoint x: 952, endPoint y: 384, distance: 109.6
click at [952, 384] on div "Transcript Tags & Speakers Analytics search post_add comment [PERSON_NAME] 12% …" at bounding box center [664, 308] width 602 height 408
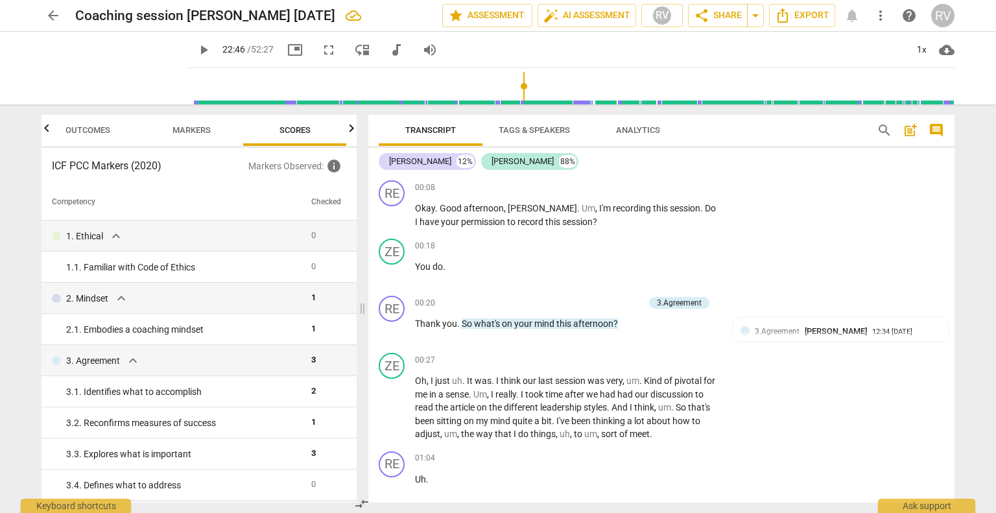
click at [954, 150] on div "Transcript Tags & Speakers Analytics search post_add comment [PERSON_NAME] 12% …" at bounding box center [664, 308] width 602 height 408
drag, startPoint x: 577, startPoint y: 221, endPoint x: 657, endPoint y: 209, distance: 80.6
click at [657, 209] on p "Okay . Good afternoon , [PERSON_NAME] . Um , I'm recording this session . Do I …" at bounding box center [566, 215] width 303 height 27
click at [636, 189] on div "+" at bounding box center [638, 187] width 13 height 13
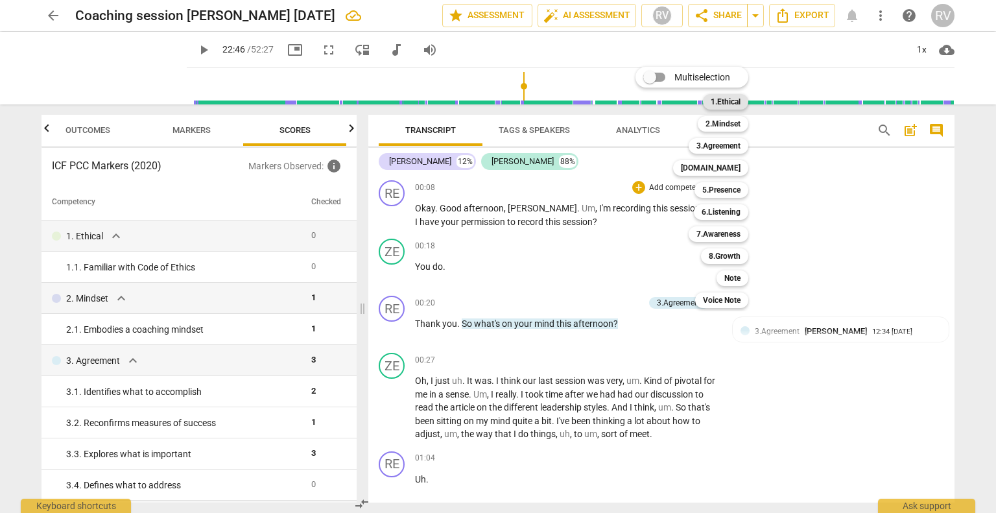
click at [724, 105] on b "1.Ethical" at bounding box center [726, 102] width 30 height 16
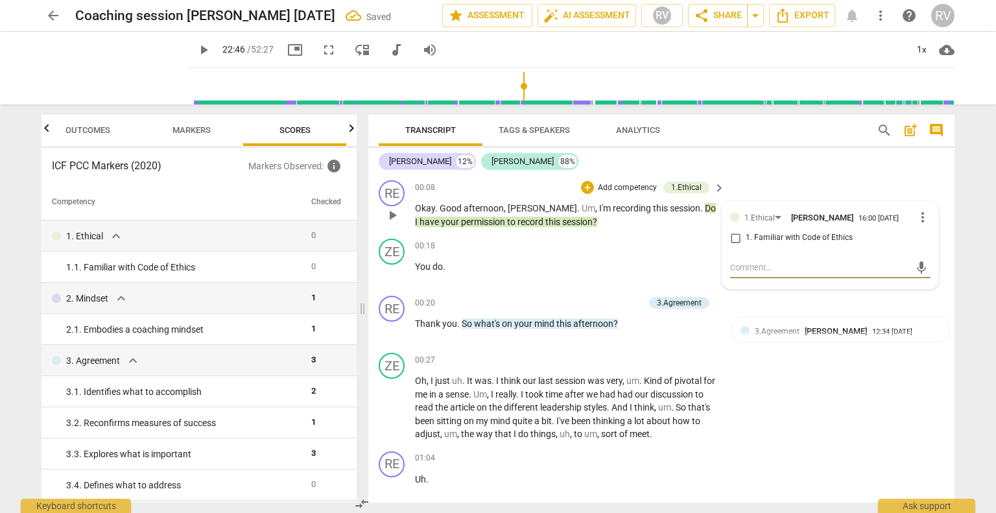
click at [732, 246] on input "1. Familiar with Code of Ethics" at bounding box center [735, 238] width 21 height 16
checkbox input "true"
click at [942, 351] on div "ZE play_arrow pause 00:27 + Add competency keyboard_arrow_right Oh , I just uh …" at bounding box center [661, 397] width 586 height 99
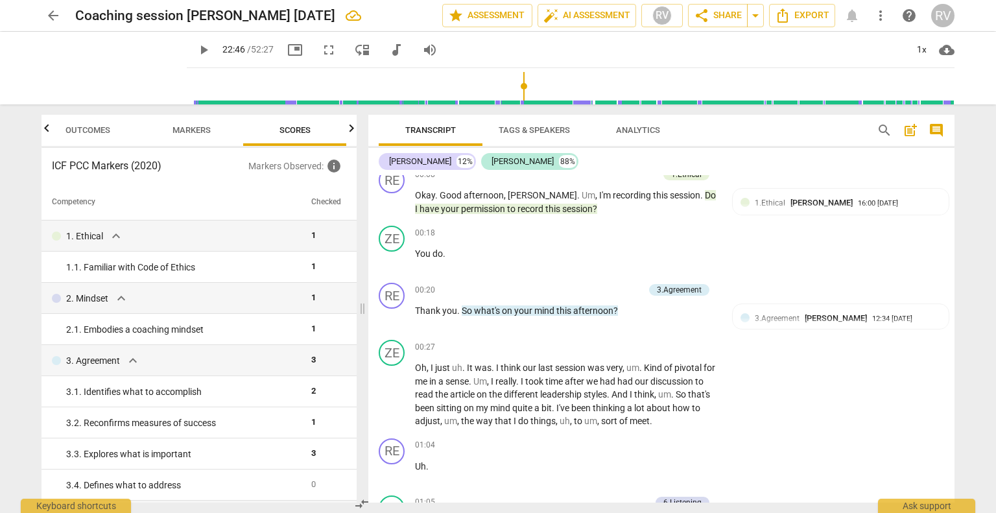
scroll to position [29, 0]
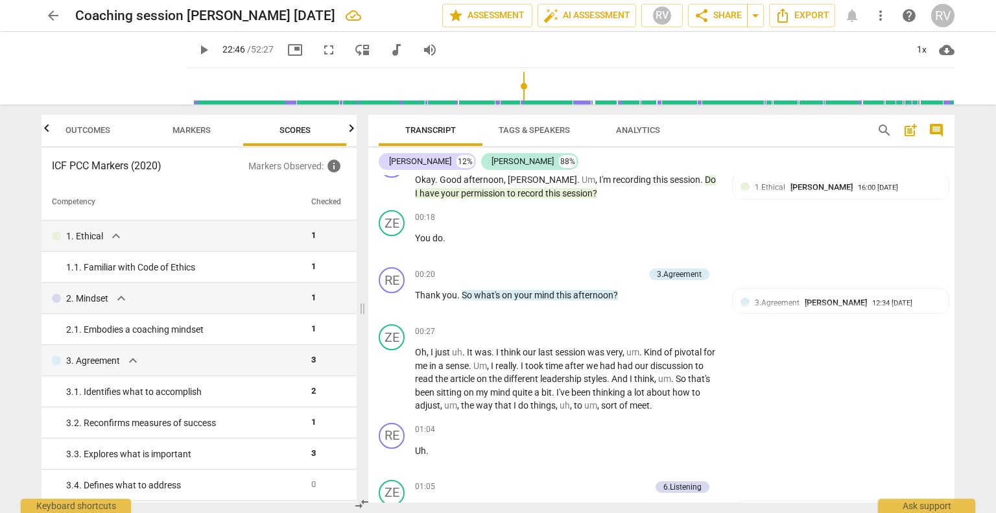
click at [634, 126] on span "Analytics" at bounding box center [638, 130] width 44 height 10
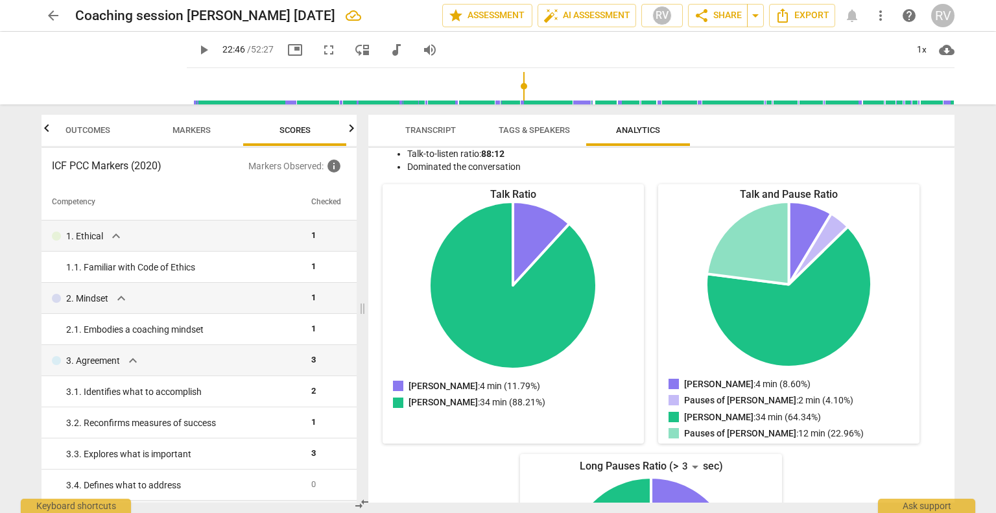
scroll to position [117, 0]
click at [187, 132] on span "Markers" at bounding box center [191, 130] width 38 height 10
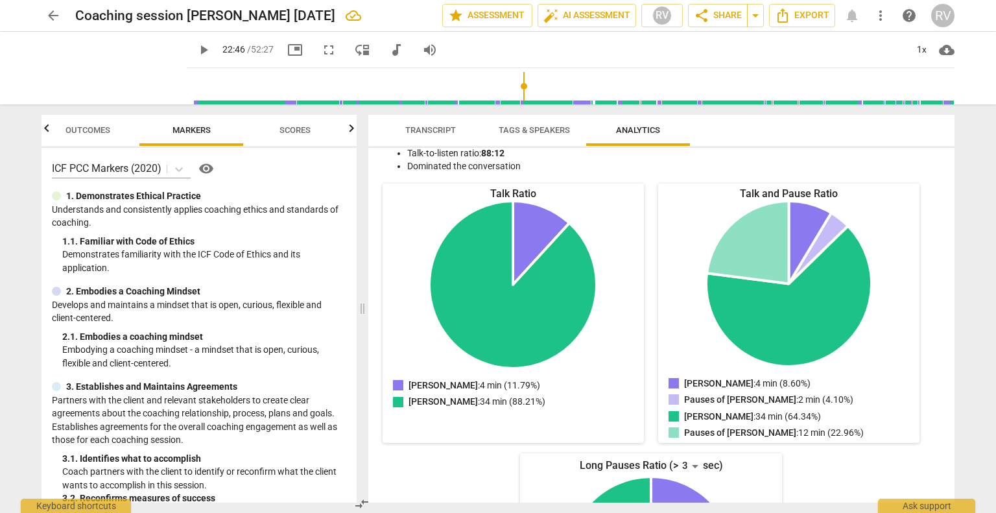
click at [441, 132] on span "Transcript" at bounding box center [430, 130] width 51 height 10
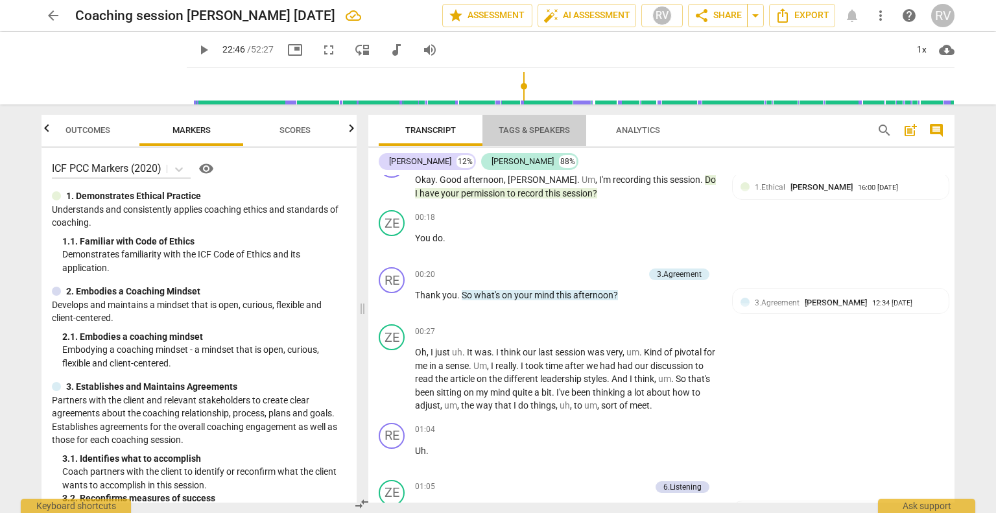
click at [518, 132] on span "Tags & Speakers" at bounding box center [534, 130] width 71 height 10
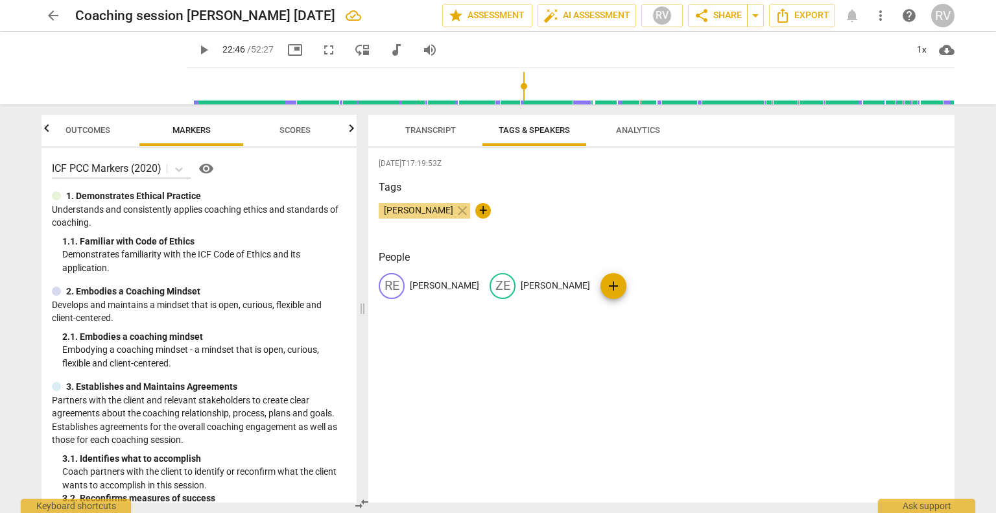
click at [431, 129] on span "Transcript" at bounding box center [430, 130] width 51 height 10
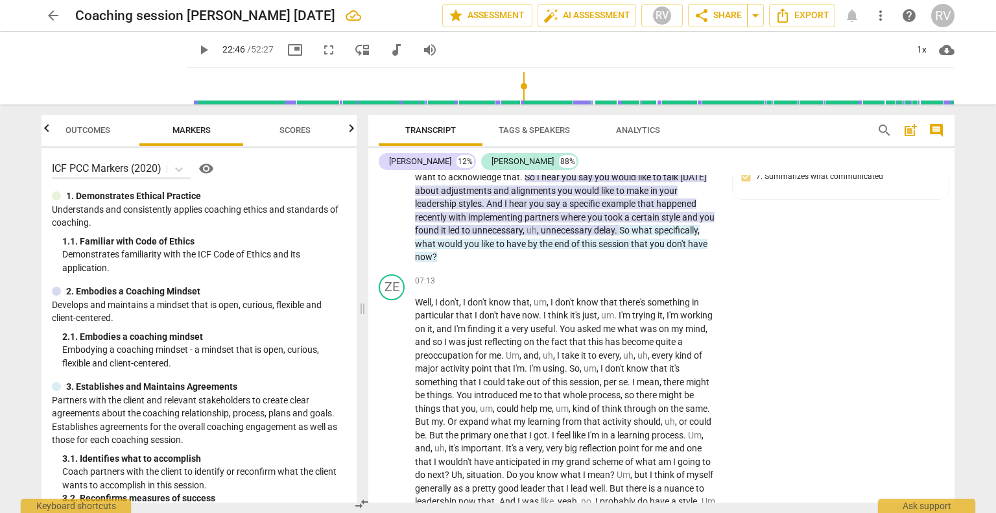
scroll to position [945, 0]
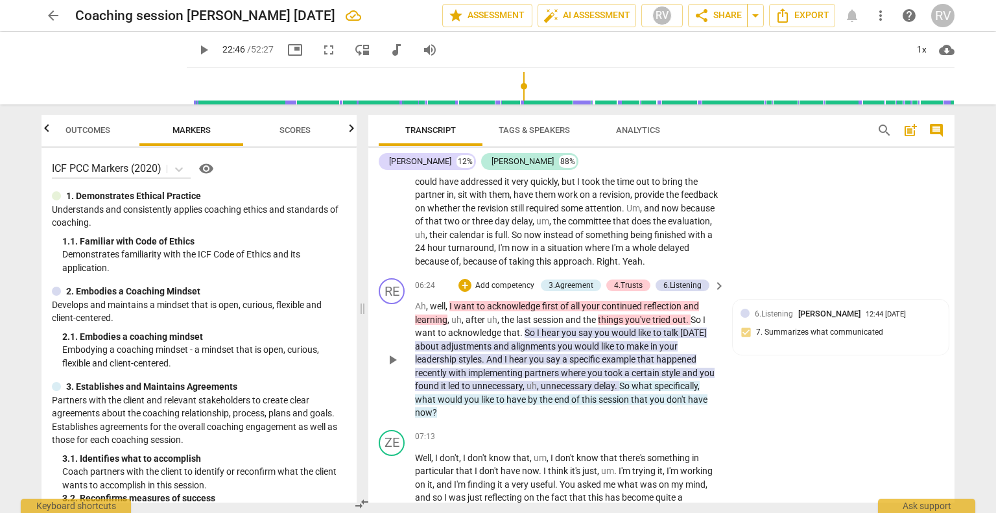
click at [551, 311] on span "first" at bounding box center [551, 306] width 18 height 10
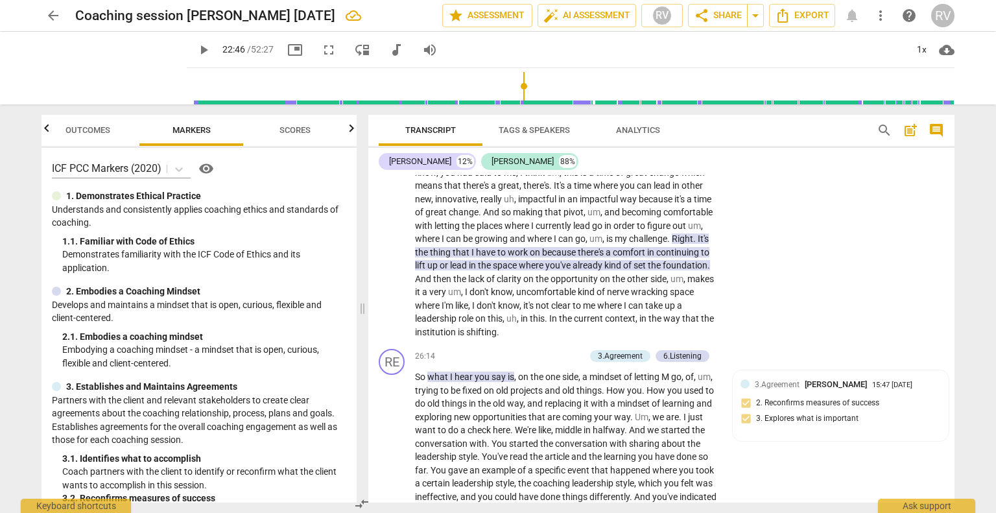
scroll to position [4345, 0]
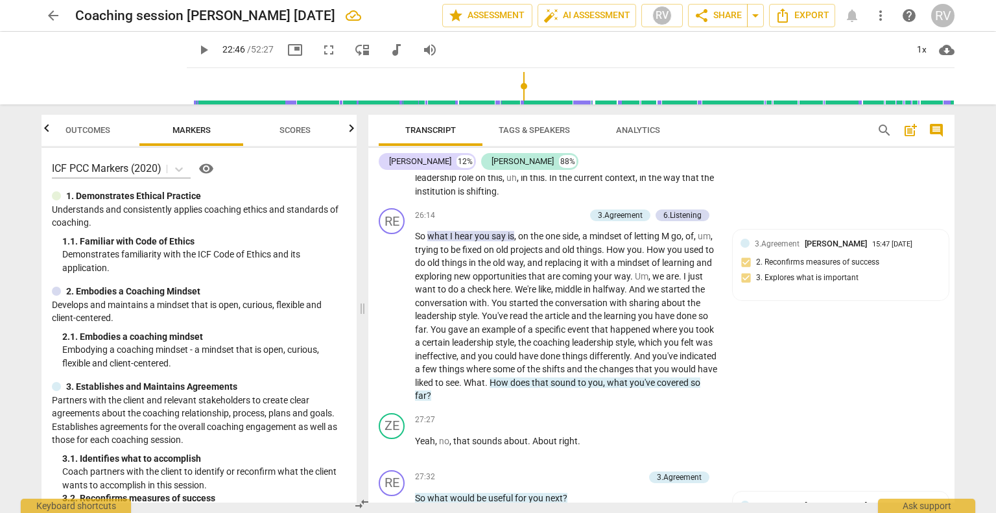
click at [550, 388] on span "that" at bounding box center [541, 382] width 19 height 10
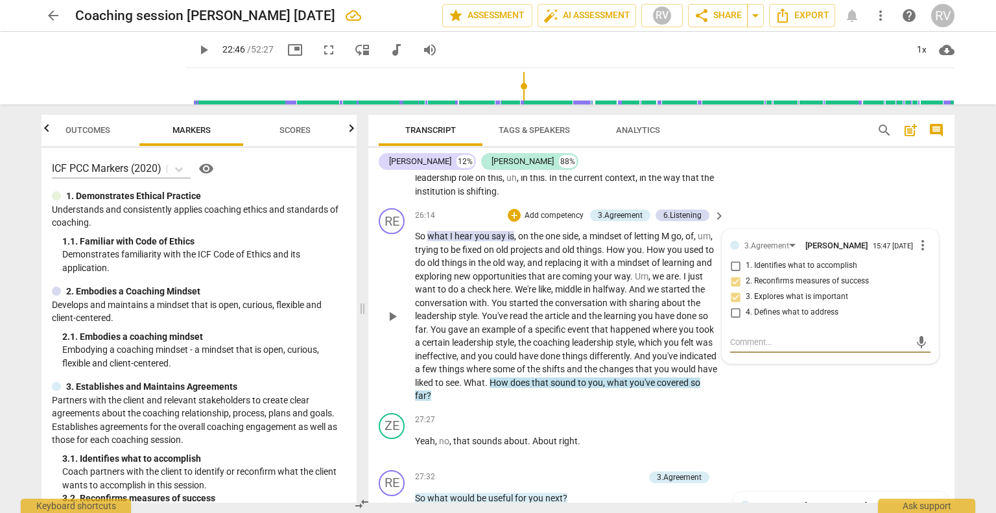
click at [733, 320] on input "4. Defines what to address" at bounding box center [735, 313] width 21 height 16
checkbox input "true"
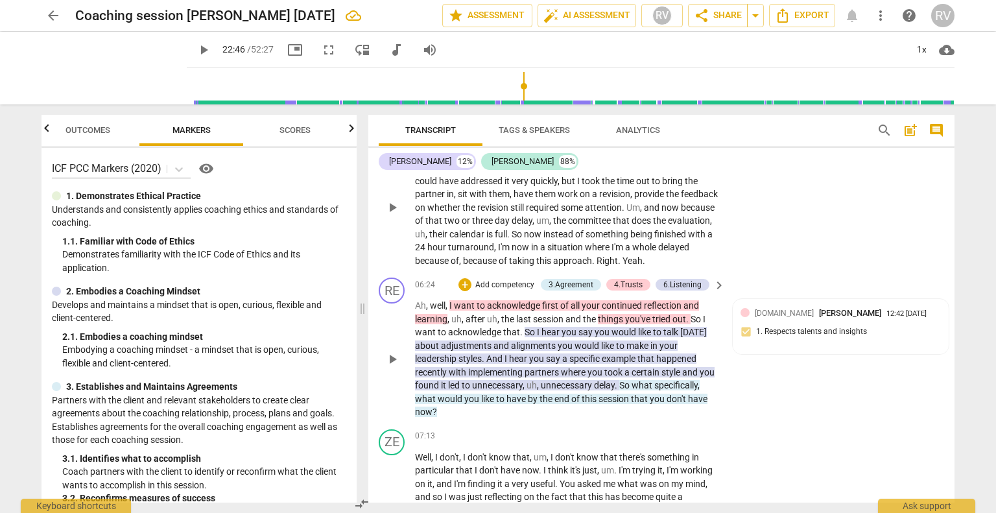
scroll to position [960, 0]
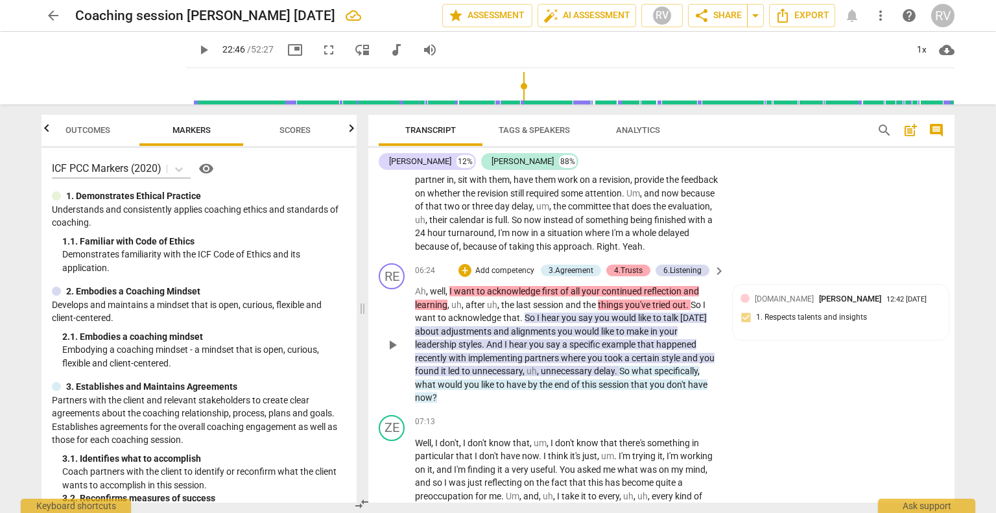
click at [622, 276] on div "4.Trusts" at bounding box center [628, 271] width 29 height 12
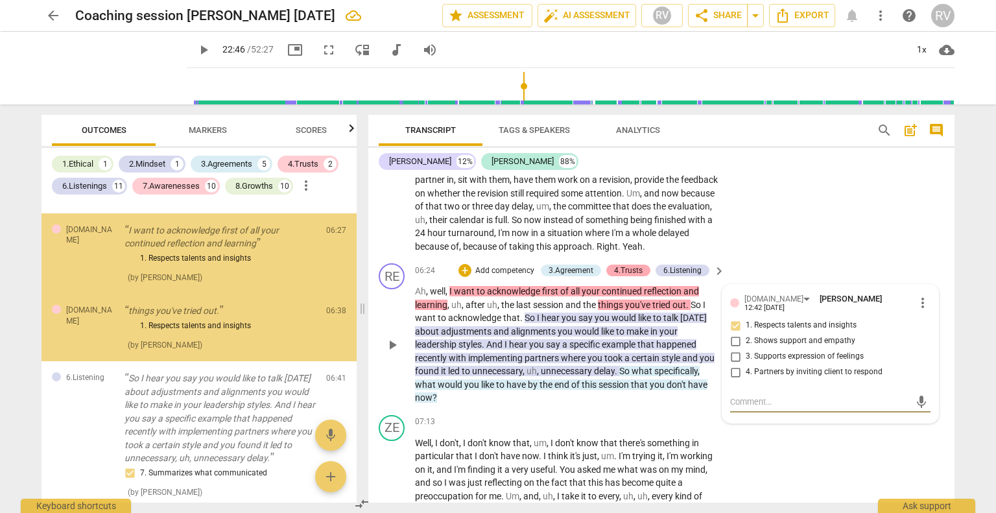
scroll to position [1057, 0]
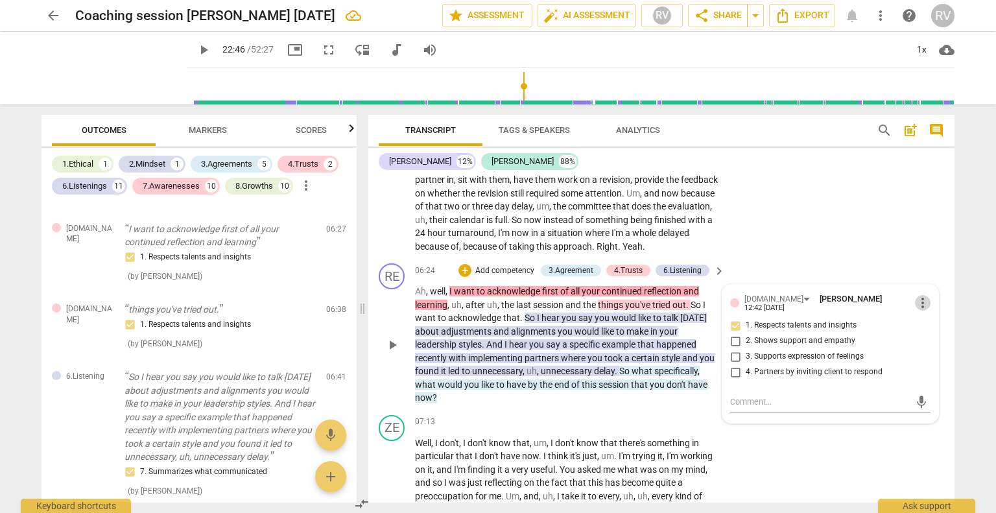
click at [923, 311] on span "more_vert" at bounding box center [923, 303] width 16 height 16
click at [928, 310] on li "Edit" at bounding box center [933, 312] width 45 height 25
click at [770, 311] on div "[DOMAIN_NAME]" at bounding box center [772, 301] width 84 height 18
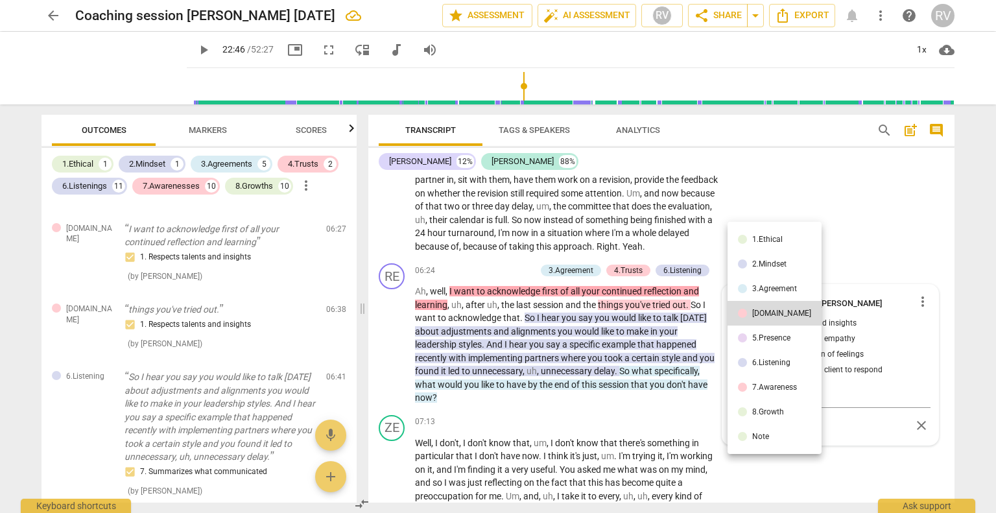
click at [778, 265] on div "2.Mindset" at bounding box center [769, 264] width 34 height 8
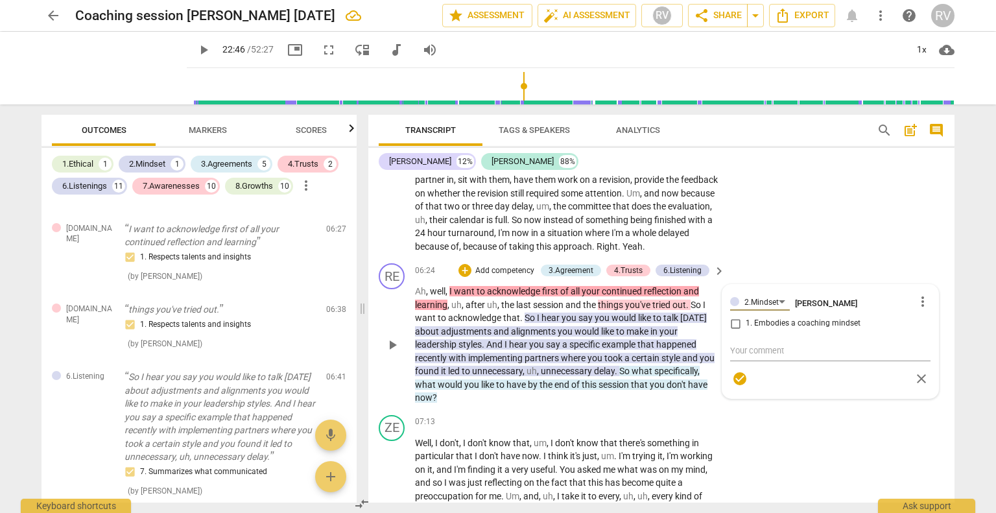
click at [731, 334] on div "2.Mindset [PERSON_NAME] more_vert 1. Embodies a coaching mindset check_circle c…" at bounding box center [830, 341] width 200 height 98
click at [779, 311] on div "2.Mindset" at bounding box center [760, 301] width 60 height 18
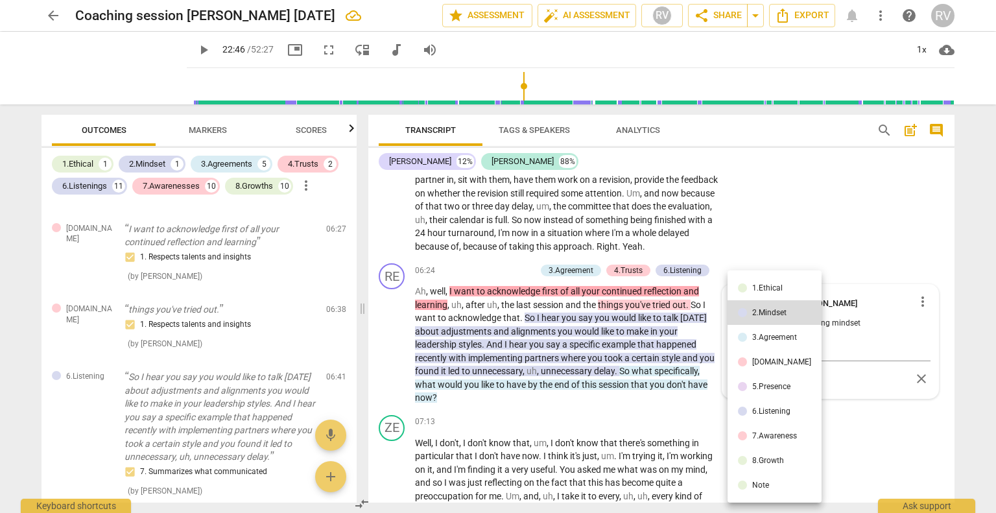
click at [779, 361] on li "[DOMAIN_NAME]" at bounding box center [774, 361] width 94 height 25
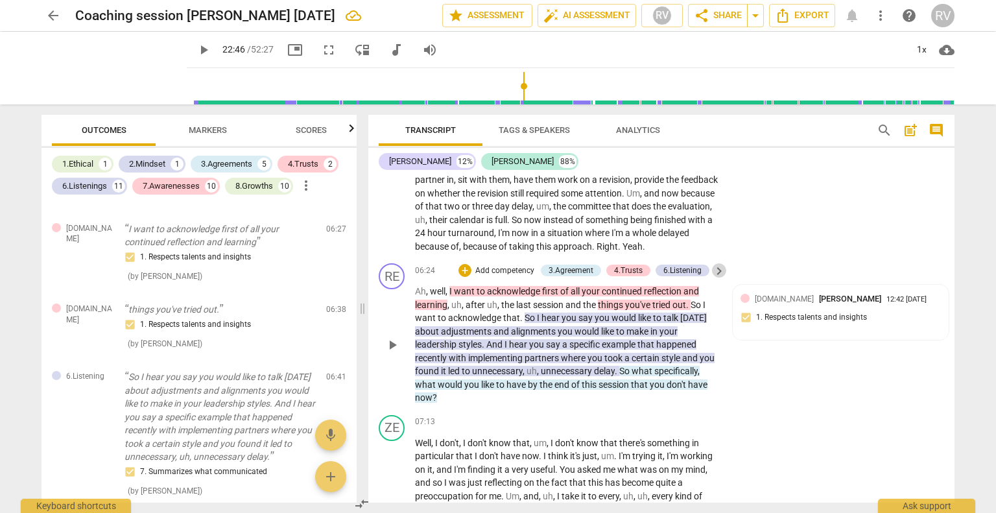
click at [717, 279] on span "keyboard_arrow_right" at bounding box center [719, 271] width 16 height 16
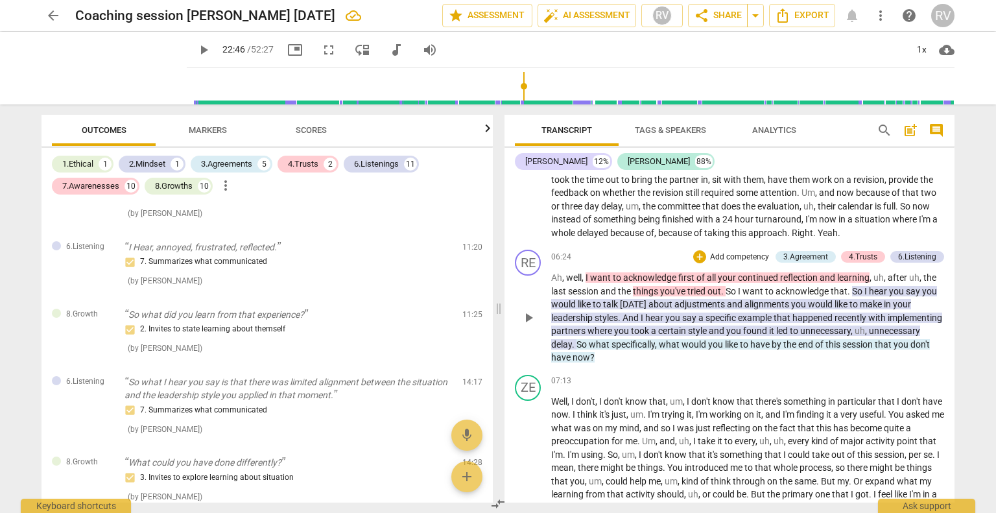
scroll to position [658, 0]
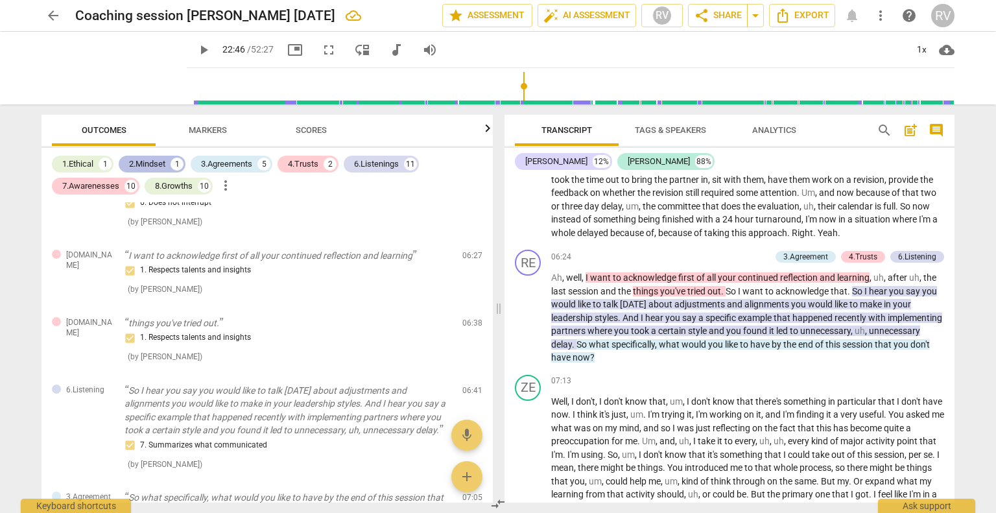
click at [144, 165] on div "2.Mindset" at bounding box center [147, 164] width 36 height 13
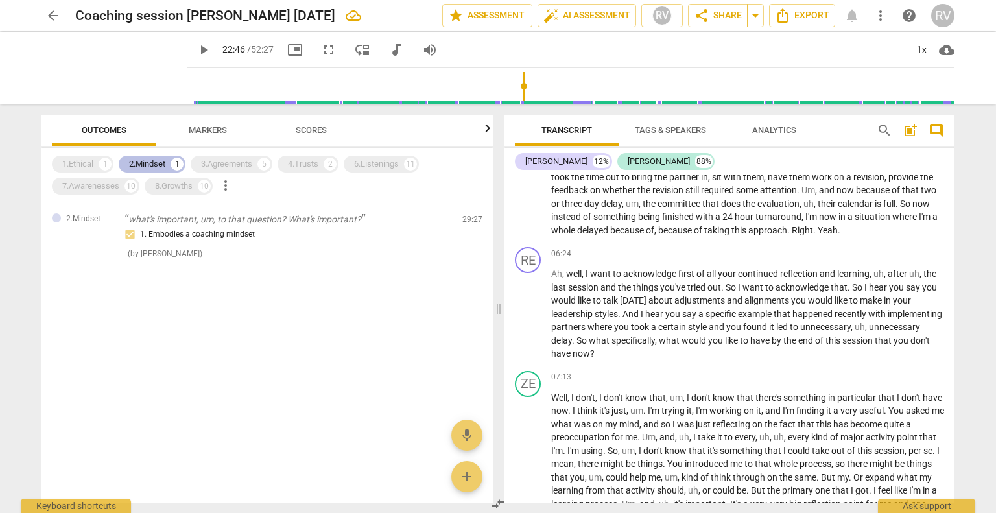
scroll to position [809, 0]
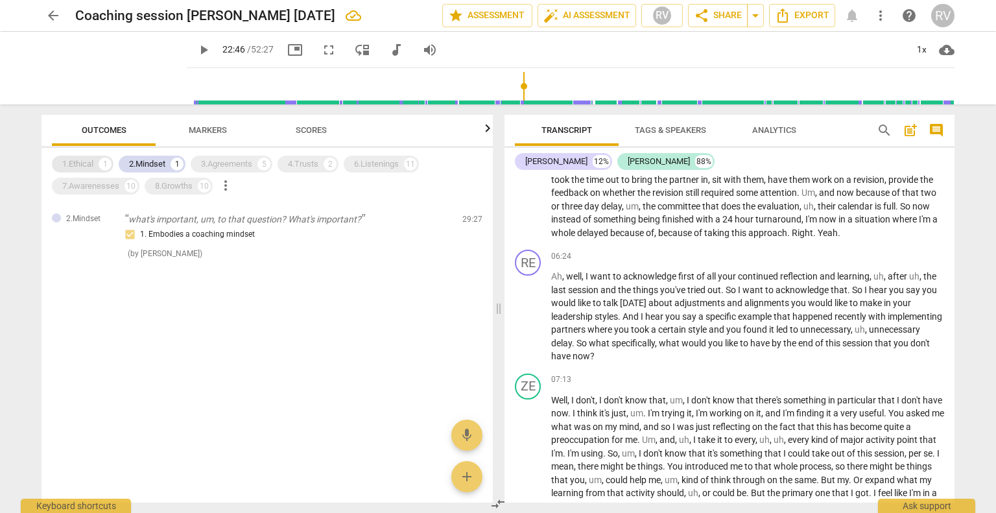
click at [72, 164] on div "1.Ethical" at bounding box center [77, 164] width 31 height 13
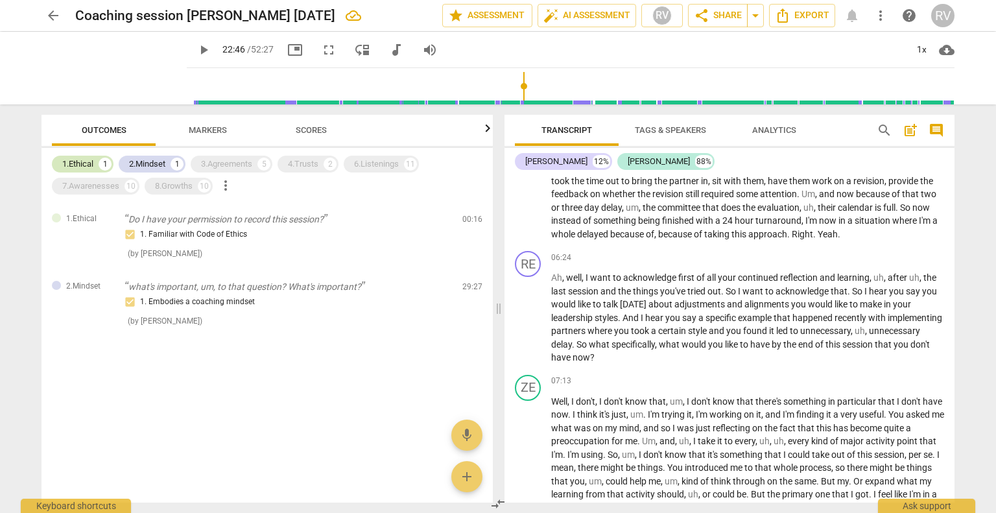
scroll to position [810, 0]
click at [228, 170] on div "3.Agreements" at bounding box center [226, 164] width 51 height 13
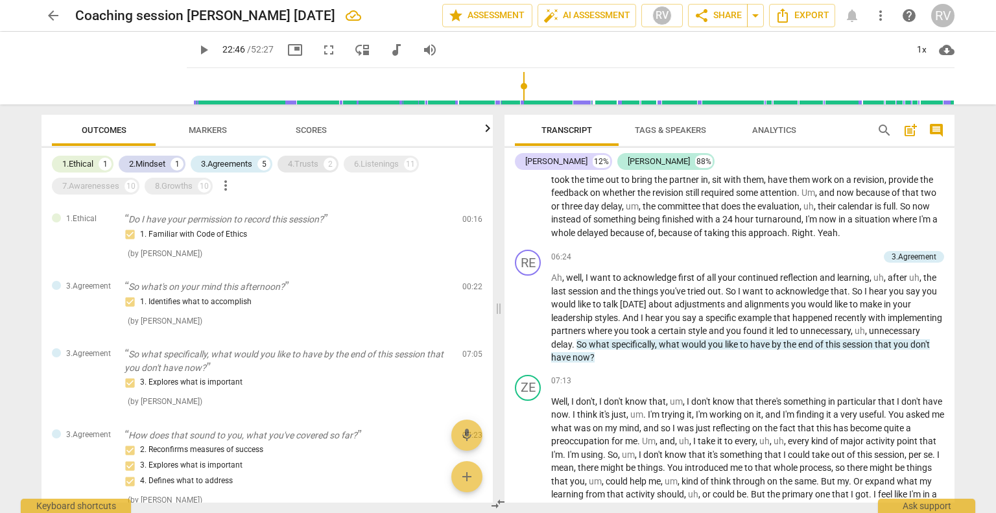
click at [306, 171] on div "4.Trusts 2" at bounding box center [307, 164] width 61 height 17
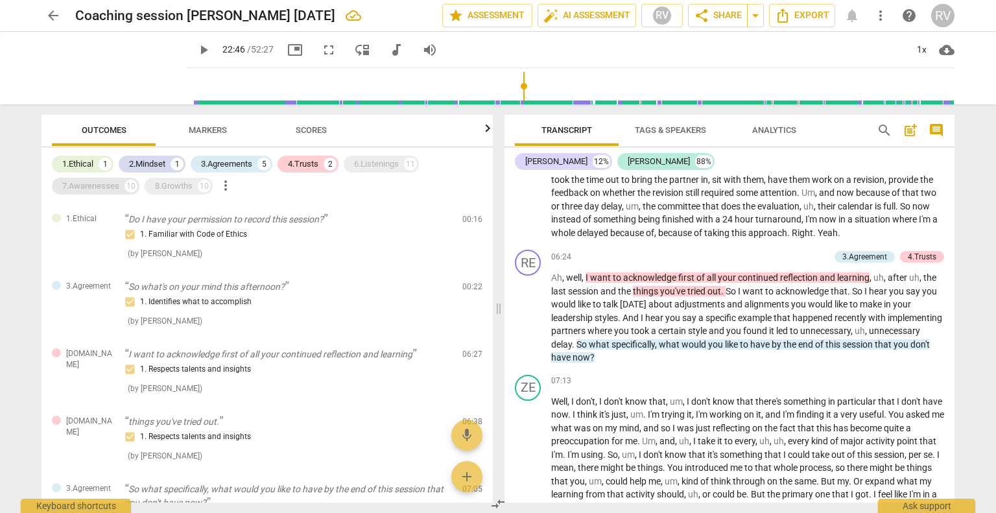
drag, startPoint x: 381, startPoint y: 167, endPoint x: 117, endPoint y: 183, distance: 264.4
click at [380, 167] on div "6.Listenings" at bounding box center [376, 164] width 45 height 13
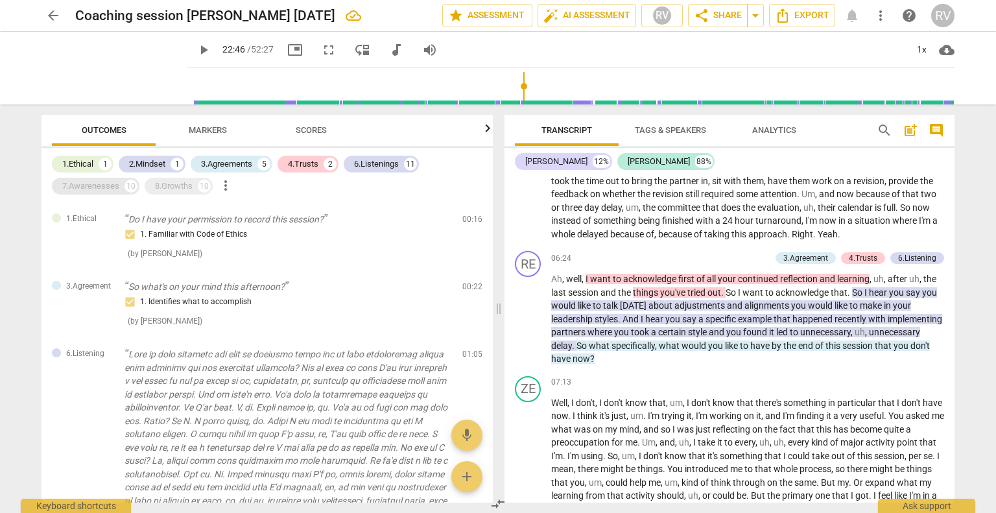
scroll to position [811, 0]
drag, startPoint x: 91, startPoint y: 188, endPoint x: 150, endPoint y: 190, distance: 59.0
click at [91, 189] on div "7.Awarenesses" at bounding box center [90, 186] width 57 height 13
click at [171, 189] on div "8.Growths" at bounding box center [174, 186] width 38 height 13
click at [205, 134] on span "Markers" at bounding box center [208, 130] width 38 height 10
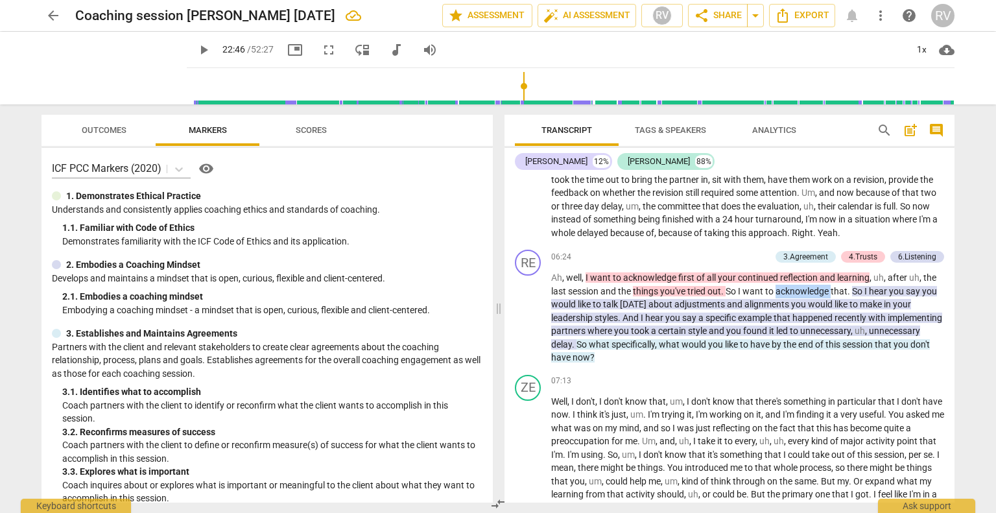
drag, startPoint x: 831, startPoint y: 302, endPoint x: 778, endPoint y: 307, distance: 52.8
click at [778, 296] on span "acknowledge" at bounding box center [802, 291] width 55 height 10
click at [847, 288] on div "+" at bounding box center [843, 285] width 13 height 13
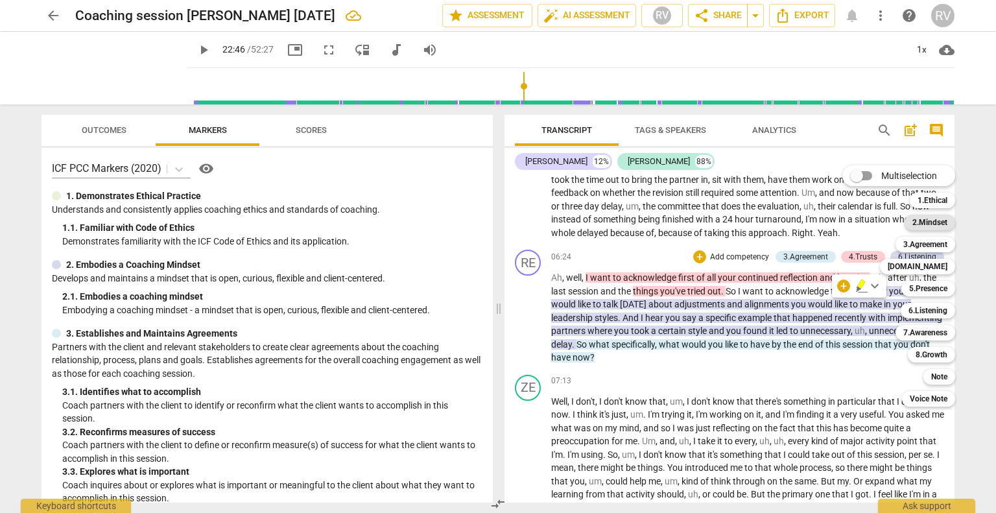
click at [931, 223] on b "2.Mindset" at bounding box center [929, 223] width 35 height 16
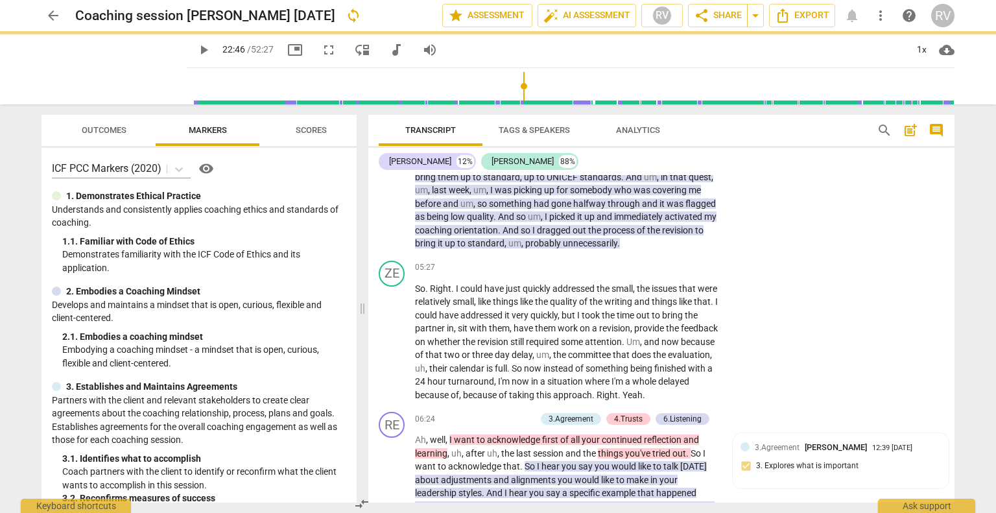
scroll to position [960, 0]
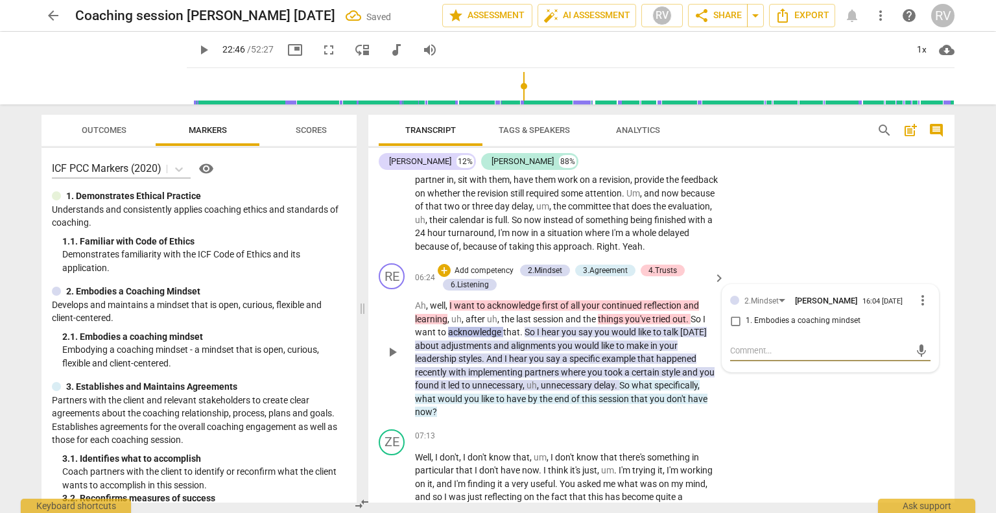
click at [737, 329] on input "1. Embodies a coaching mindset" at bounding box center [735, 321] width 21 height 16
checkbox input "true"
drag, startPoint x: 812, startPoint y: 450, endPoint x: 777, endPoint y: 431, distance: 39.7
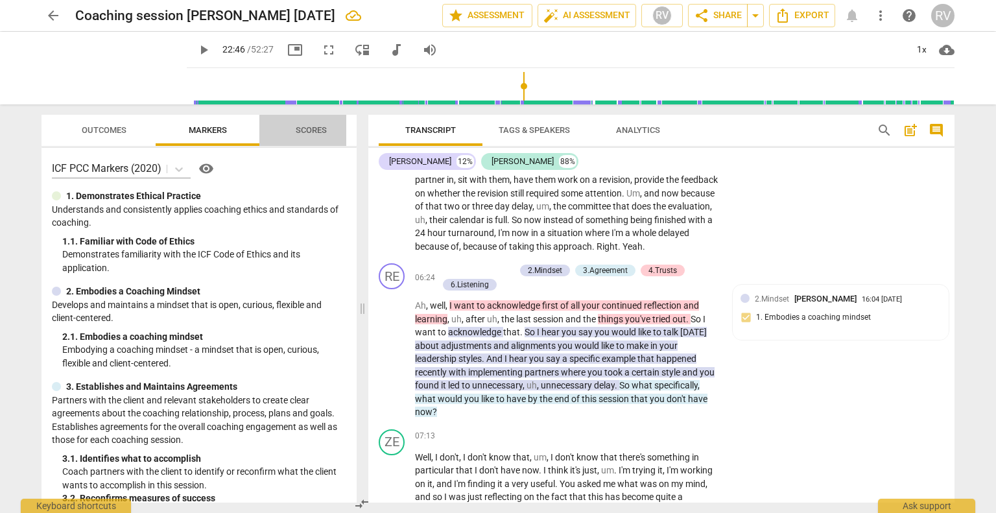
click at [313, 138] on span "Scores" at bounding box center [311, 131] width 62 height 18
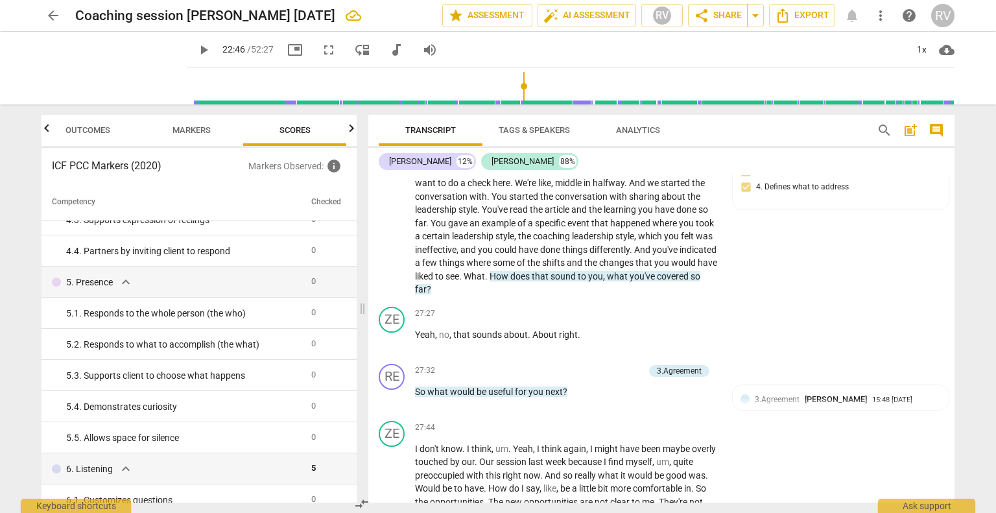
scroll to position [4593, 0]
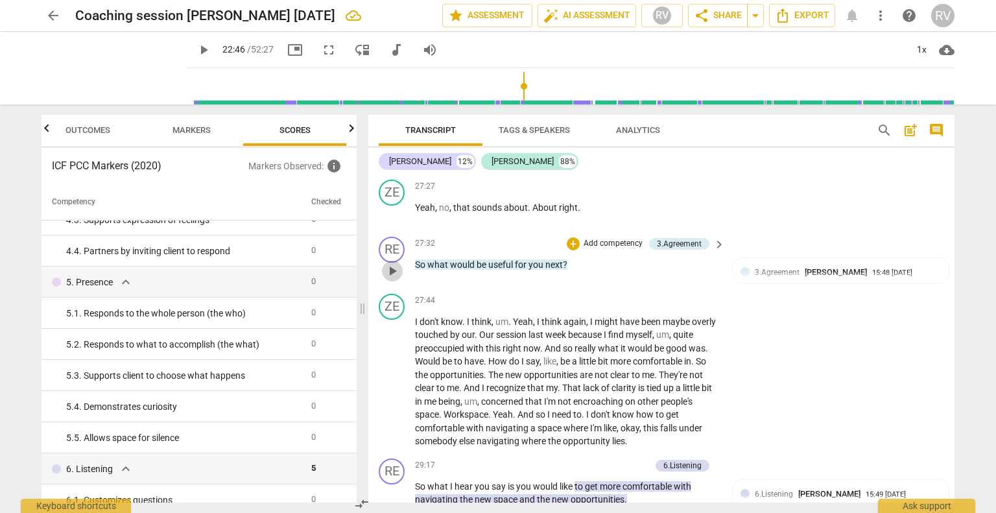
click at [393, 279] on span "play_arrow" at bounding box center [392, 271] width 16 height 16
click at [600, 272] on p "So what would be useful for you next ?" at bounding box center [566, 265] width 303 height 14
click at [415, 327] on span "I" at bounding box center [417, 321] width 5 height 10
click at [196, 51] on span "pause" at bounding box center [204, 50] width 16 height 16
type input "1666"
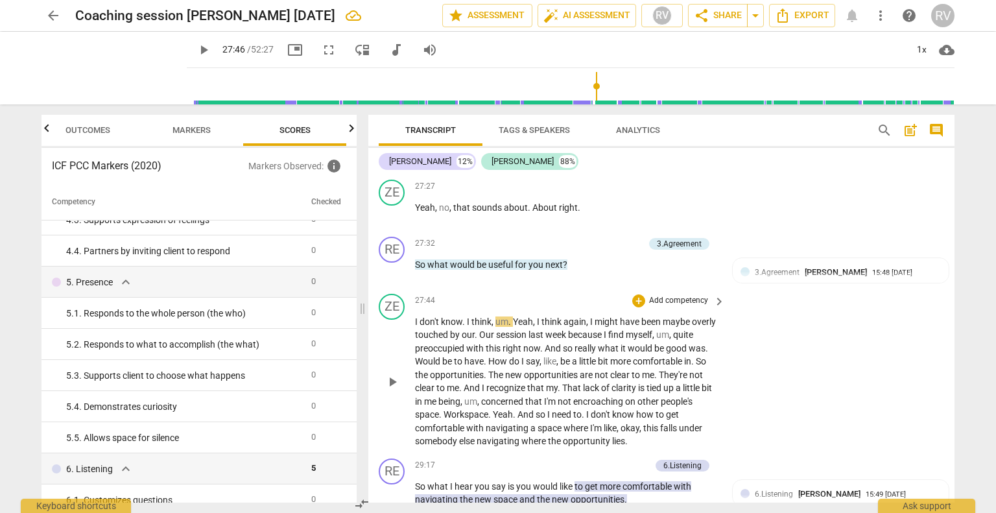
click at [415, 327] on span "I" at bounding box center [417, 321] width 5 height 10
drag, startPoint x: 415, startPoint y: 353, endPoint x: 441, endPoint y: 353, distance: 25.9
click at [441, 353] on p "I don't know . I think , um . Yeah , I think again , I might have been maybe ov…" at bounding box center [566, 381] width 303 height 133
click at [584, 272] on p "So what would be useful for you next ?" at bounding box center [566, 265] width 303 height 14
click at [587, 272] on p "So what would be useful for you next ?" at bounding box center [566, 265] width 303 height 14
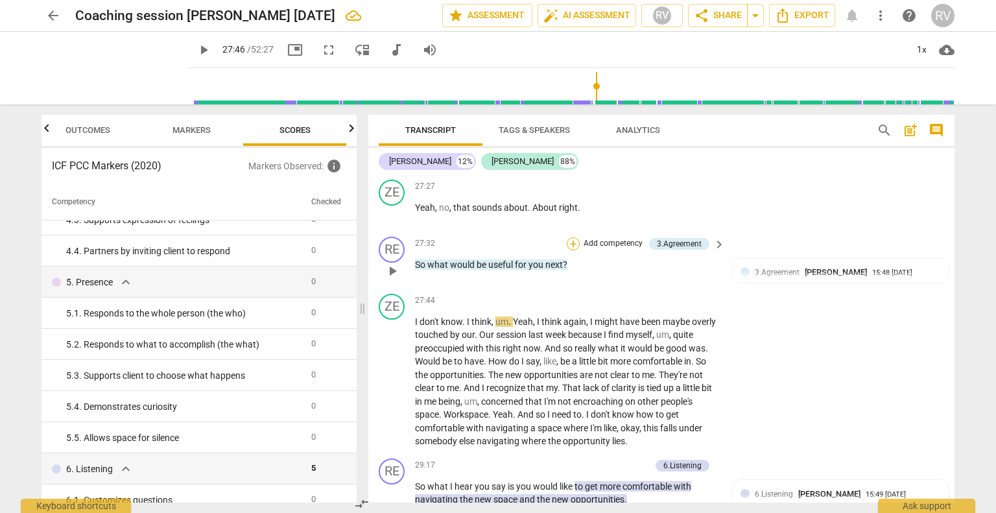
click at [573, 250] on div "+" at bounding box center [573, 243] width 13 height 13
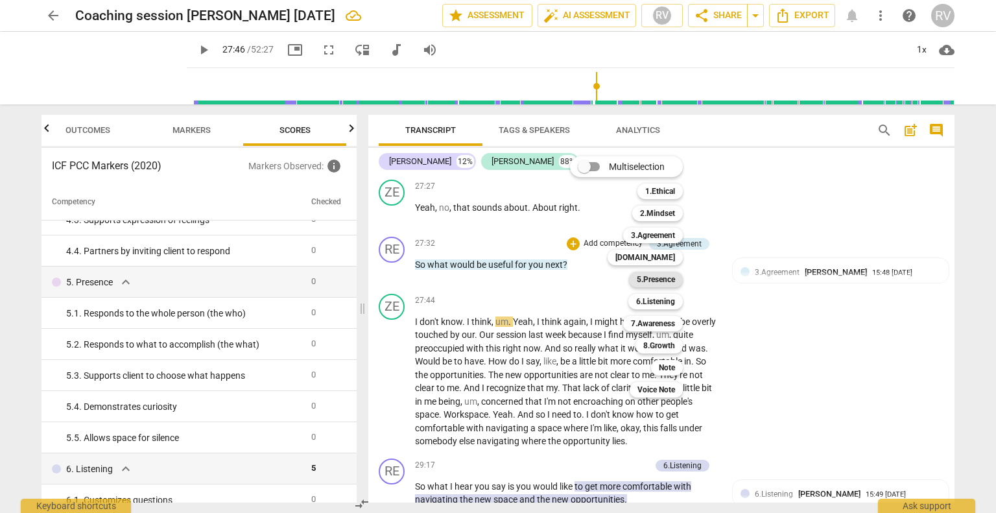
click at [667, 279] on b "5.Presence" at bounding box center [656, 280] width 38 height 16
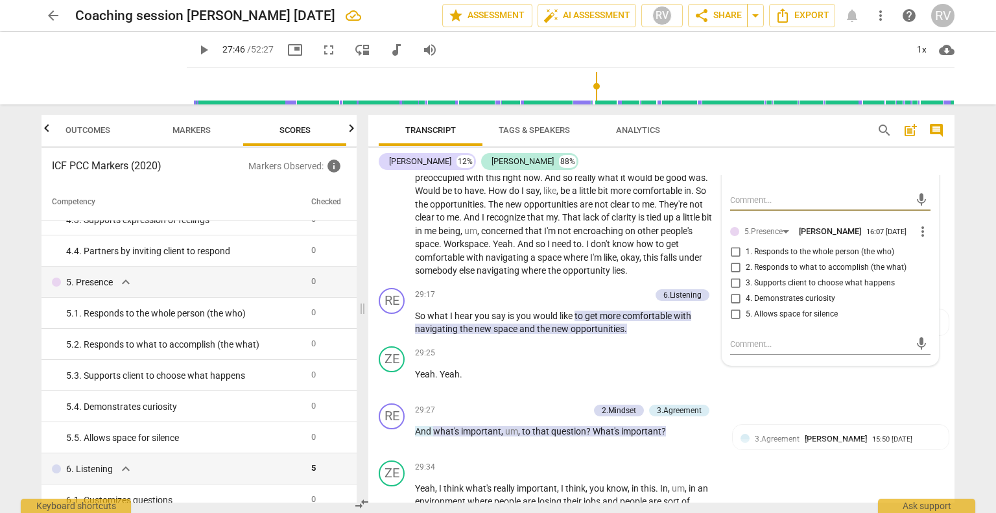
scroll to position [4734, 0]
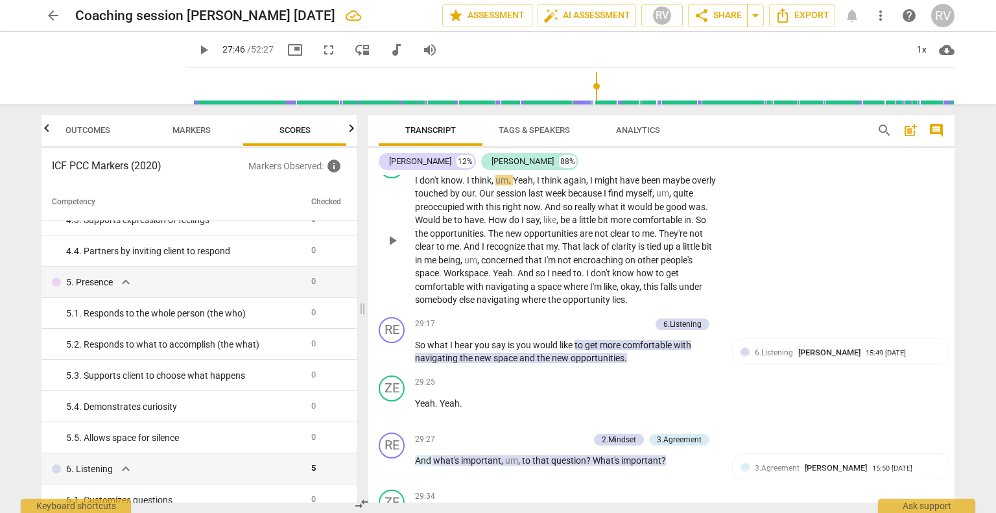
click at [542, 273] on p "I don't know . I think , um . Yeah , I think again , I might have been maybe ov…" at bounding box center [566, 240] width 303 height 133
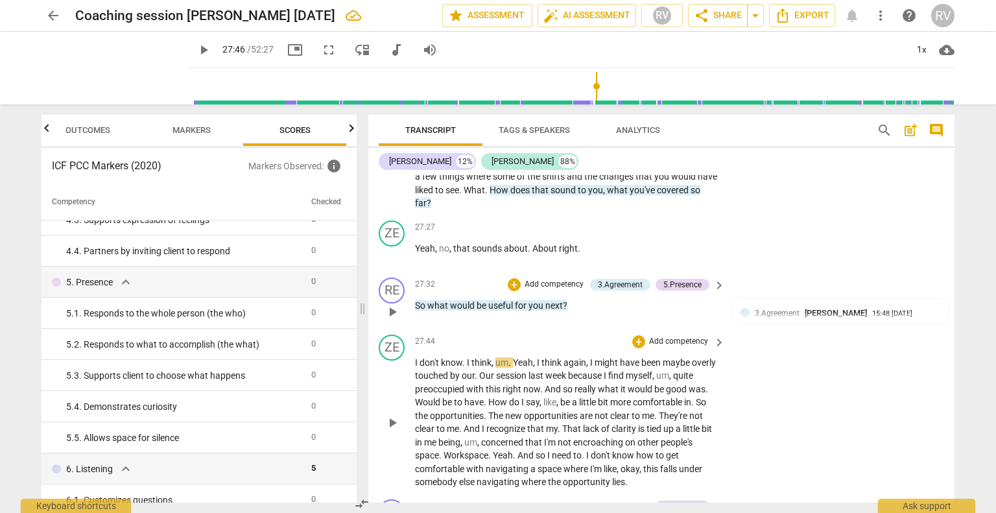
click at [607, 313] on p "So what would be useful for you next ?" at bounding box center [566, 306] width 303 height 14
click at [514, 291] on div "+" at bounding box center [514, 284] width 13 height 13
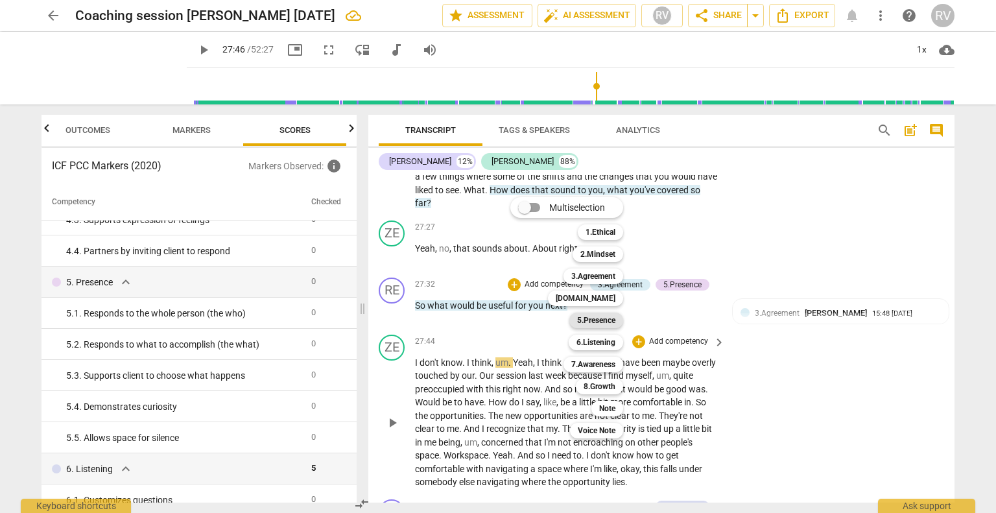
click at [596, 326] on b "5.Presence" at bounding box center [596, 321] width 38 height 16
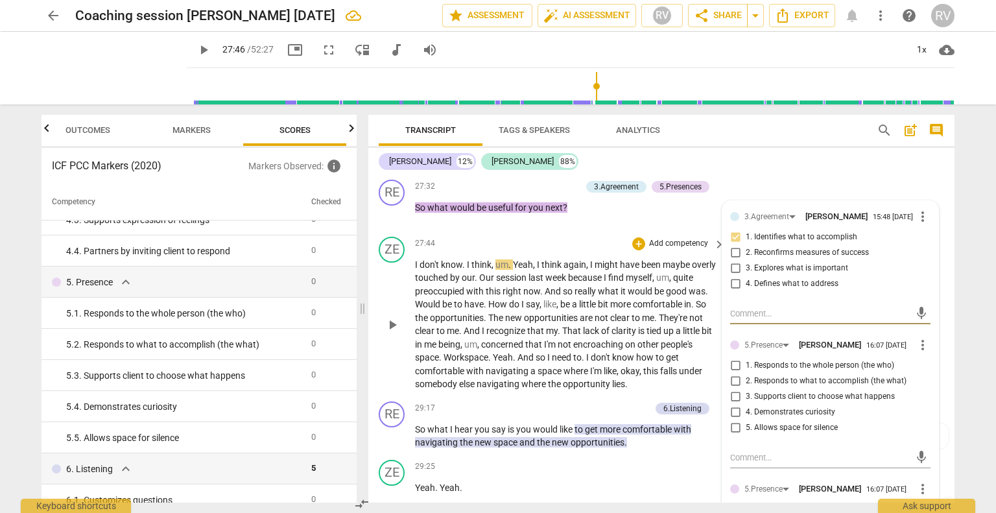
scroll to position [4664, 0]
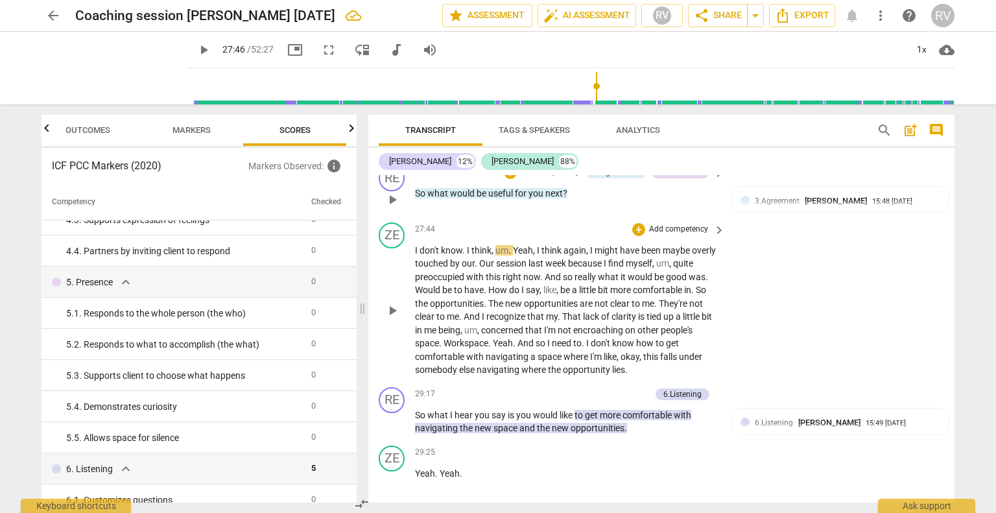
click at [586, 200] on p "So what would be useful for you next ?" at bounding box center [566, 194] width 303 height 14
click at [510, 179] on div "+" at bounding box center [510, 172] width 13 height 13
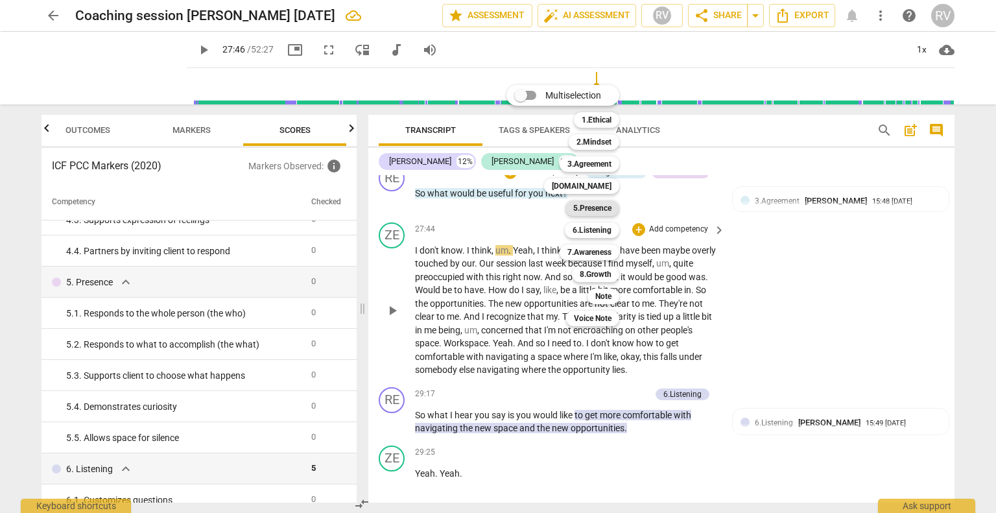
click at [602, 212] on b "5.Presence" at bounding box center [592, 208] width 38 height 16
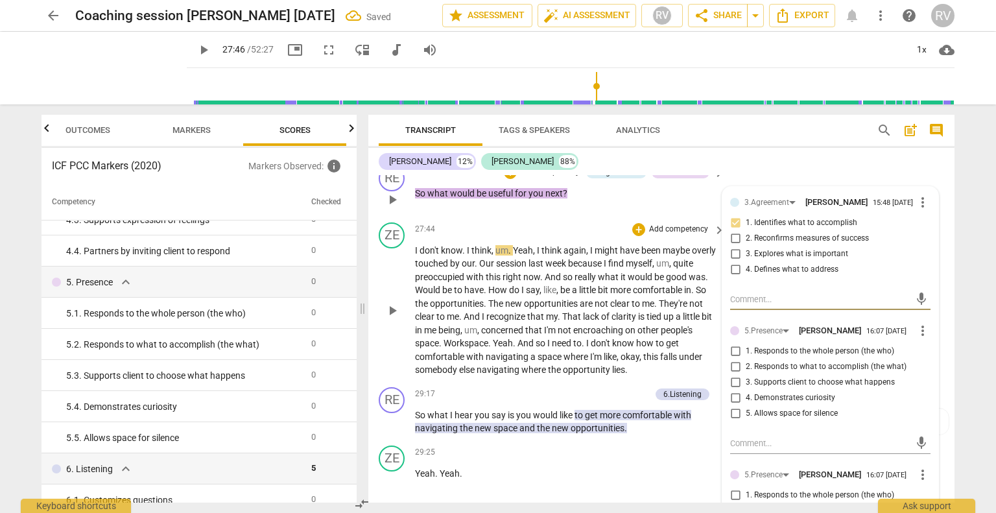
click at [790, 419] on span "5. Allows space for silence" at bounding box center [792, 414] width 92 height 12
click at [746, 421] on input "5. Allows space for silence" at bounding box center [735, 414] width 21 height 16
checkbox input "true"
click at [786, 404] on span "4. Demonstrates curiosity" at bounding box center [790, 398] width 89 height 12
click at [746, 406] on input "4. Demonstrates curiosity" at bounding box center [735, 398] width 21 height 16
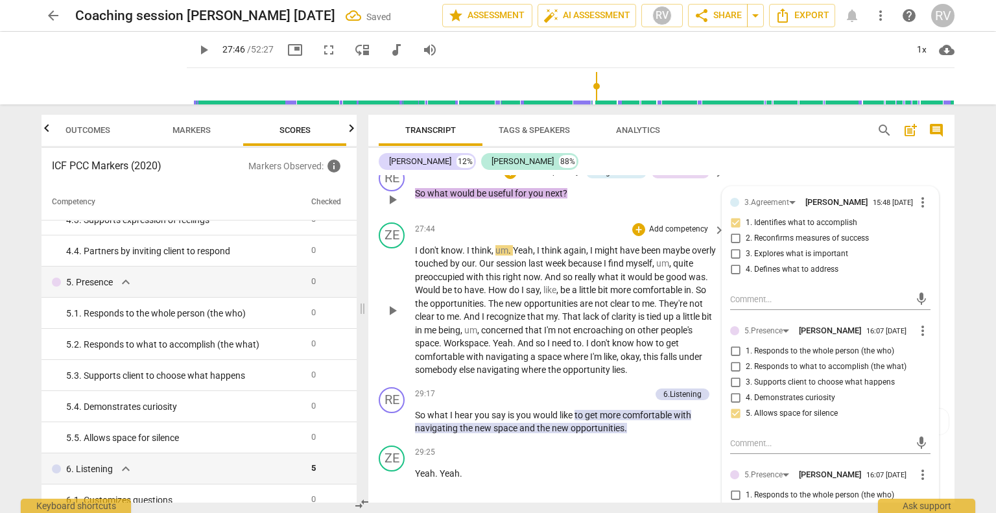
checkbox input "true"
click at [885, 160] on div "ZE play_arrow pause 27:27 + Add competency keyboard_arrow_right Yeah , no , tha…" at bounding box center [661, 131] width 586 height 57
